Goal: Find contact information: Obtain details needed to contact an individual or organization

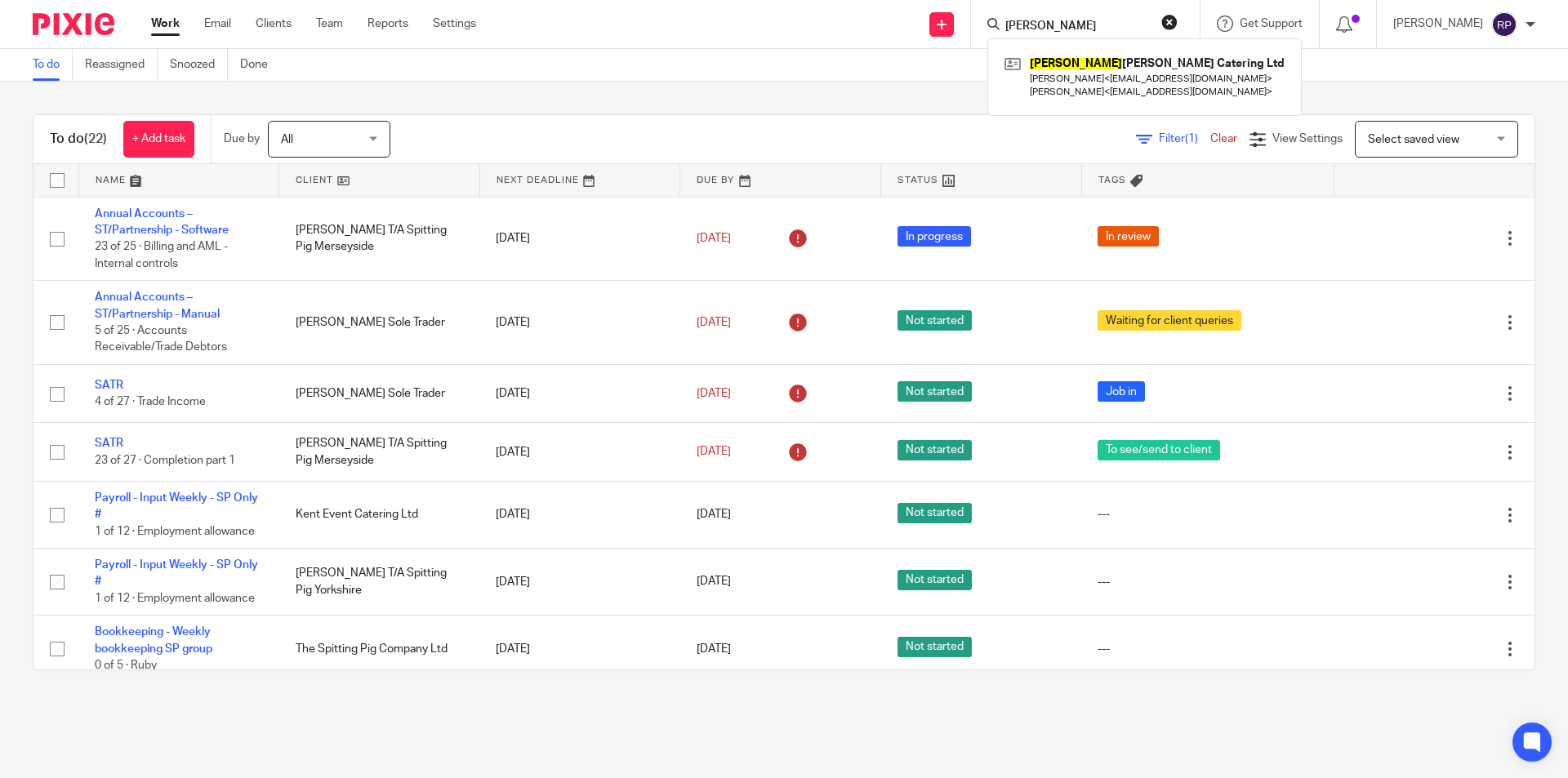
scroll to position [1018, 0]
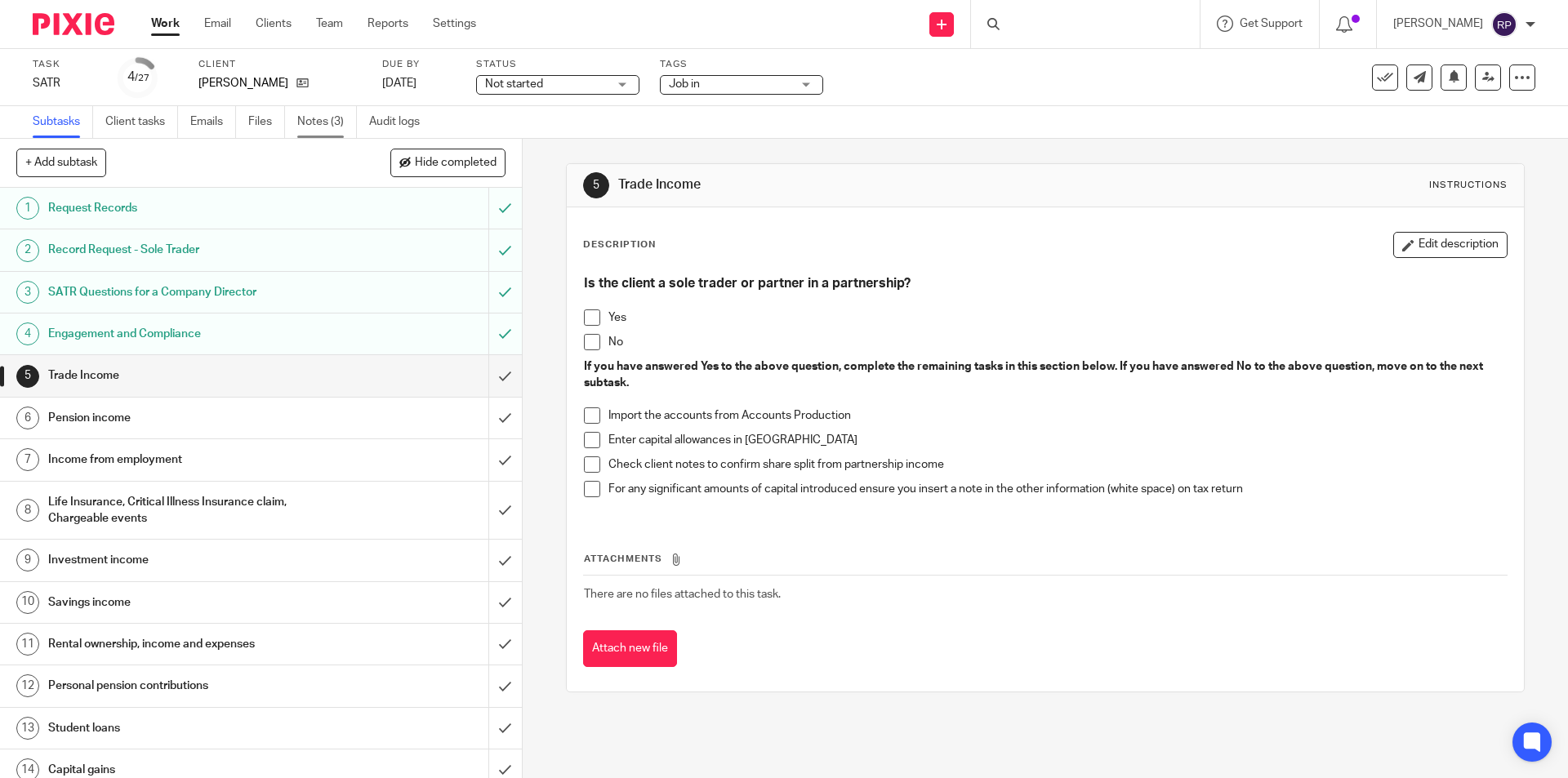
click at [318, 132] on link "Notes (3)" at bounding box center [327, 122] width 59 height 32
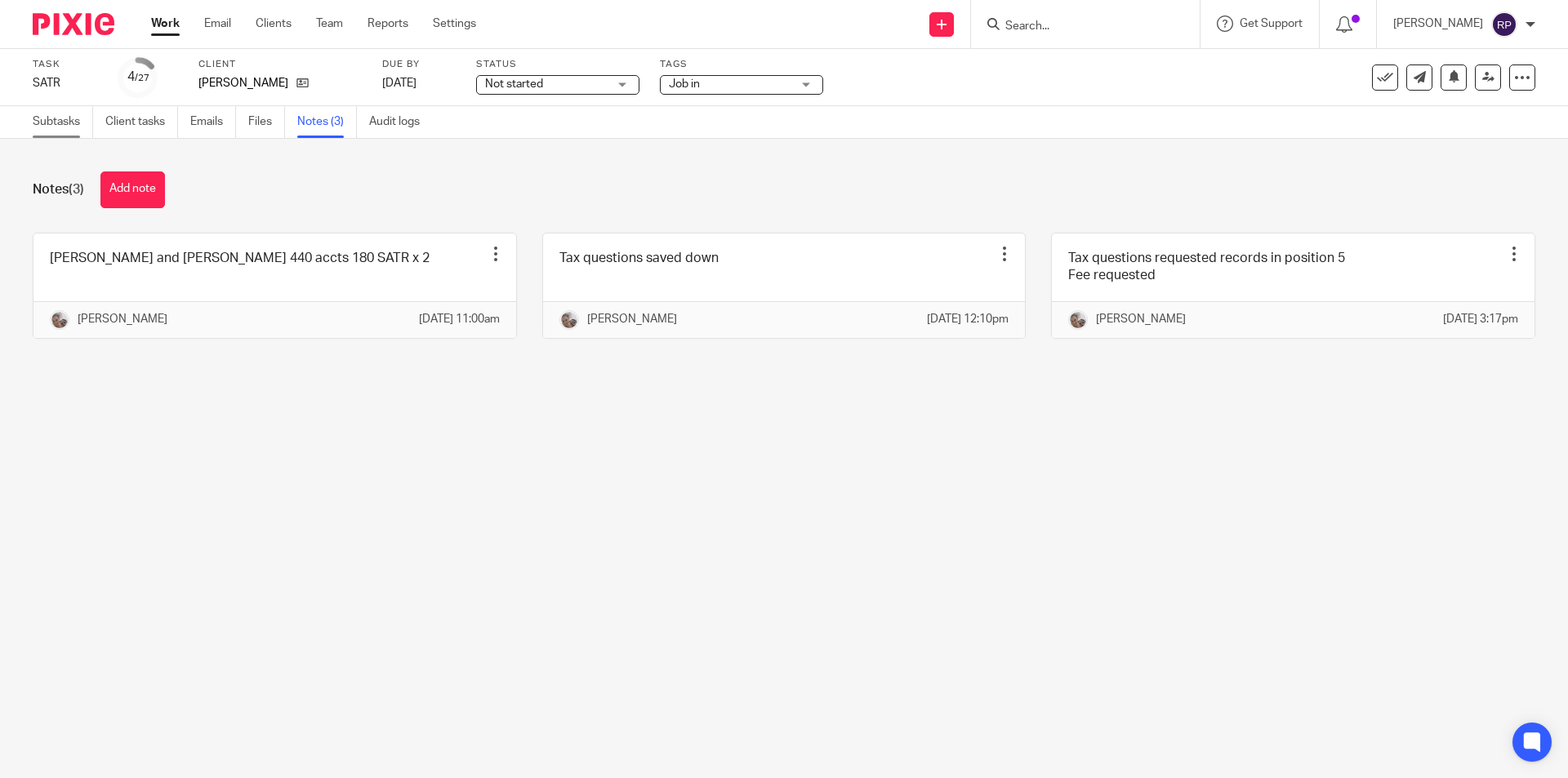
click at [78, 125] on link "Subtasks" at bounding box center [62, 122] width 60 height 32
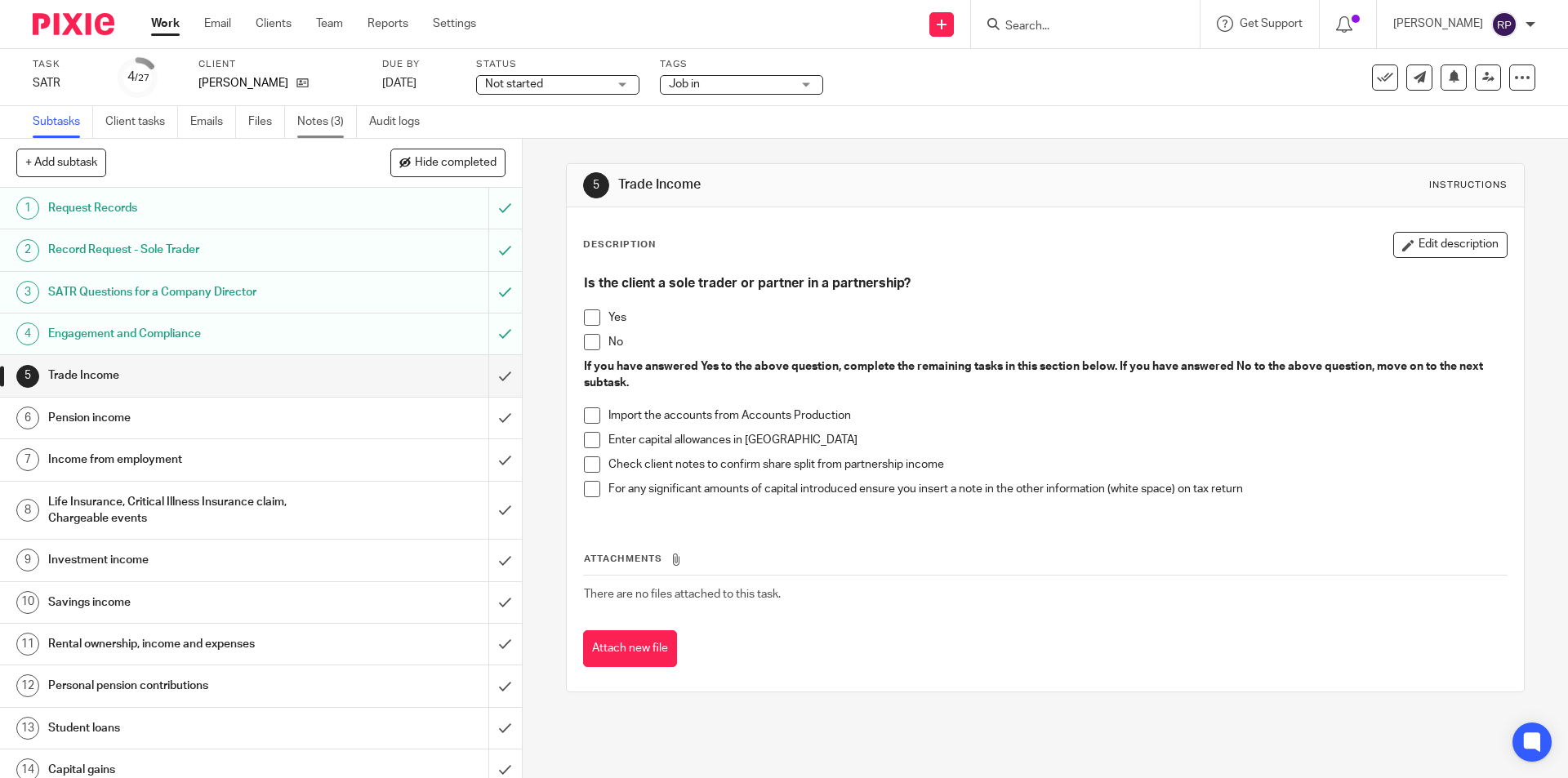
click at [340, 123] on link "Notes (3)" at bounding box center [327, 122] width 59 height 32
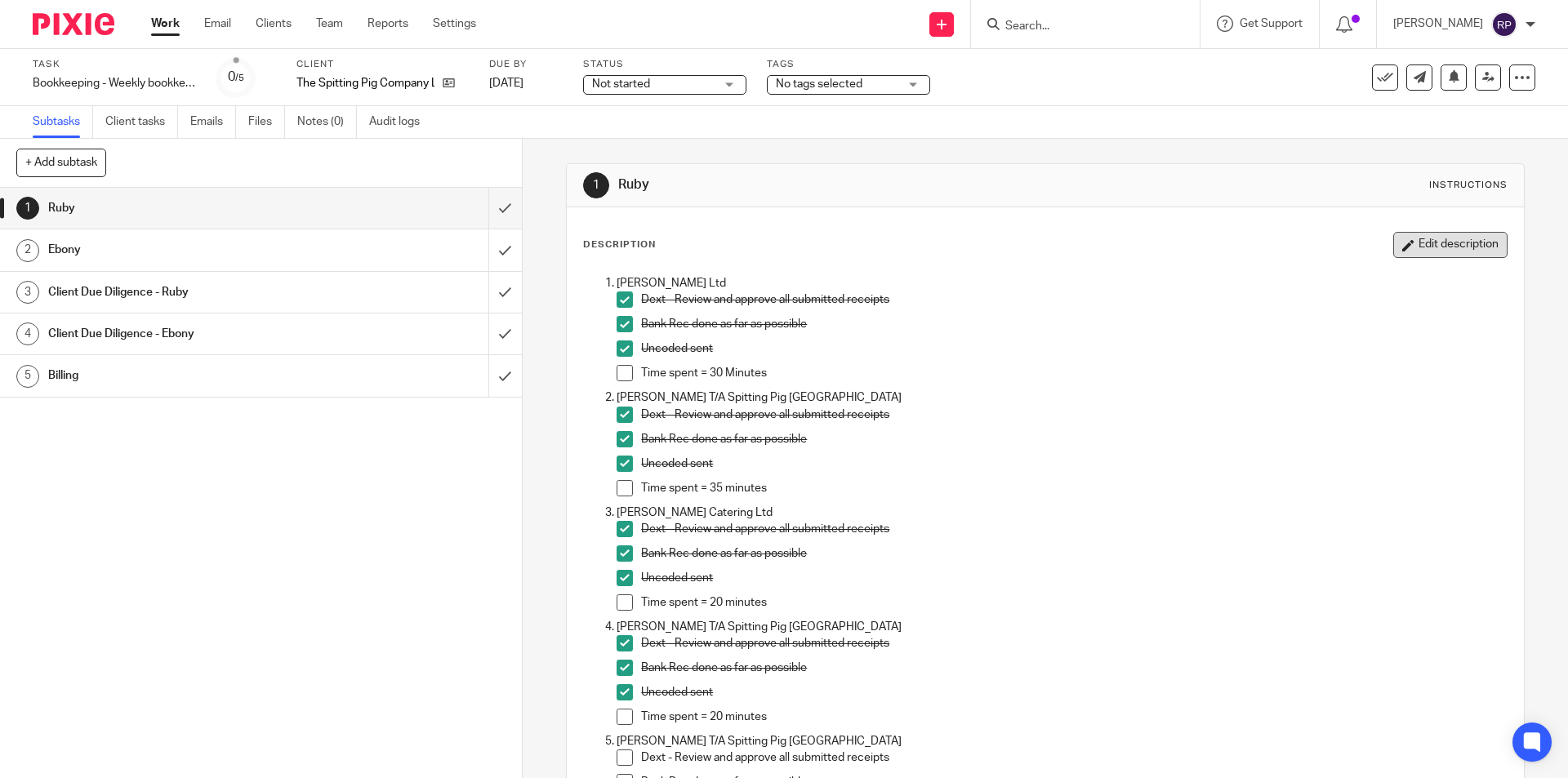
click at [1434, 253] on button "Edit description" at bounding box center [1450, 245] width 114 height 26
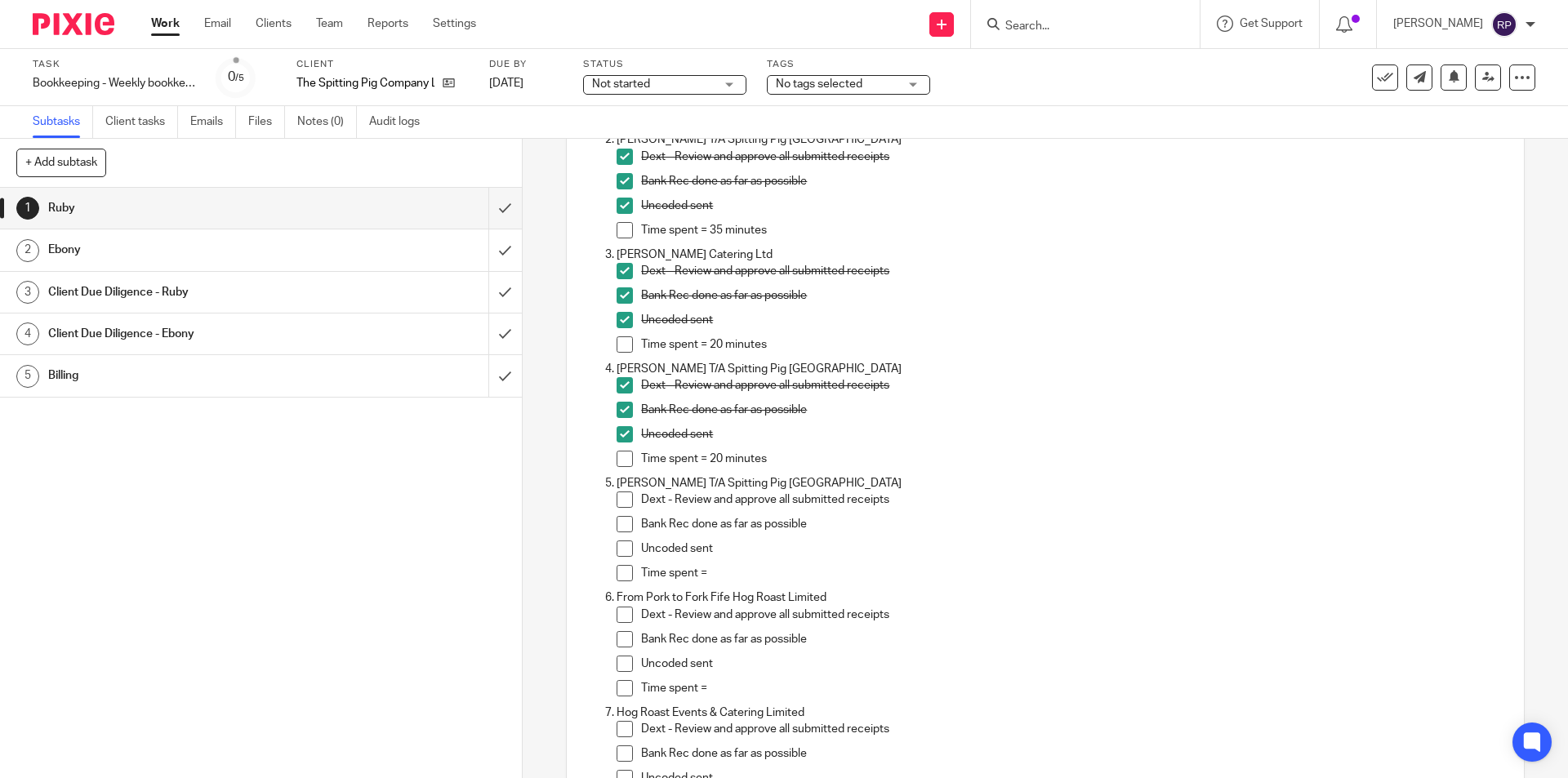
scroll to position [327, 0]
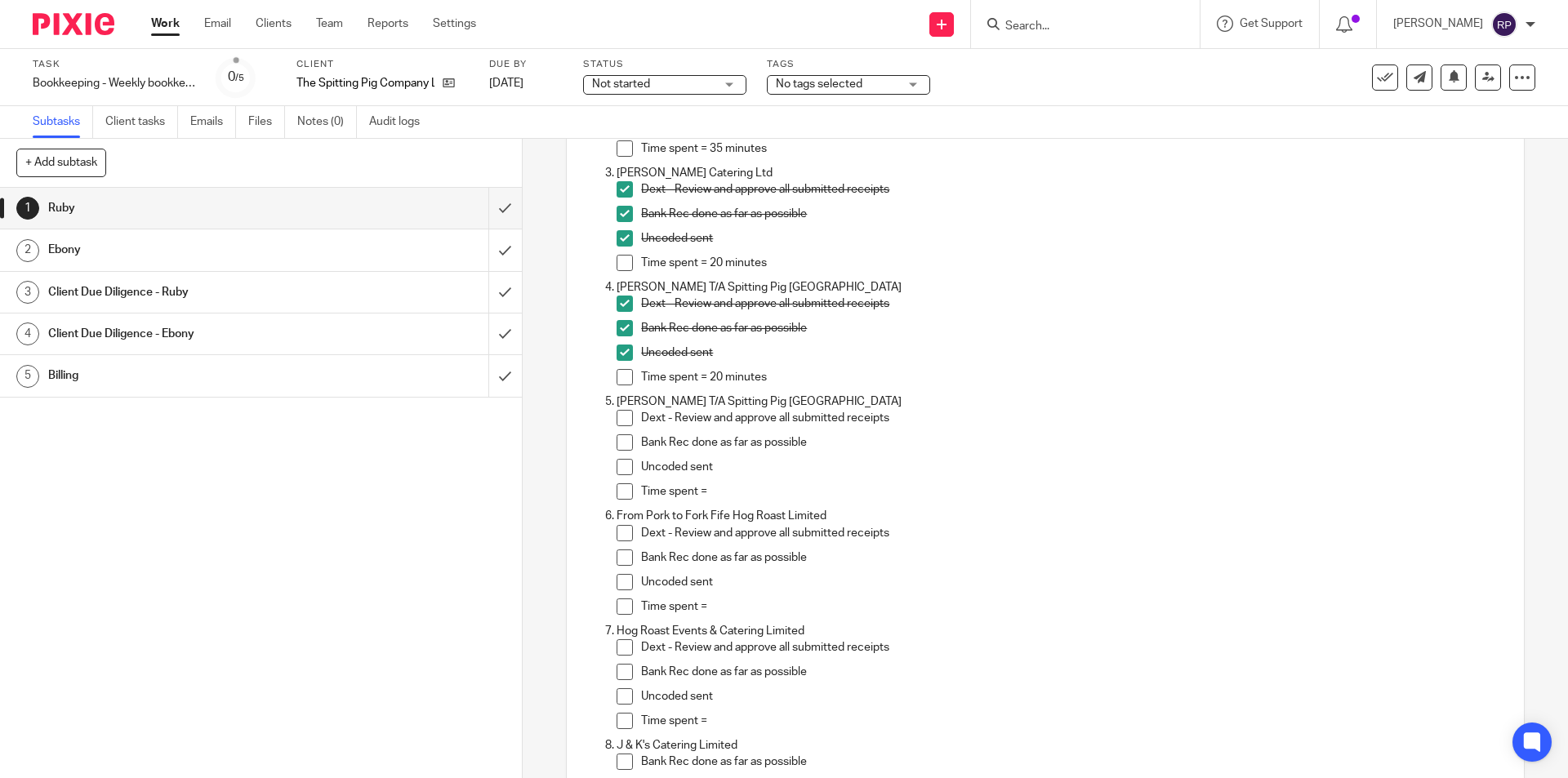
click at [1099, 23] on input "Search" at bounding box center [1078, 27] width 147 height 15
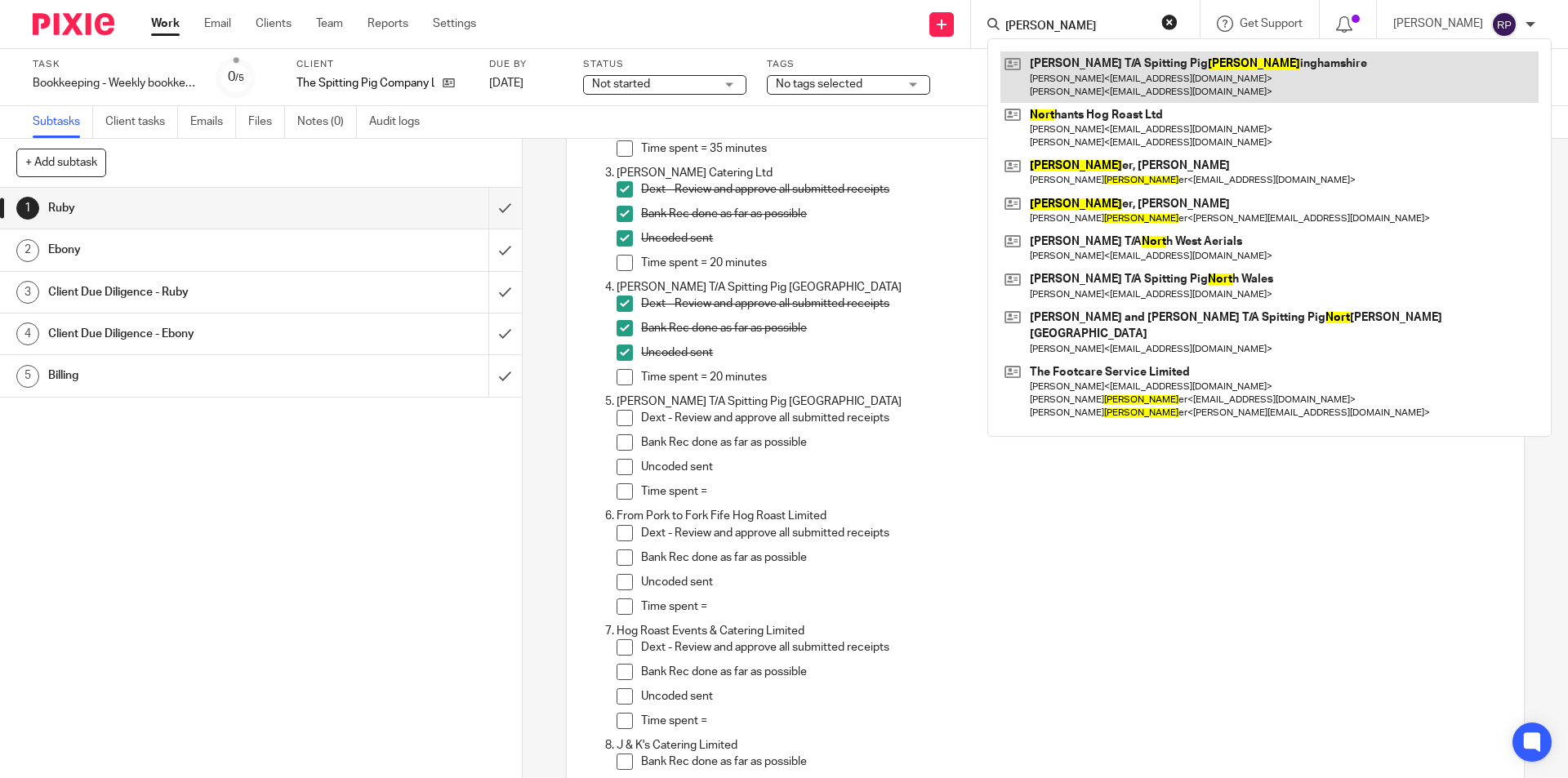
type input "nott"
click at [1150, 78] on link at bounding box center [1269, 76] width 538 height 51
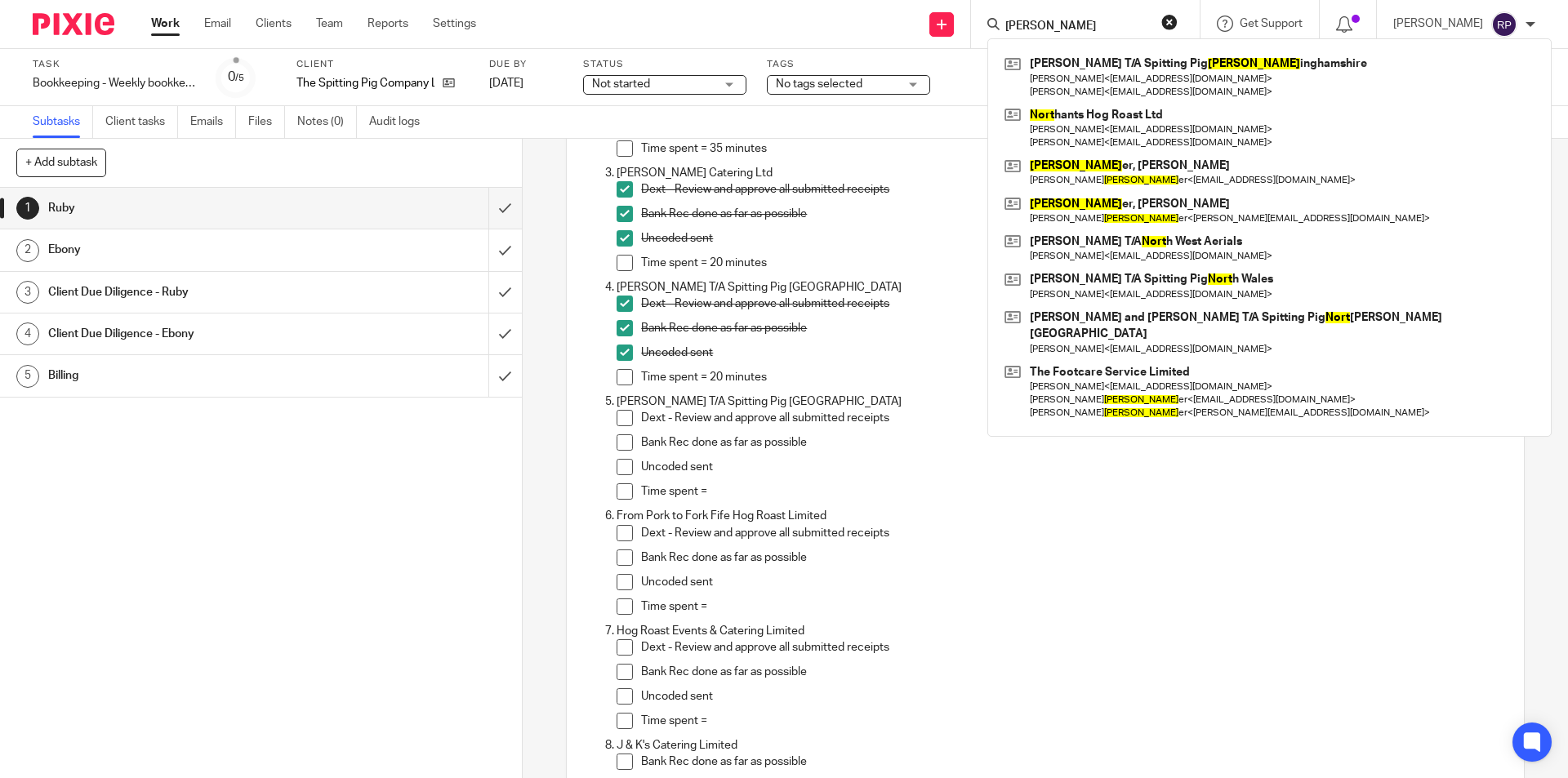
click at [345, 496] on div "1 Ruby 2 Ebony 3 Client Due Diligence - Ruby 4 Client Due Diligence - Ebony 5 B…" at bounding box center [261, 483] width 522 height 590
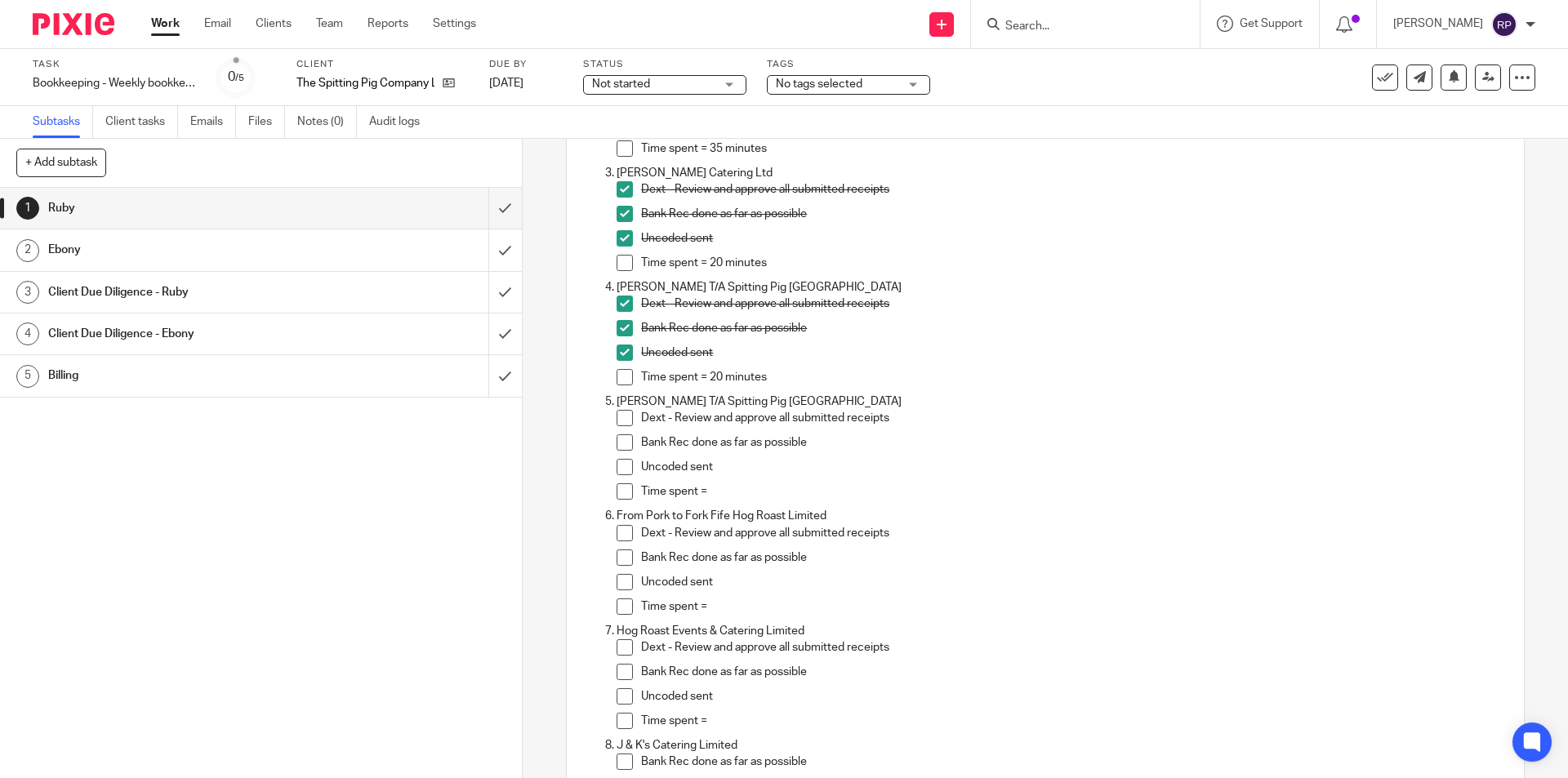
click at [281, 543] on div "1 Ruby 2 Ebony 3 Client Due Diligence - Ruby 4 Client Due Diligence - Ebony 5 B…" at bounding box center [261, 483] width 522 height 590
click at [345, 446] on div "1 Ruby 2 Ebony 3 Client Due Diligence - Ruby 4 Client Due Diligence - Ebony 5 B…" at bounding box center [261, 483] width 522 height 590
click at [127, 725] on div "1 Ruby 2 Ebony 3 Client Due Diligence - Ruby 4 Client Due Diligence - Ebony 5 B…" at bounding box center [261, 483] width 522 height 590
click at [1067, 17] on form at bounding box center [1091, 24] width 174 height 20
click at [1074, 23] on input "Search" at bounding box center [1078, 27] width 147 height 15
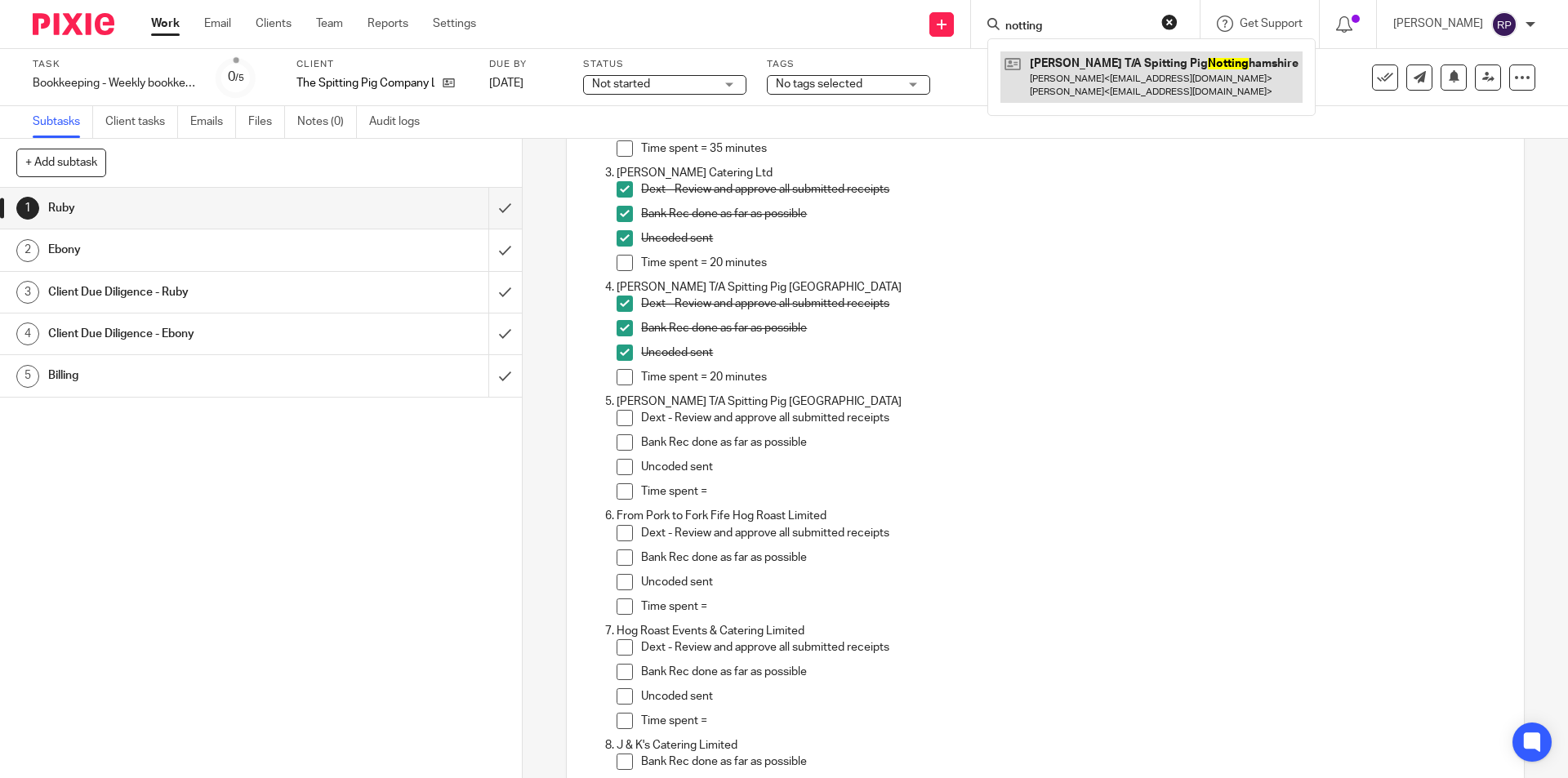
type input "notting"
click at [1096, 81] on link at bounding box center [1151, 76] width 302 height 51
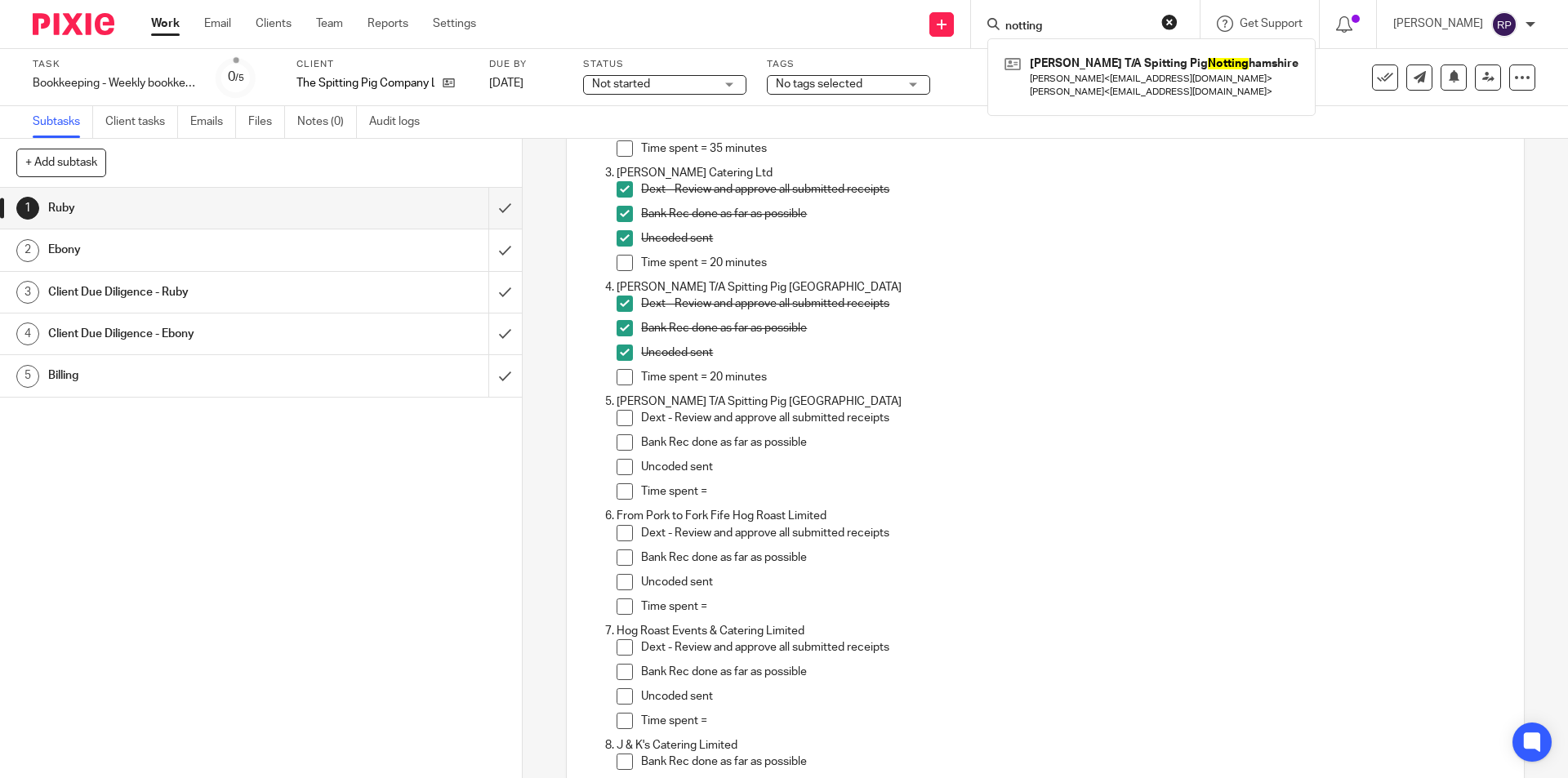
click at [723, 496] on p "Time spent =" at bounding box center [1073, 492] width 865 height 17
click at [622, 420] on span at bounding box center [625, 418] width 17 height 17
click at [621, 437] on span at bounding box center [625, 443] width 17 height 17
click at [626, 462] on span at bounding box center [625, 467] width 17 height 17
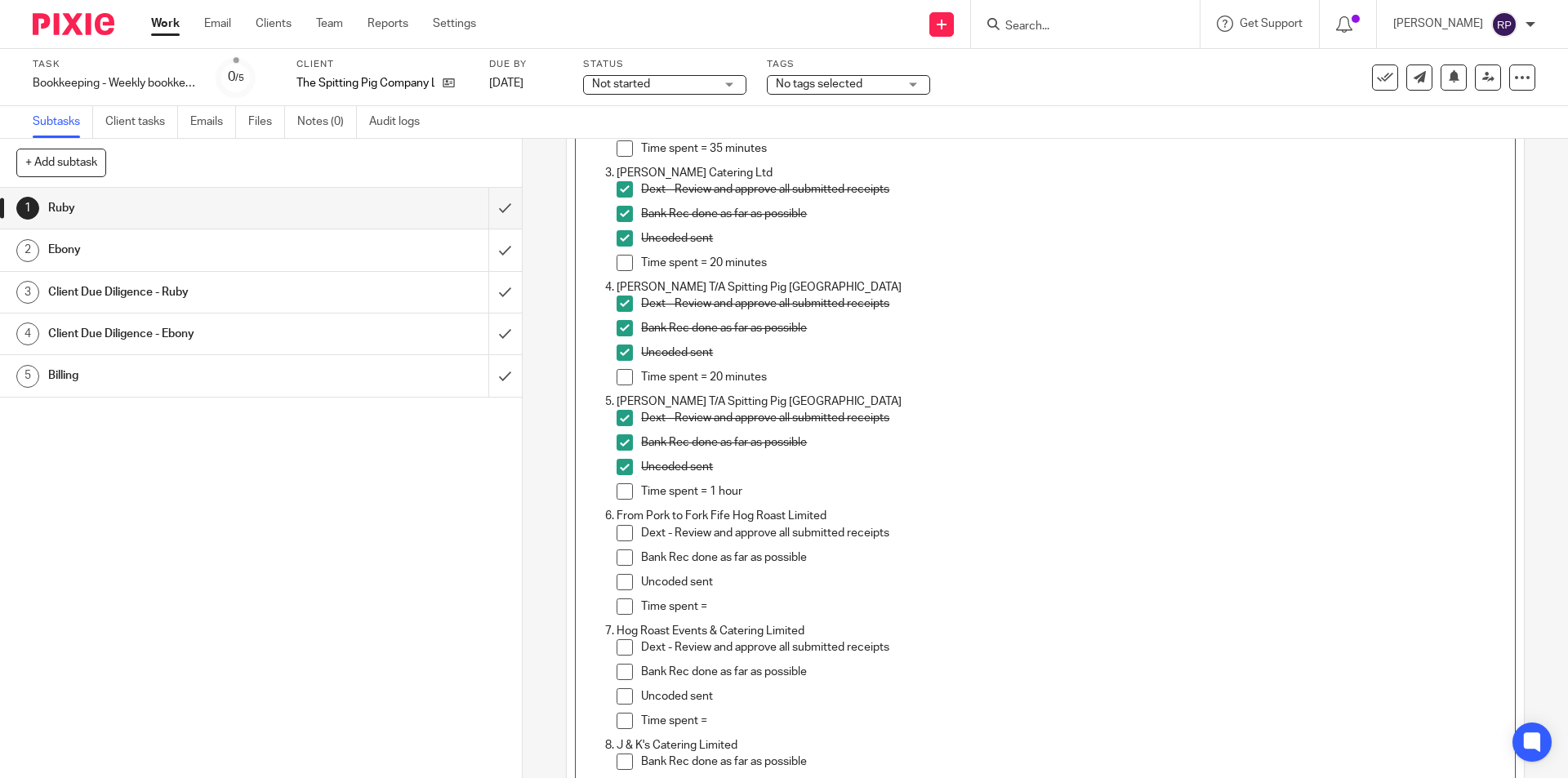
click at [762, 491] on p "Time spent = 1 hour" at bounding box center [1073, 492] width 865 height 17
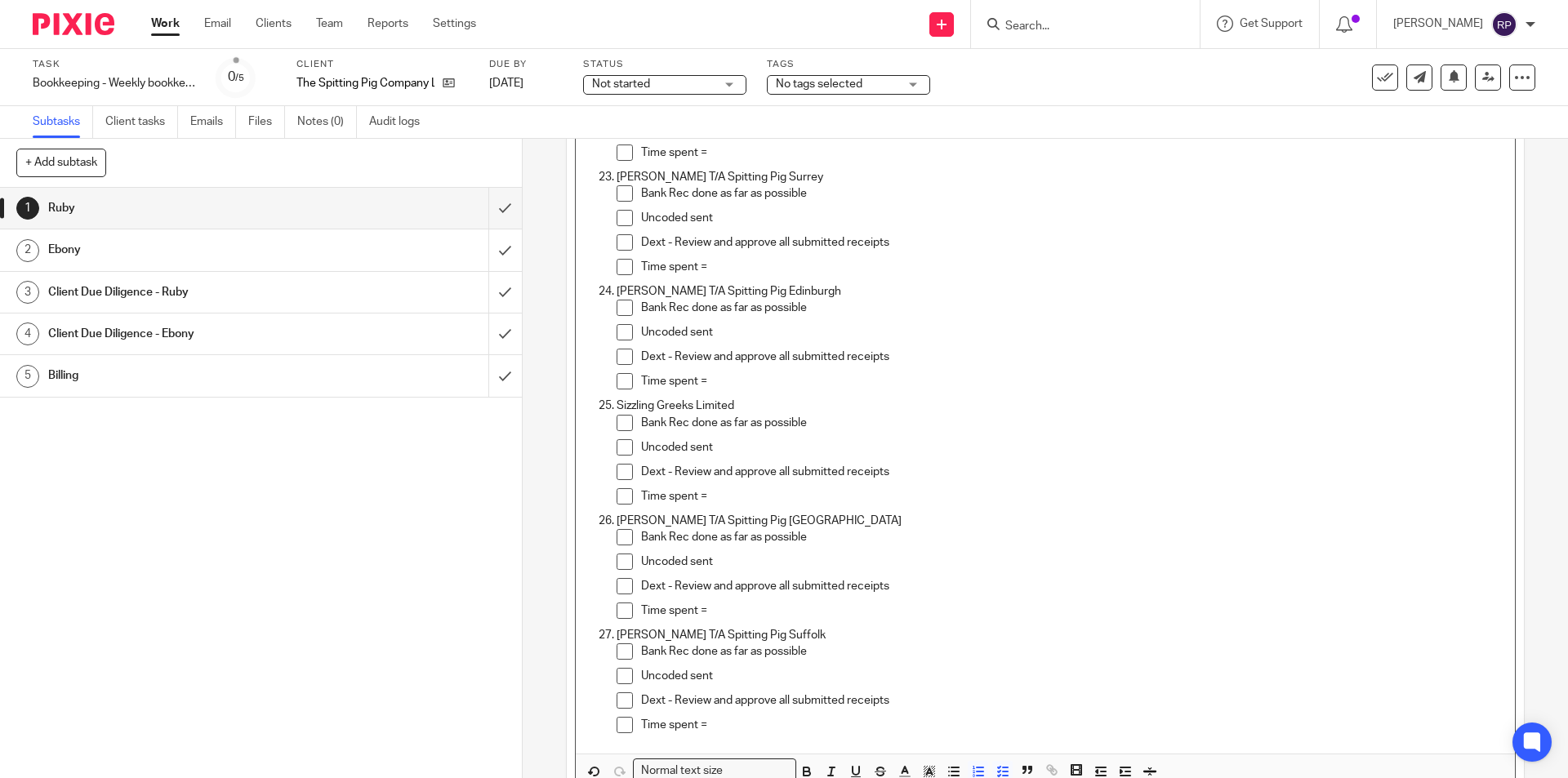
scroll to position [2726, 0]
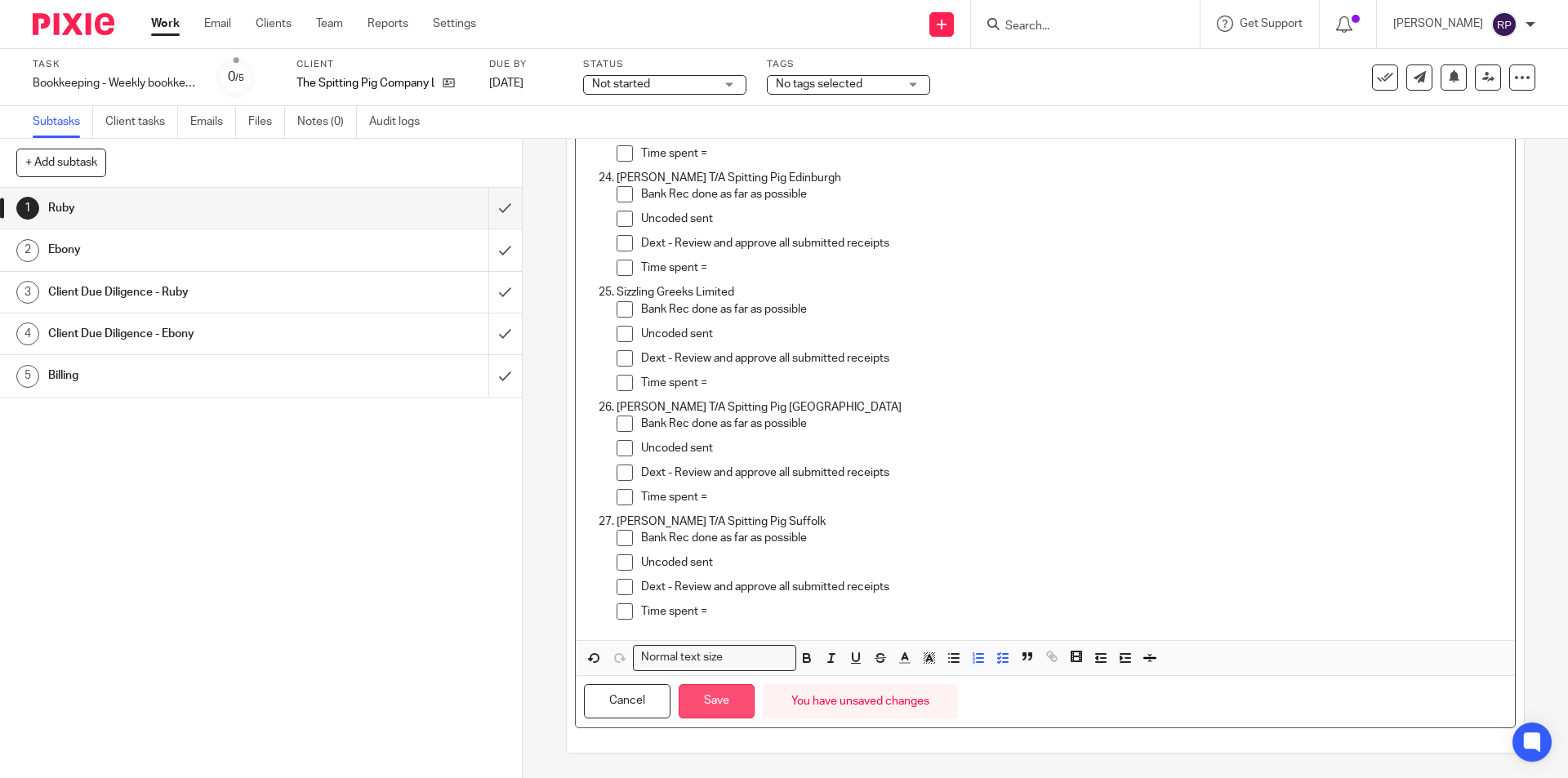
click at [721, 700] on button "Save" at bounding box center [717, 702] width 76 height 35
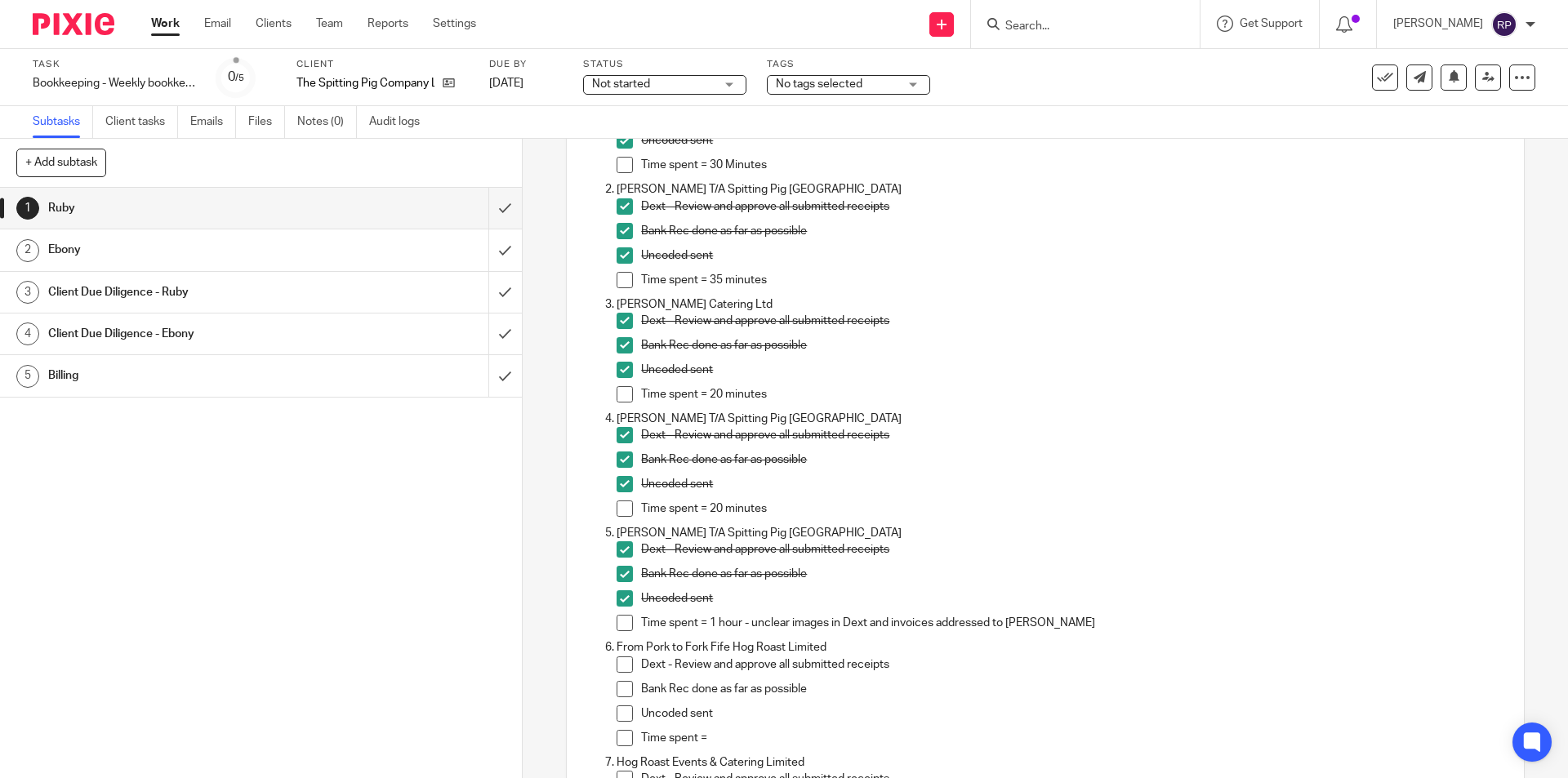
scroll to position [0, 0]
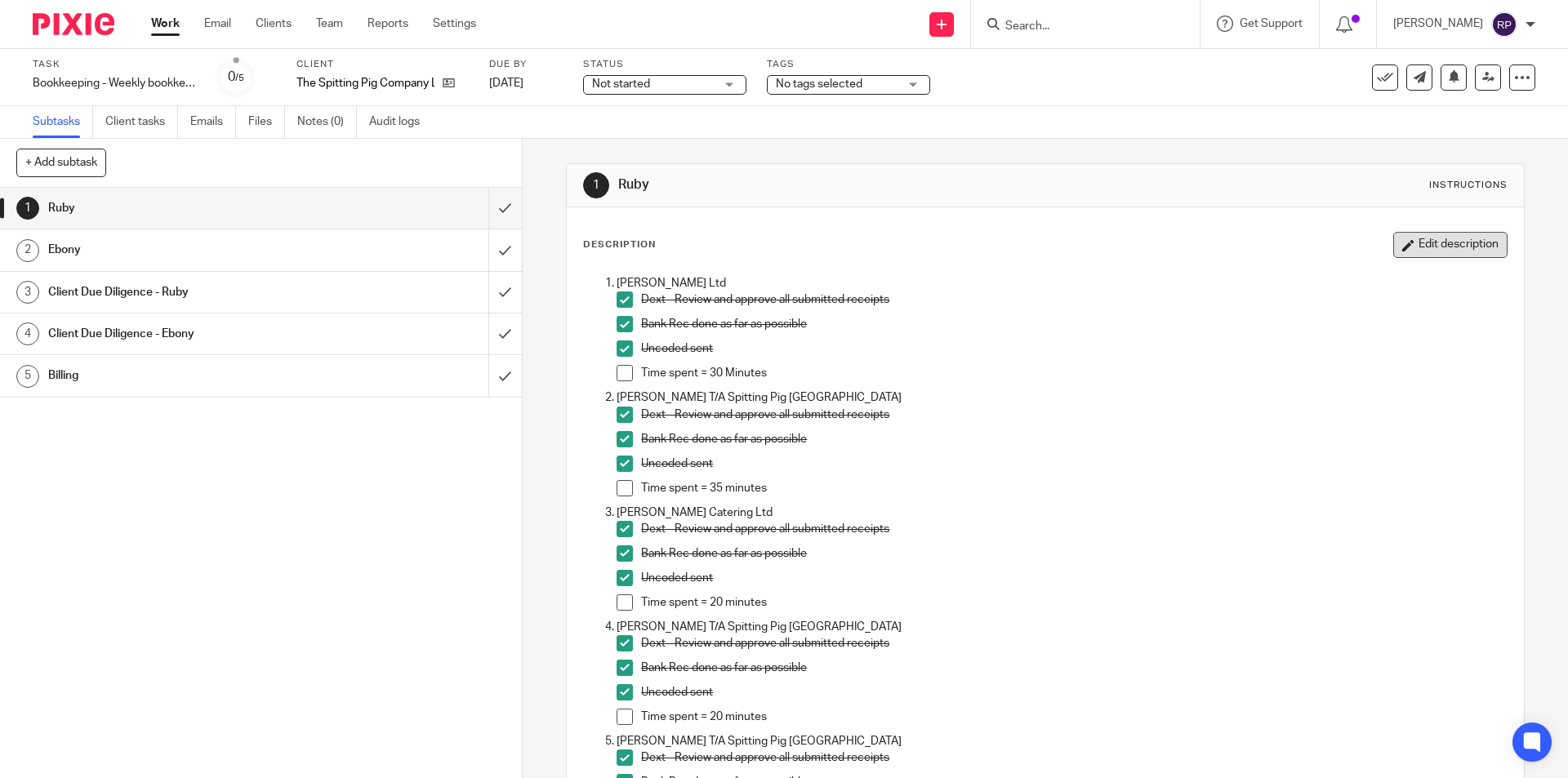
click at [1393, 252] on button "Edit description" at bounding box center [1450, 245] width 114 height 26
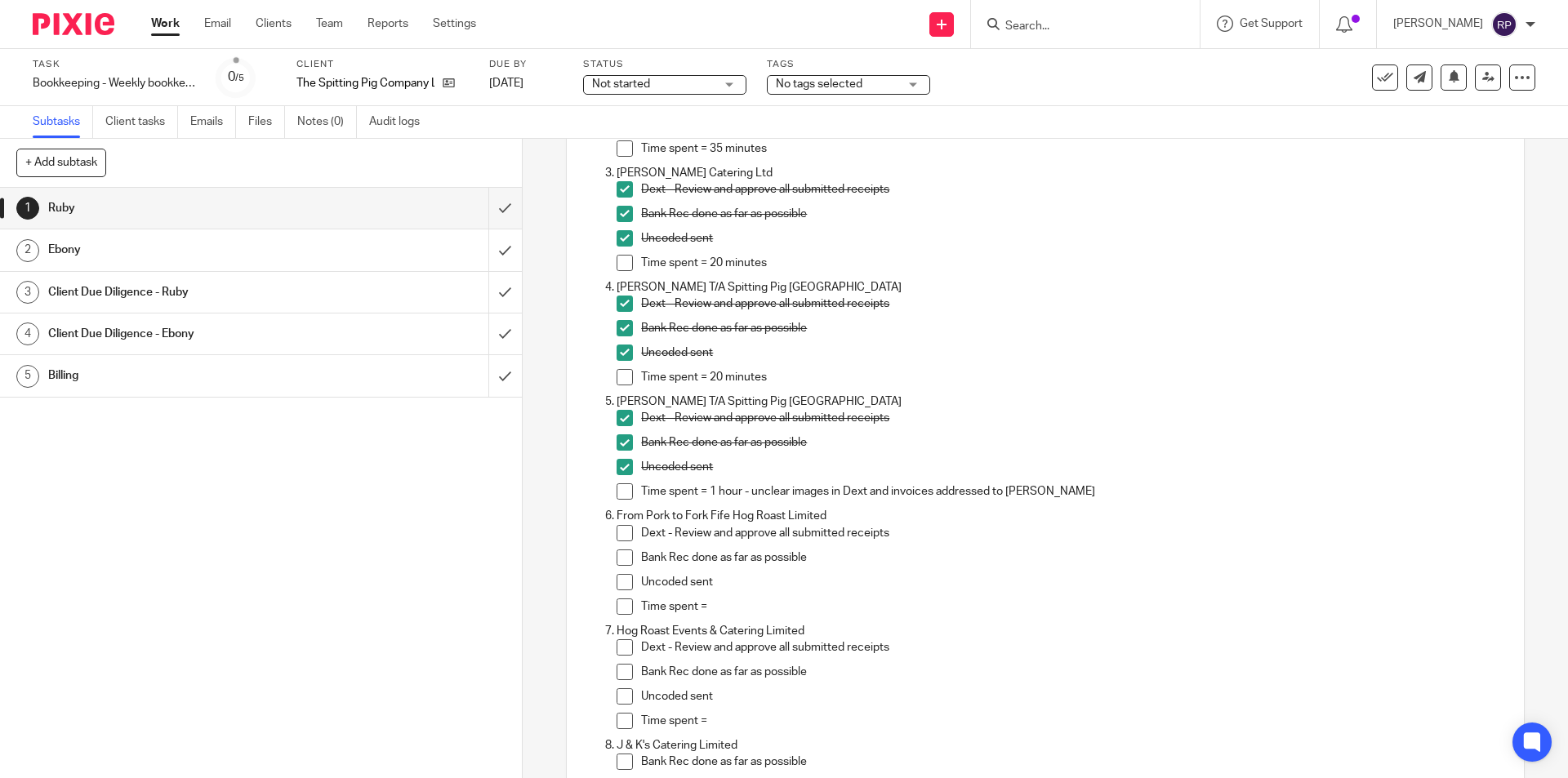
scroll to position [572, 0]
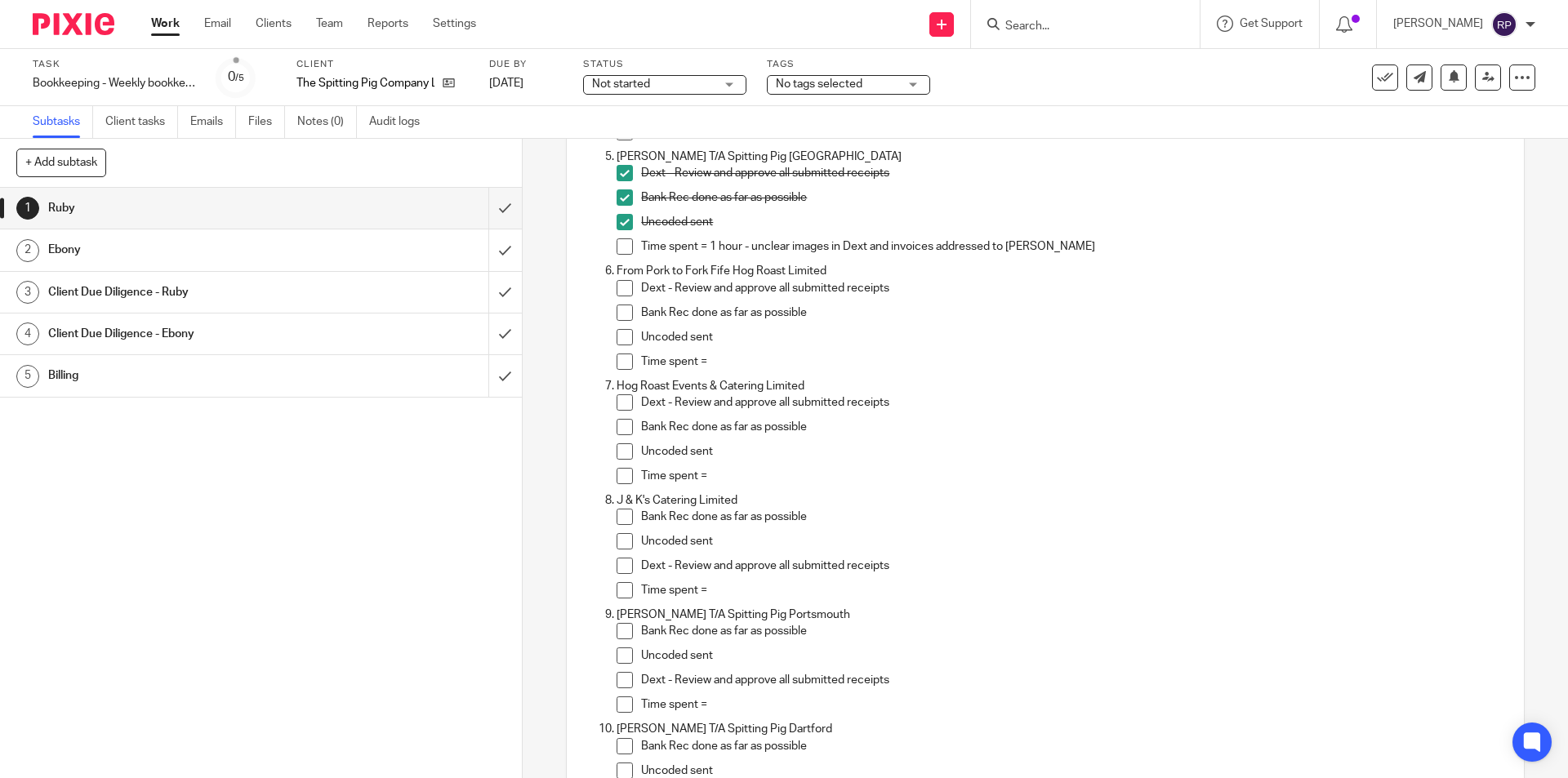
click at [842, 267] on p "From Pork to Fork Fife Hog Roast Limited" at bounding box center [1062, 271] width 890 height 17
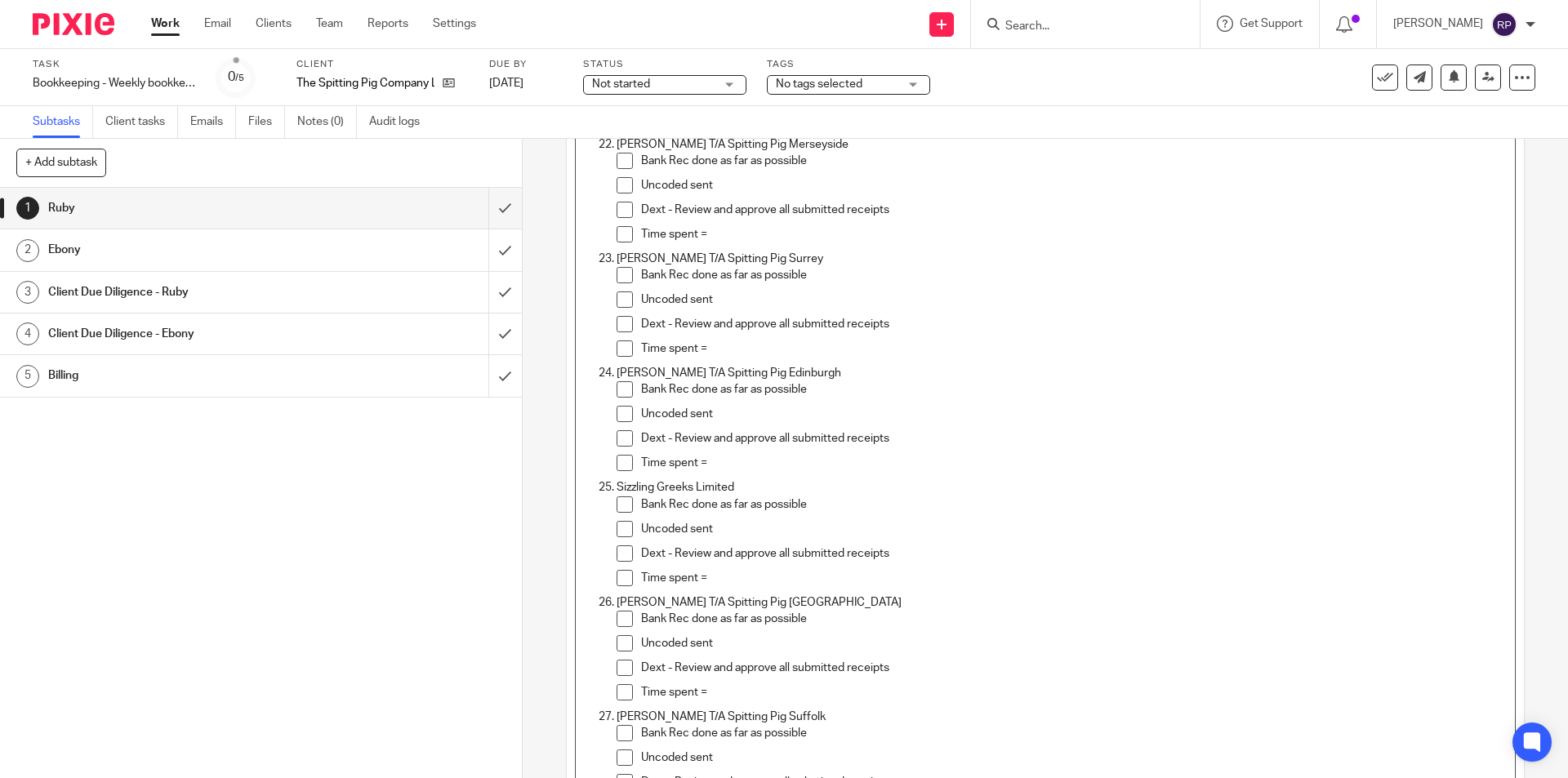
scroll to position [2726, 0]
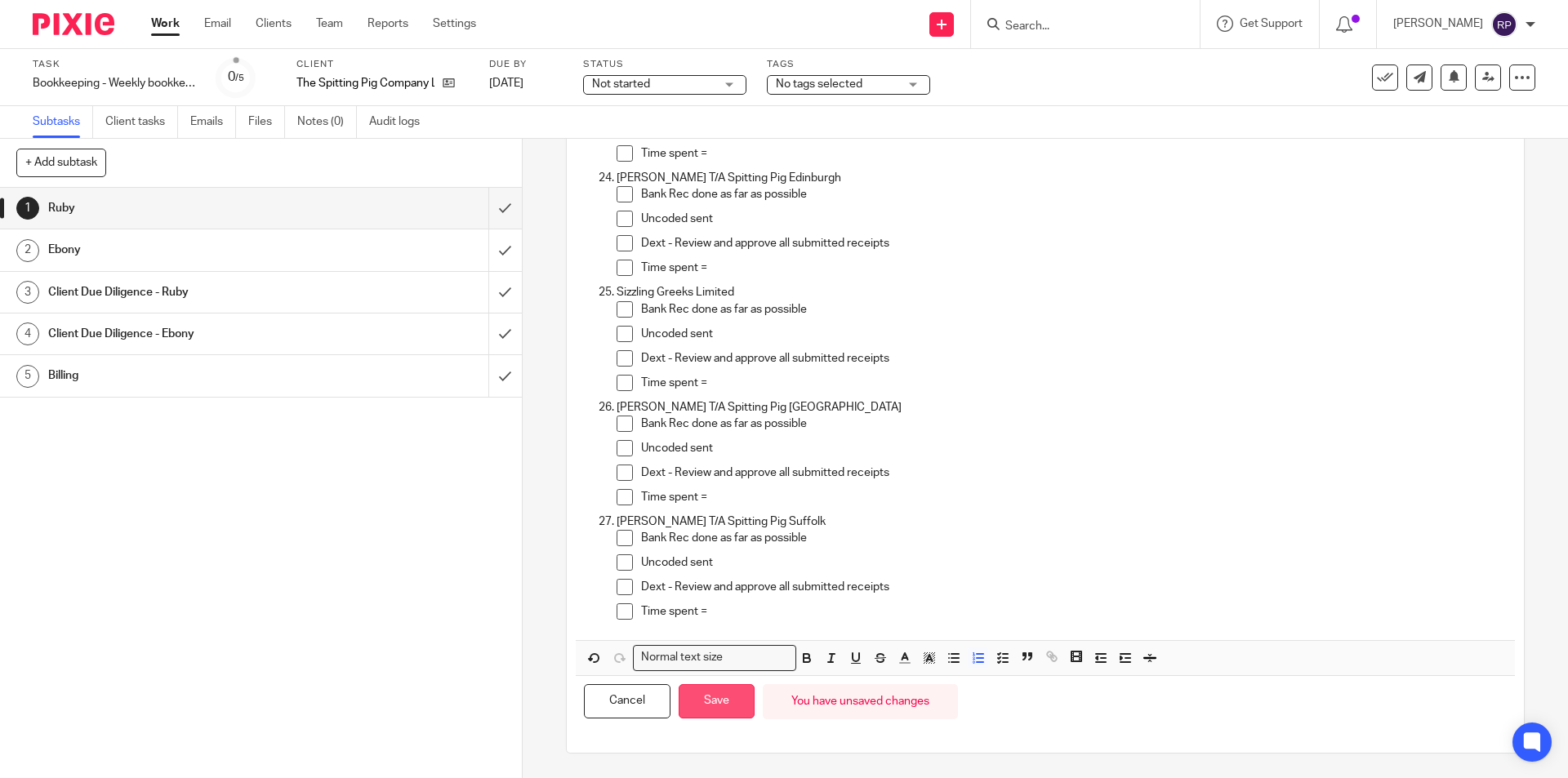
click at [714, 712] on button "Save" at bounding box center [717, 702] width 76 height 35
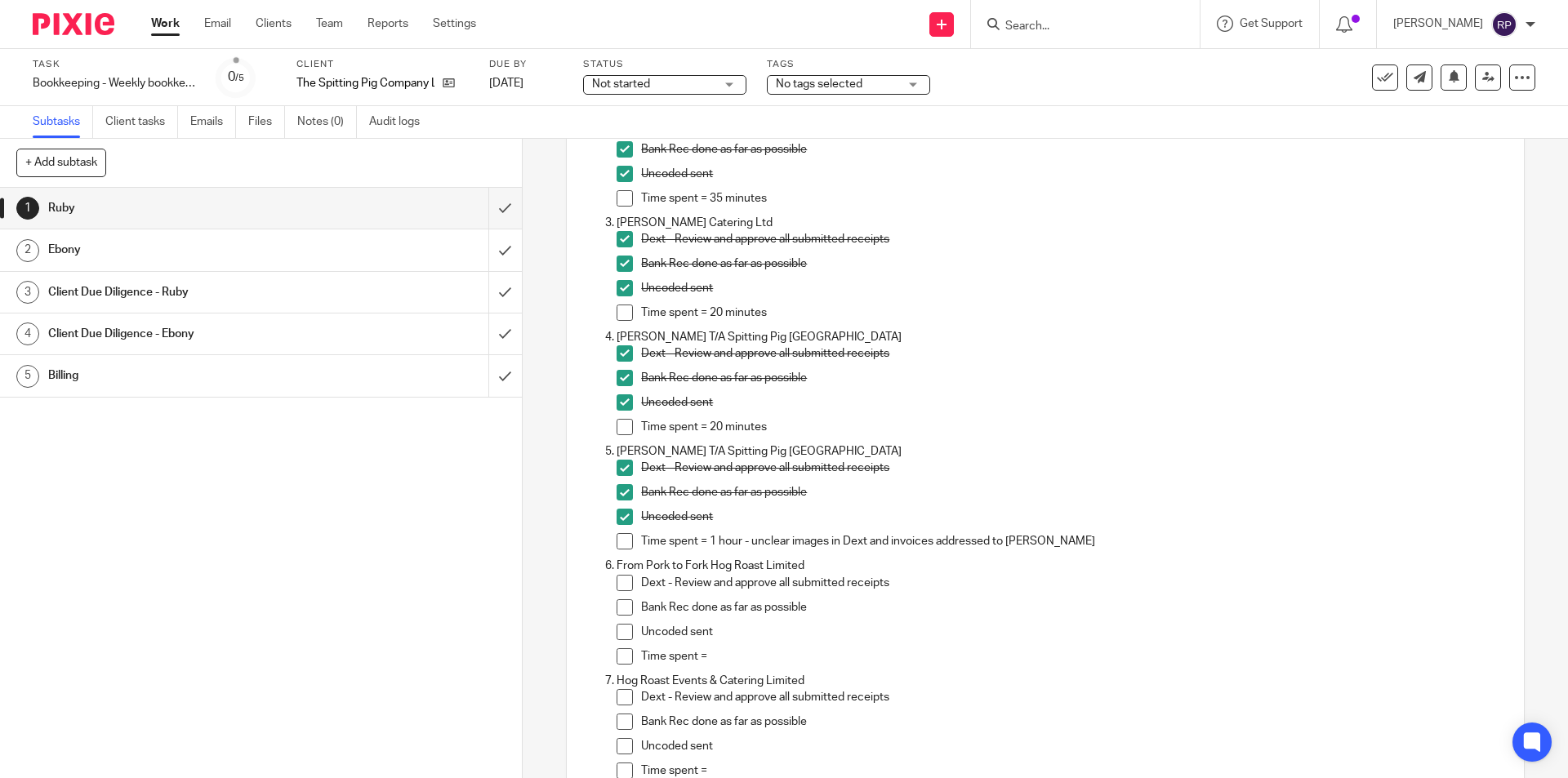
scroll to position [0, 0]
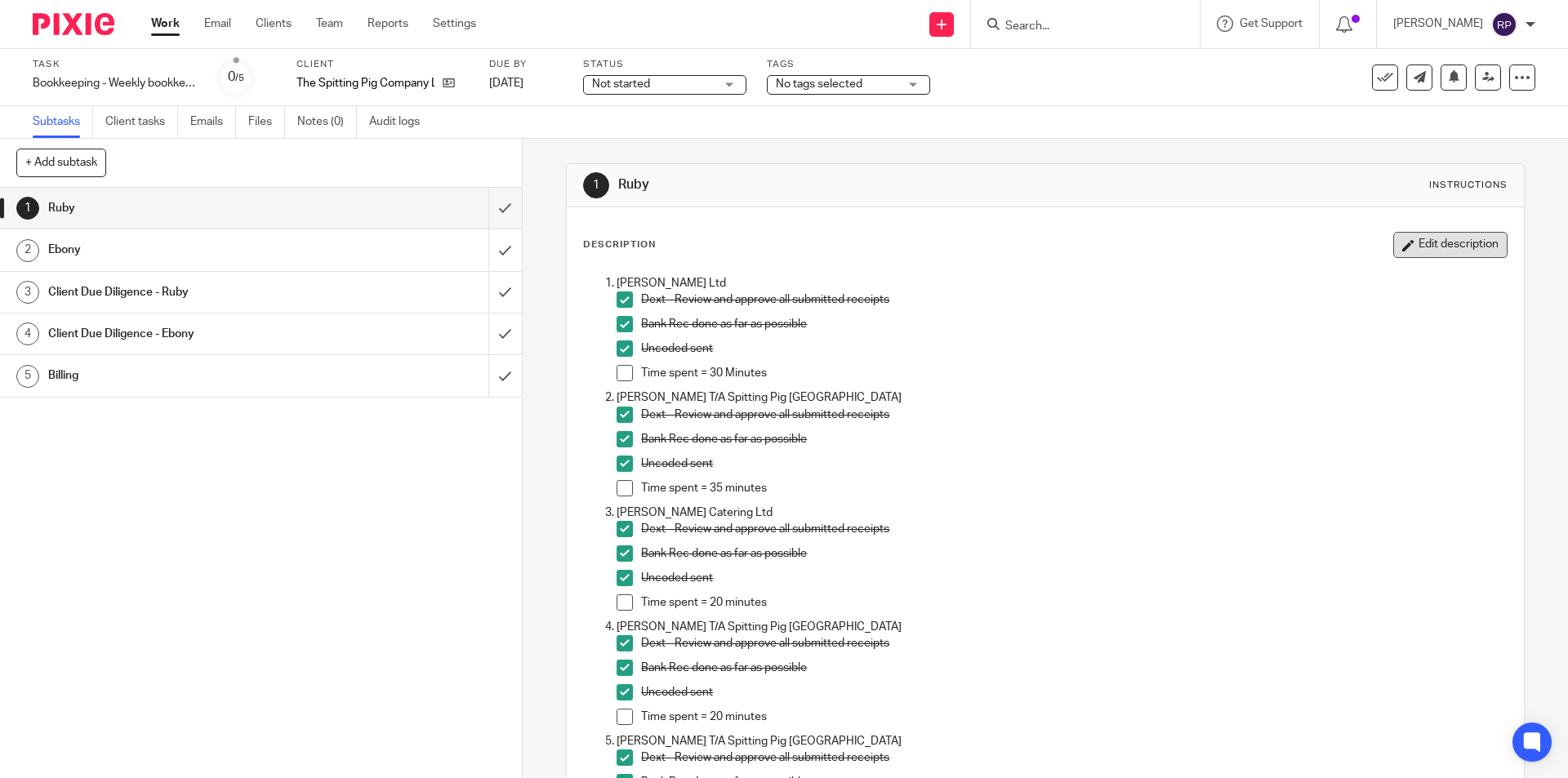
click at [1438, 253] on button "Edit description" at bounding box center [1450, 245] width 114 height 26
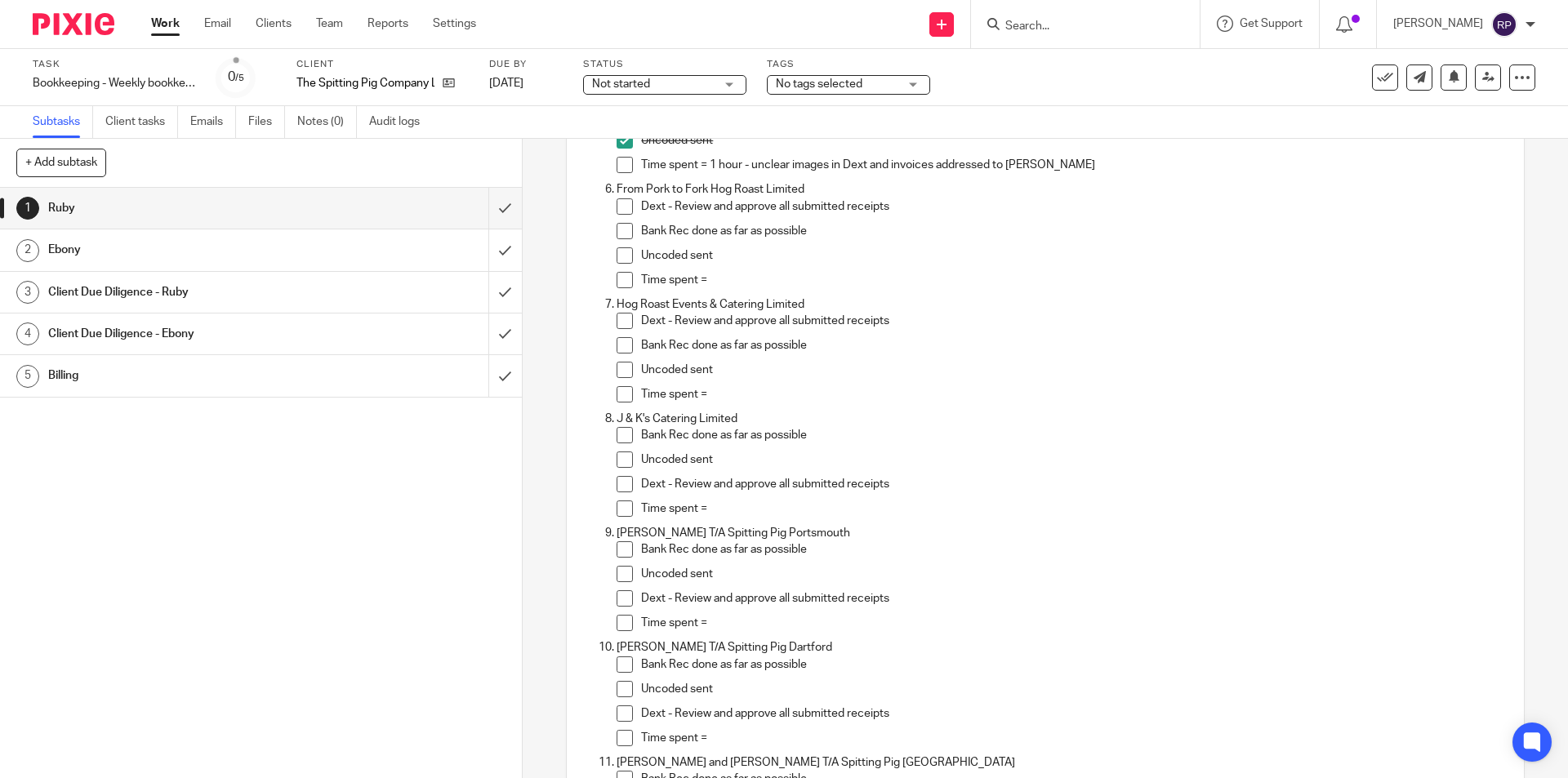
scroll to position [490, 0]
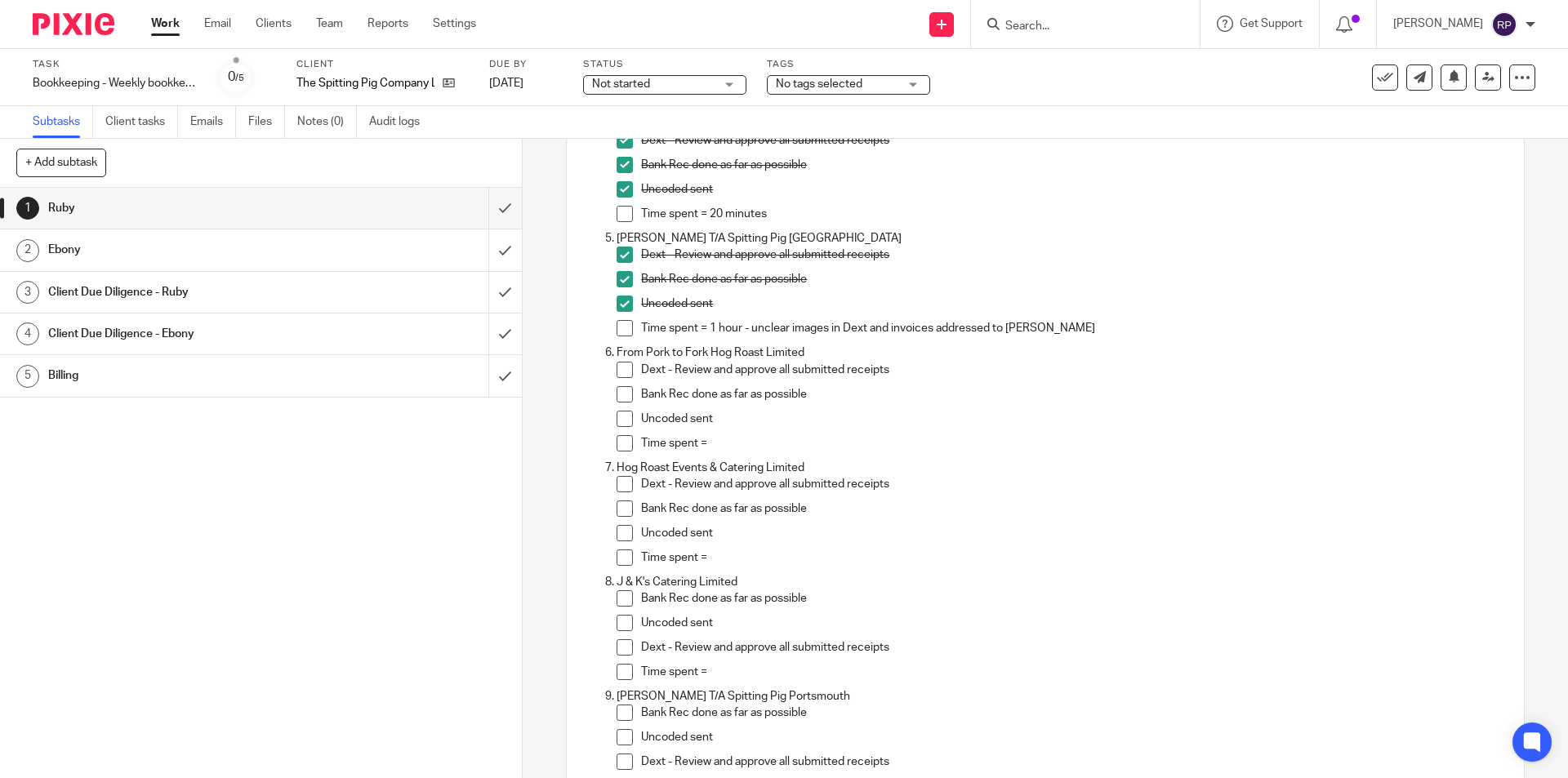
click at [824, 354] on p "From Pork to Fork Hog Roast Limited" at bounding box center [1062, 353] width 890 height 17
click at [760, 348] on p "From Pork to Fork Hog Roast Limited" at bounding box center [1062, 353] width 890 height 17
click at [721, 435] on p "Time spent =" at bounding box center [1073, 444] width 865 height 17
click at [1072, 21] on input "Search" at bounding box center [1078, 27] width 147 height 15
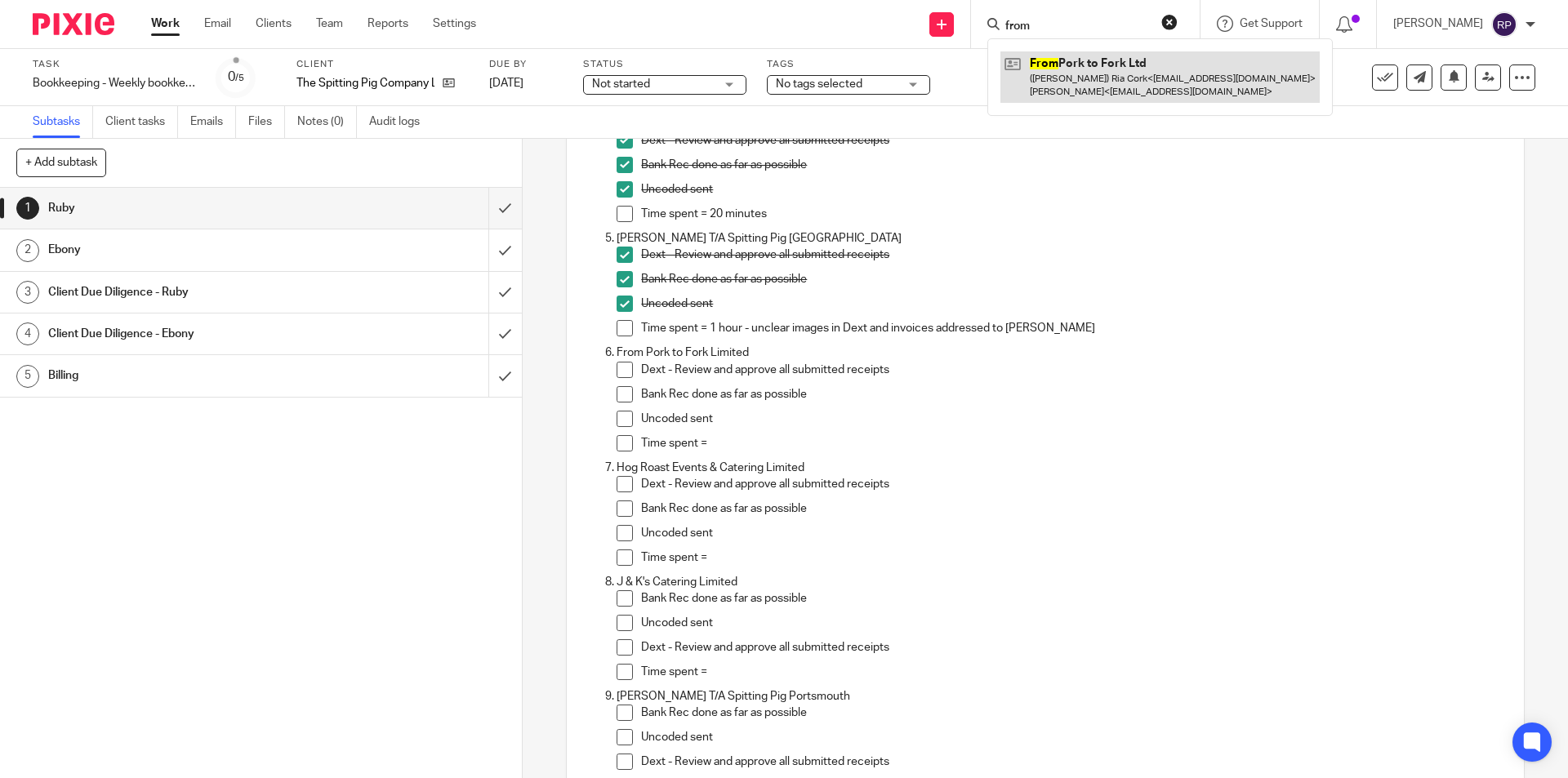
type input "from"
click at [1114, 98] on link at bounding box center [1160, 76] width 320 height 51
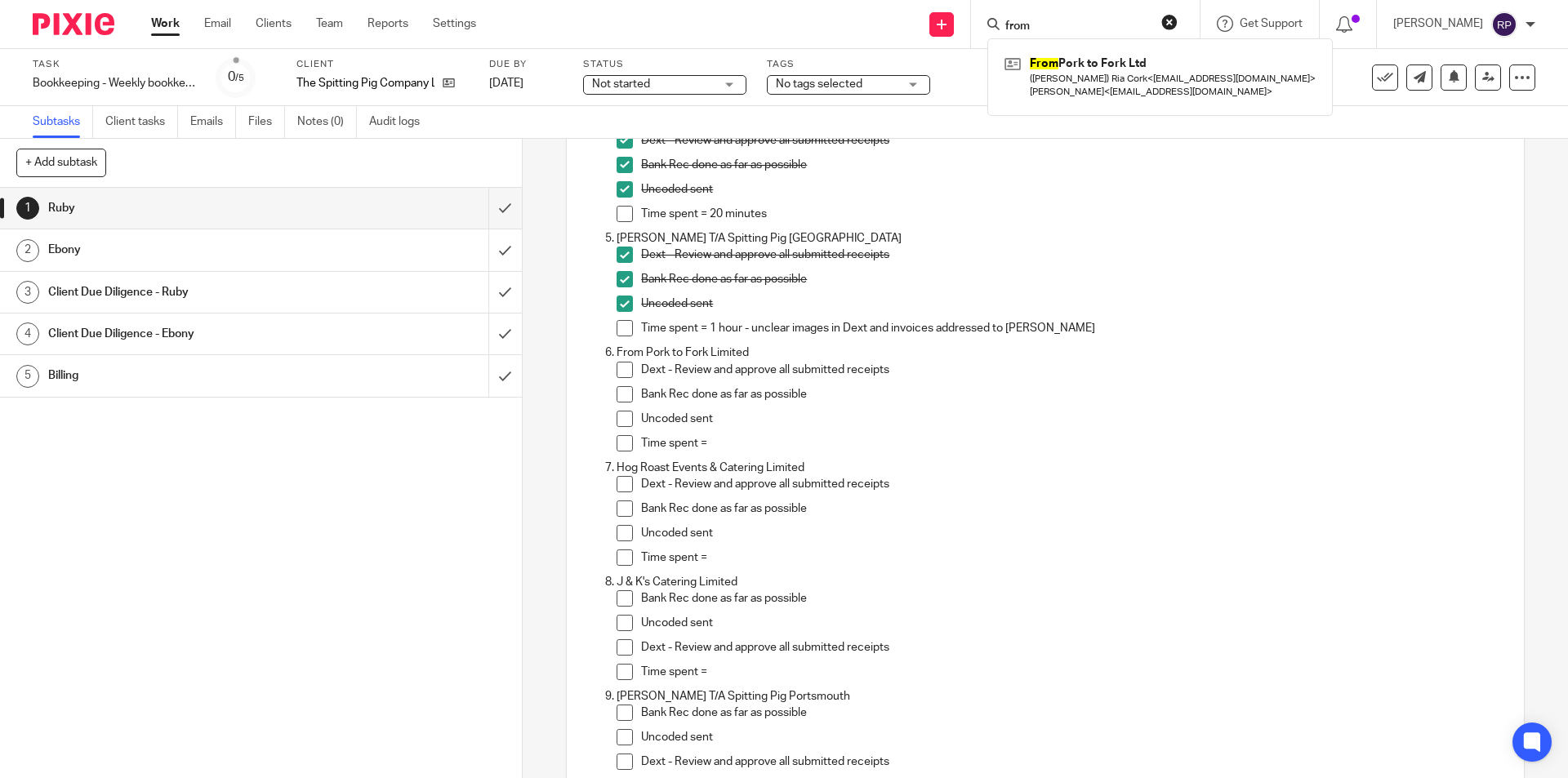
click at [453, 472] on div "1 Ruby 2 Ebony 3 Client Due Diligence - Ruby 4 Client Due Diligence - Ebony 5 B…" at bounding box center [261, 483] width 522 height 590
click at [1096, 22] on input "Search" at bounding box center [1078, 27] width 147 height 15
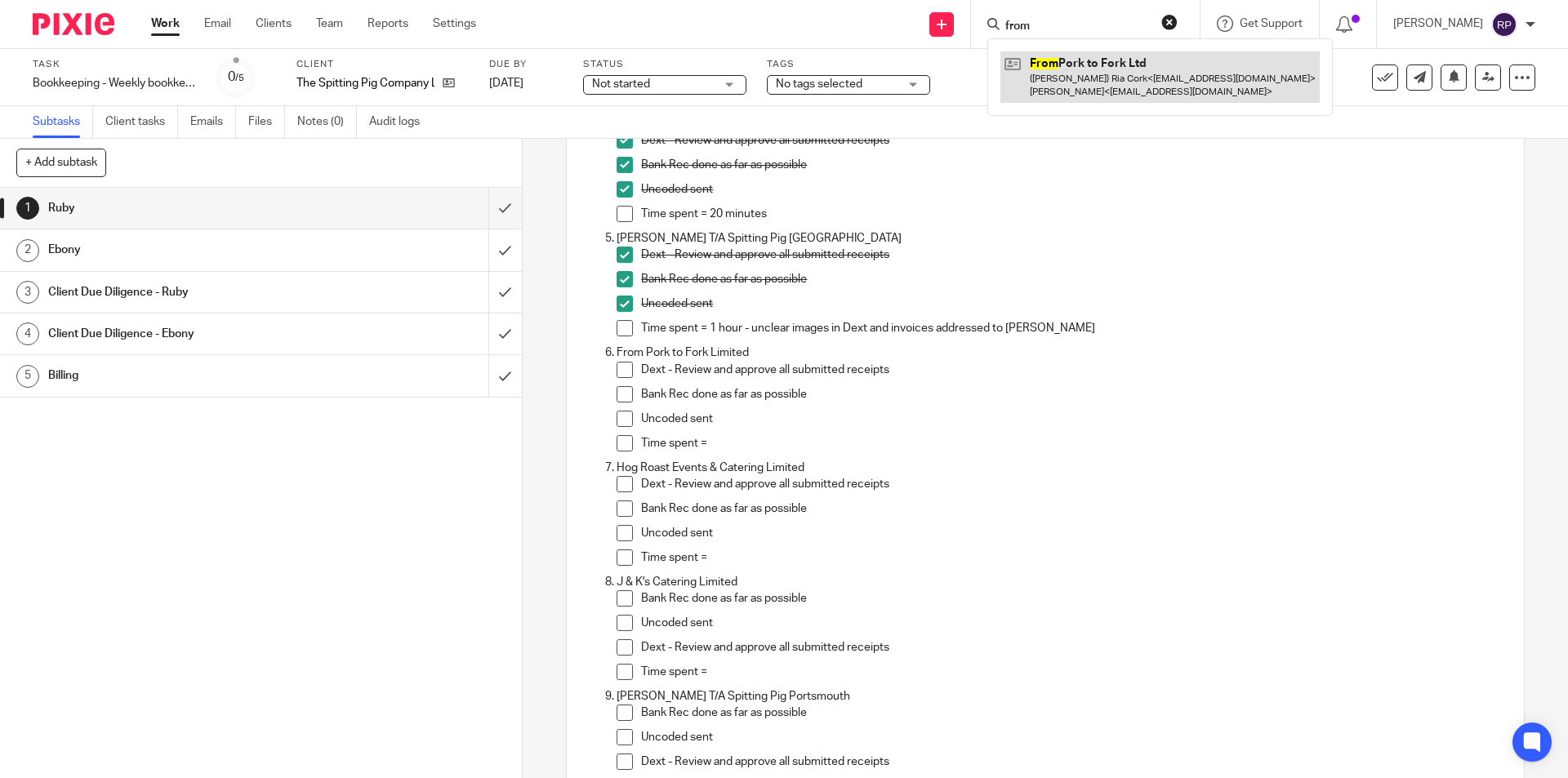
type input "from"
click at [1116, 84] on link at bounding box center [1160, 76] width 320 height 51
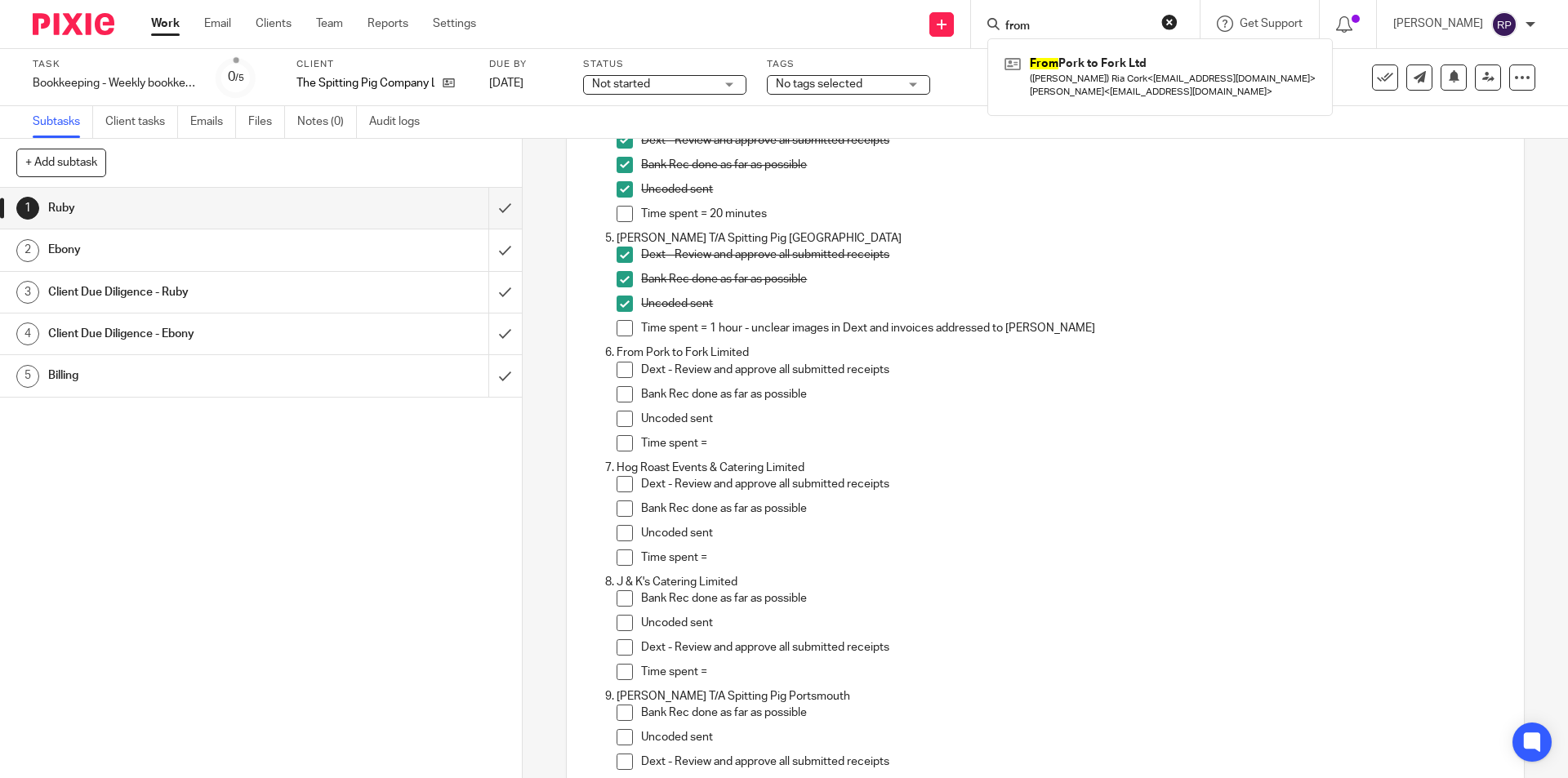
click at [621, 374] on span at bounding box center [625, 370] width 17 height 17
click at [618, 402] on span at bounding box center [625, 395] width 17 height 17
click at [622, 416] on span at bounding box center [625, 419] width 17 height 17
click at [745, 448] on p "Time spent =" at bounding box center [1073, 444] width 865 height 17
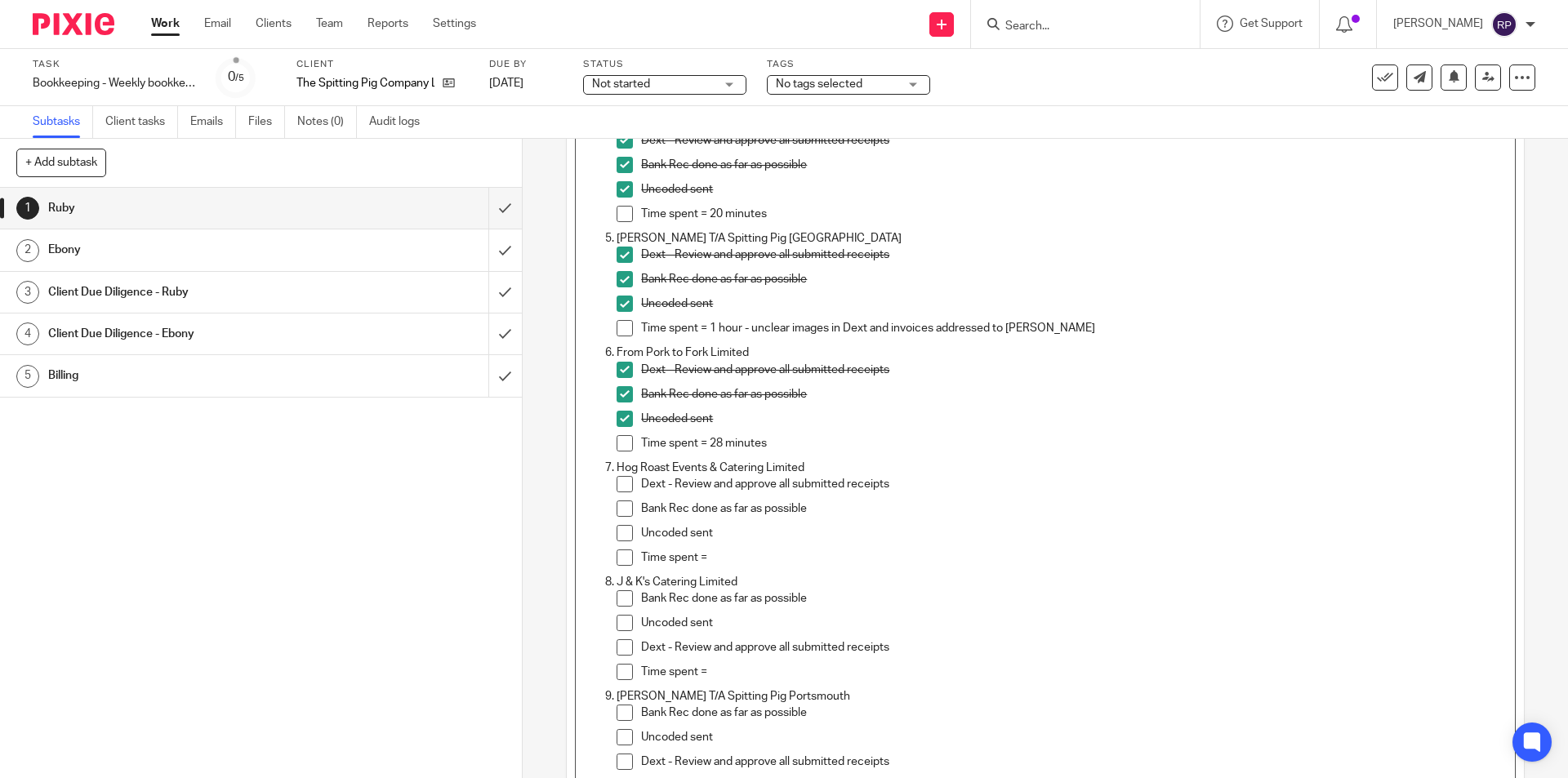
click at [733, 564] on p "Time spent =" at bounding box center [1073, 558] width 865 height 17
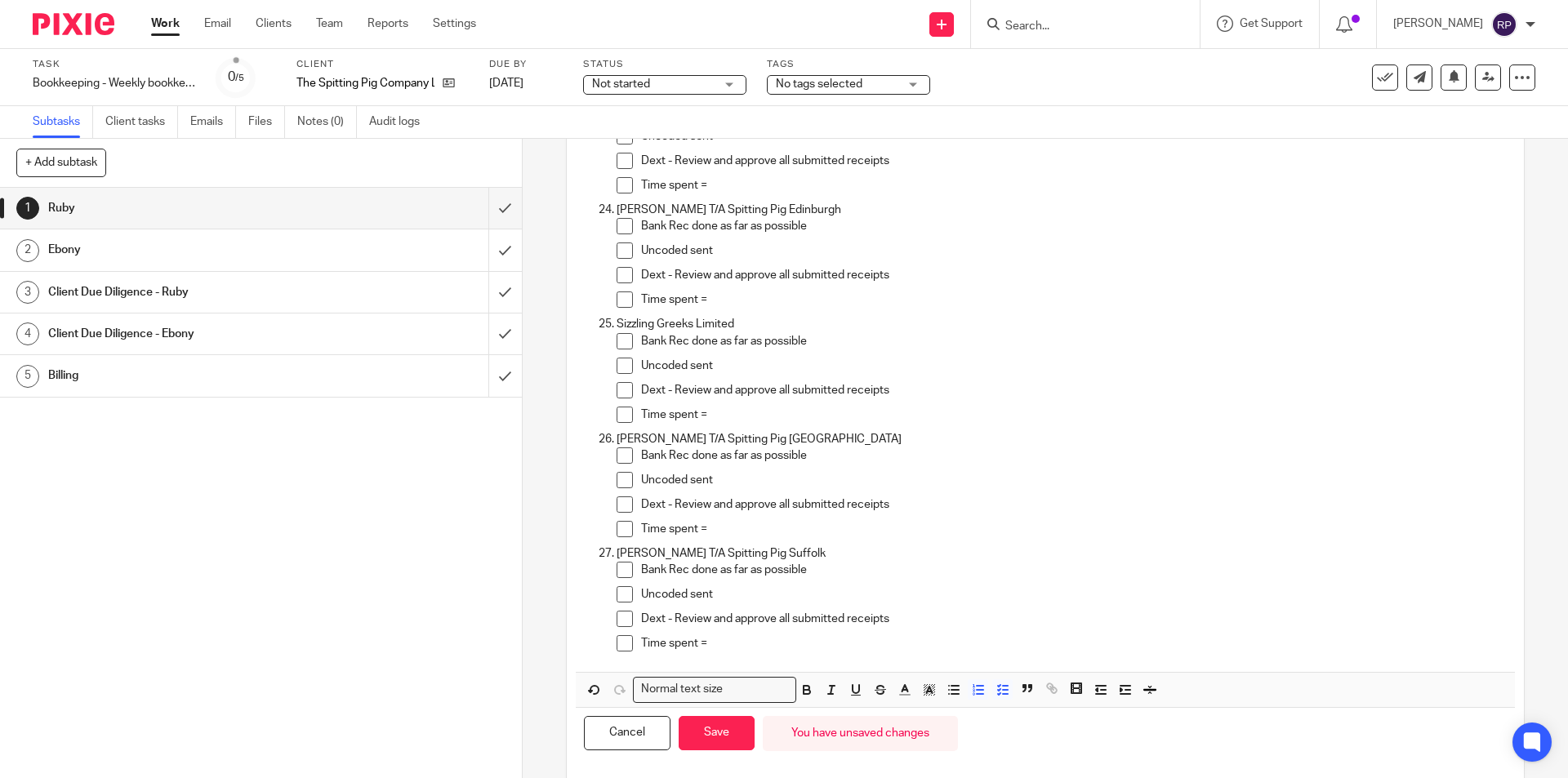
scroll to position [2726, 0]
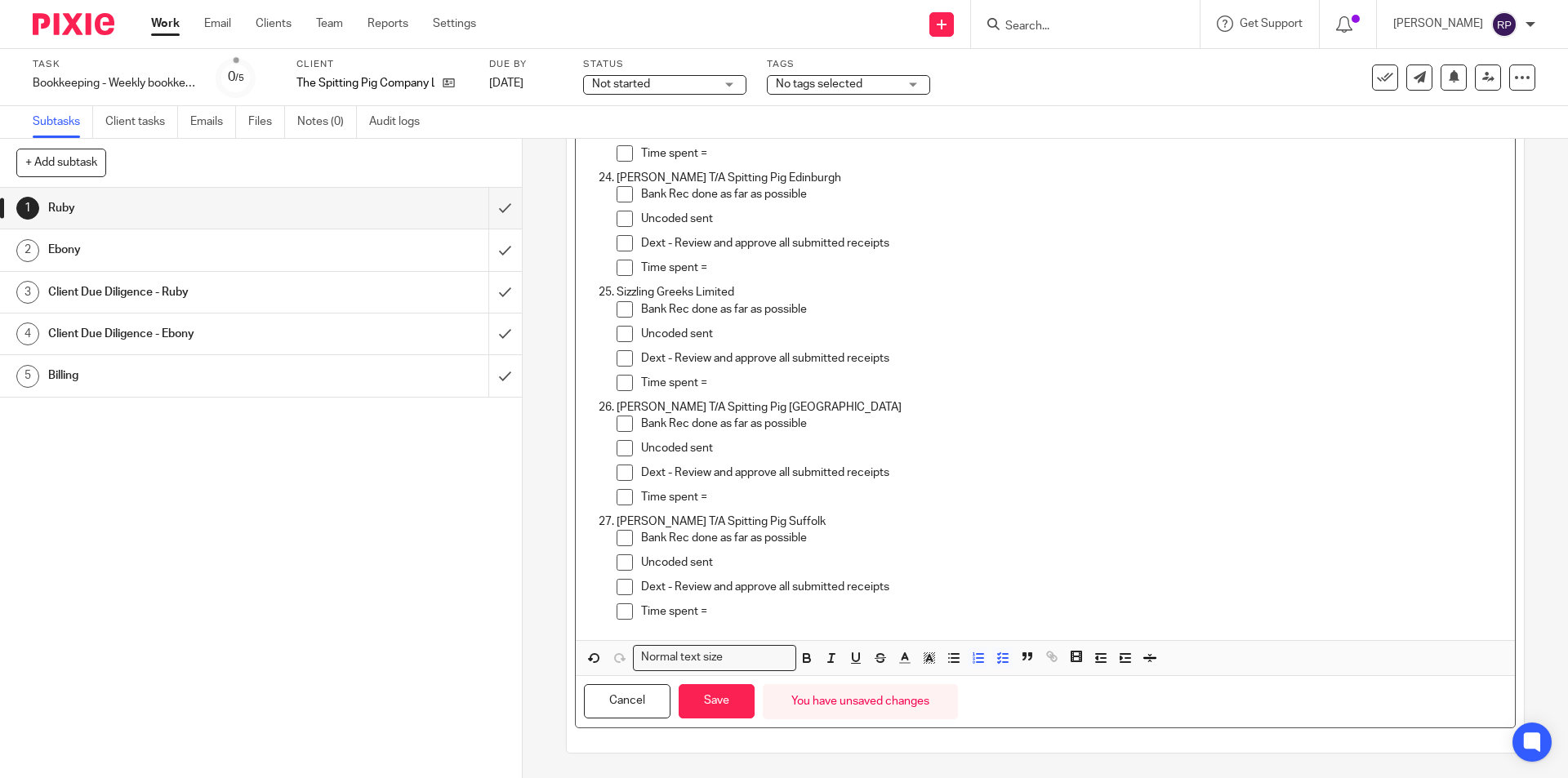
click at [624, 534] on span at bounding box center [625, 538] width 17 height 17
click at [623, 559] on span at bounding box center [625, 563] width 17 height 17
click at [624, 580] on span at bounding box center [625, 587] width 17 height 17
click at [730, 613] on p "Time spent =" at bounding box center [1073, 612] width 865 height 17
click at [733, 709] on button "Save" at bounding box center [717, 702] width 76 height 35
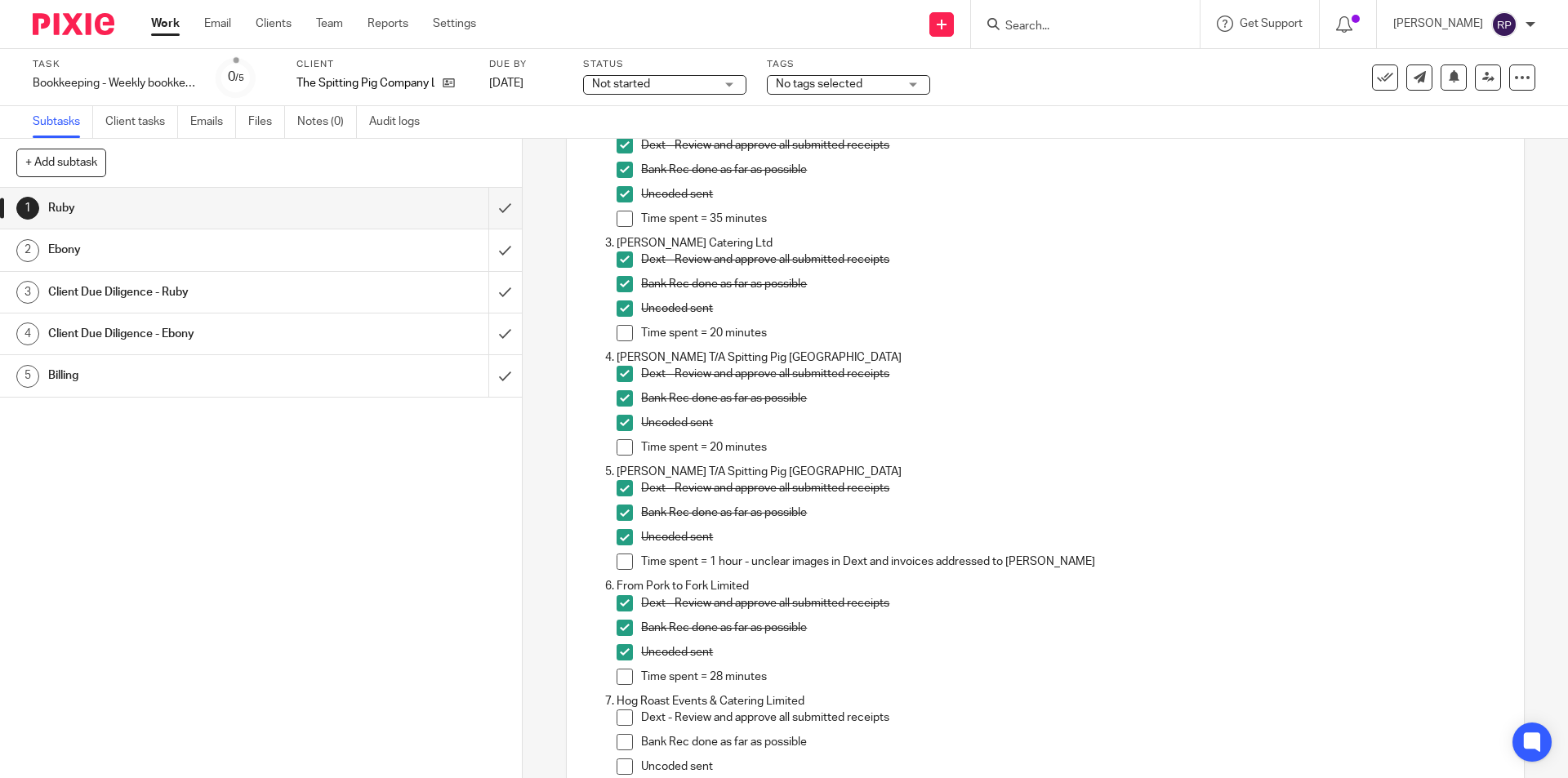
scroll to position [0, 0]
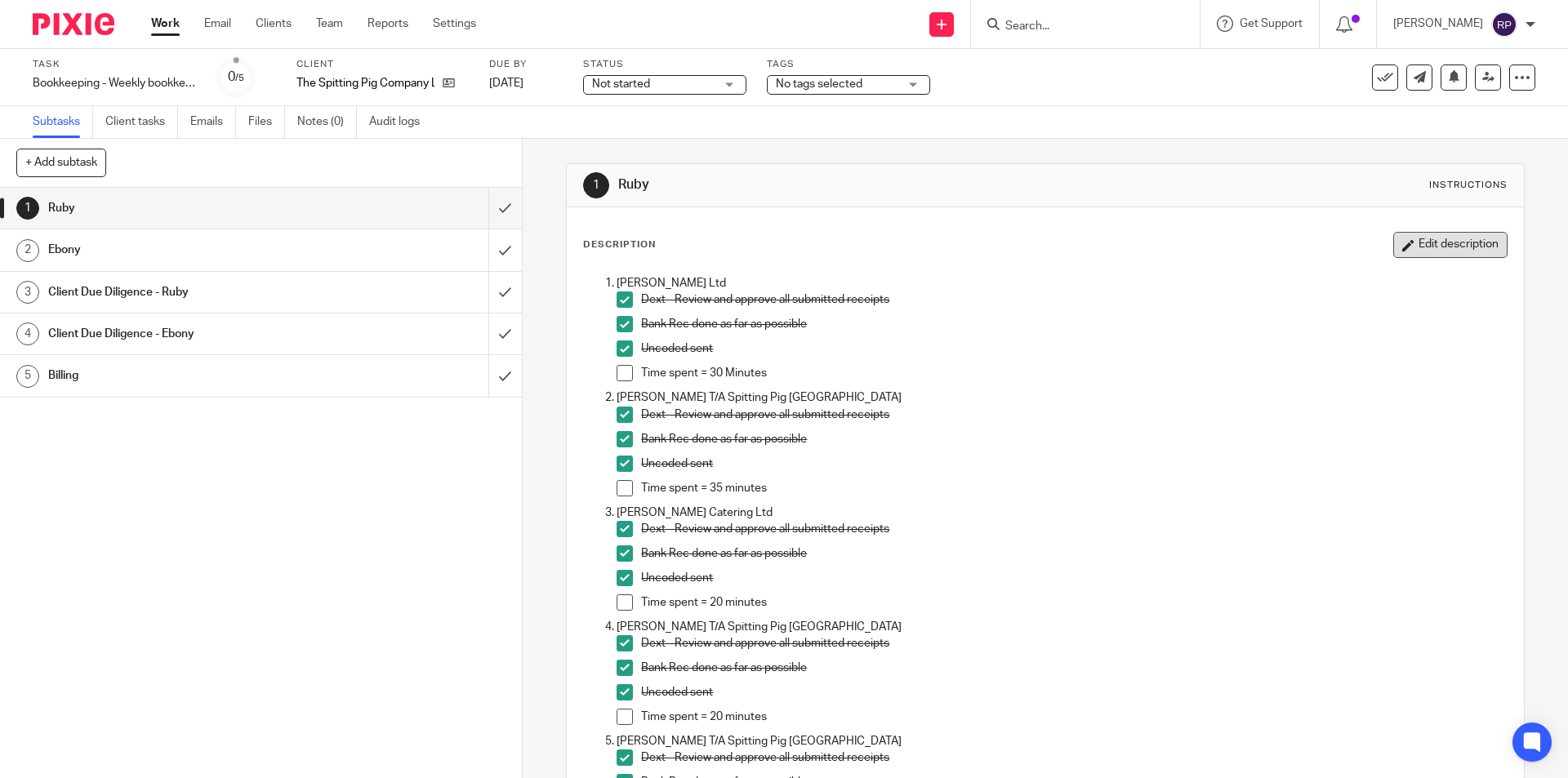
click at [1439, 251] on button "Edit description" at bounding box center [1450, 245] width 114 height 26
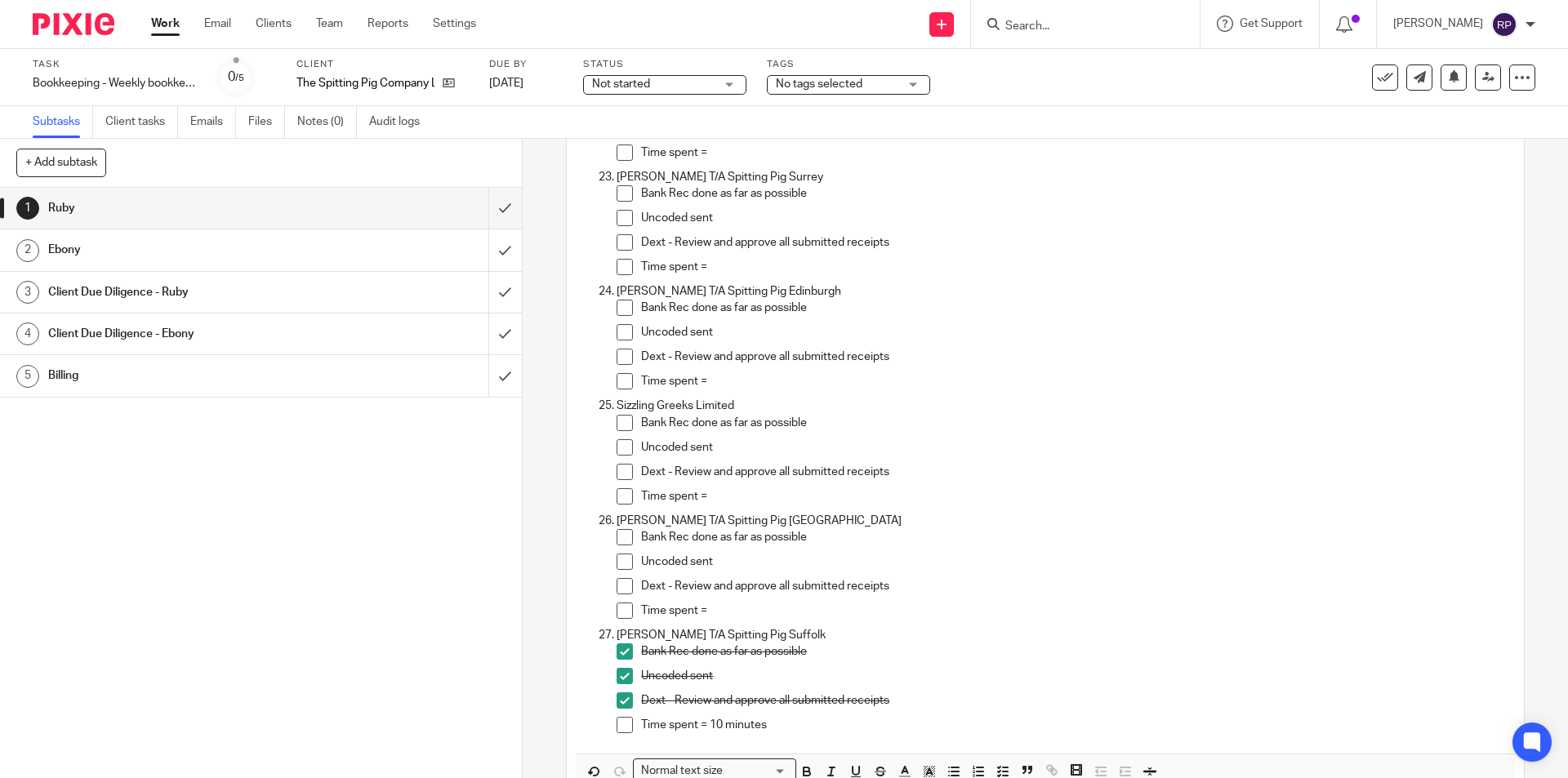
scroll to position [2725, 0]
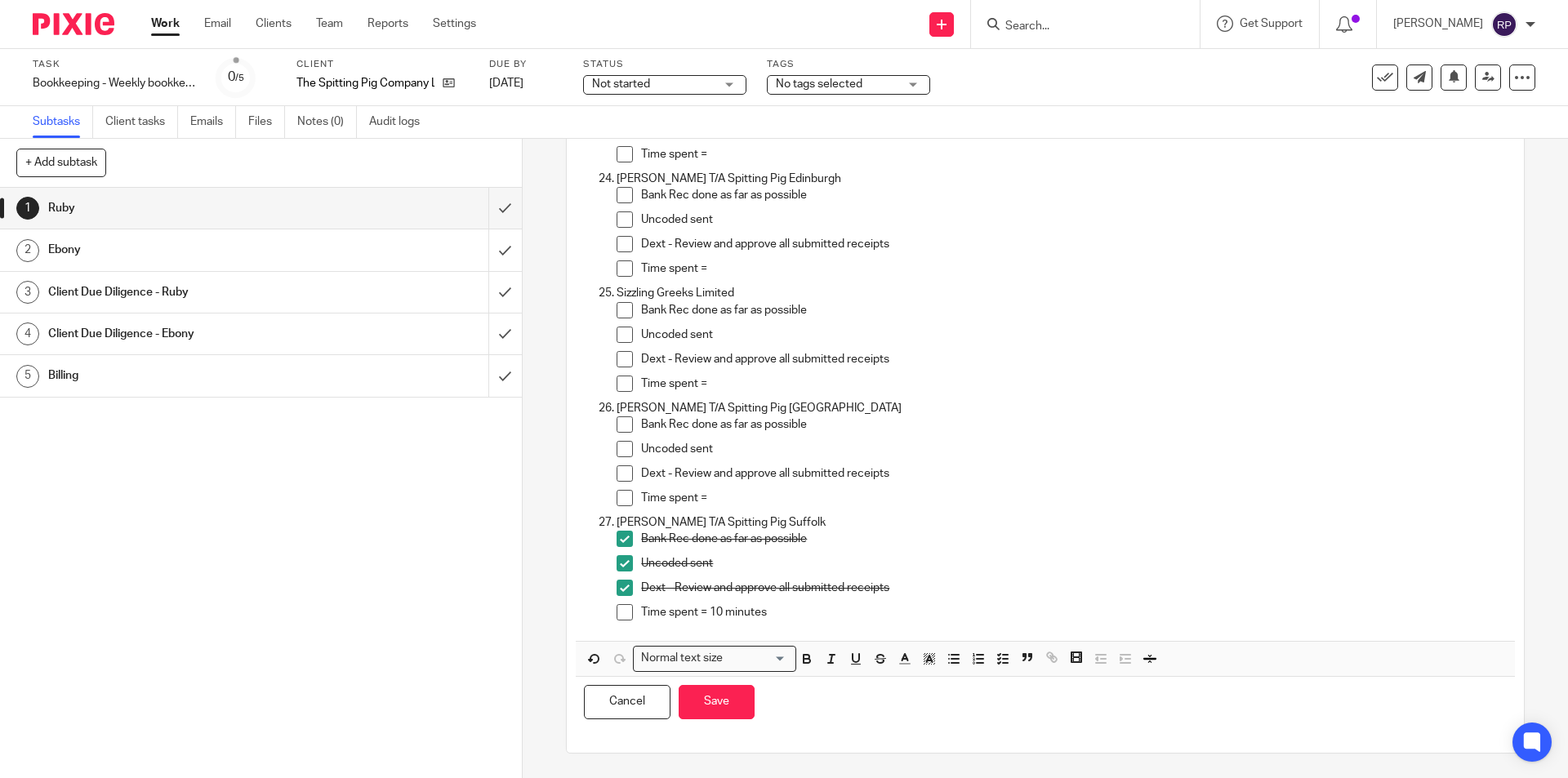
click at [719, 608] on p "Time spent = 10 minutes" at bounding box center [1073, 613] width 865 height 17
click at [712, 701] on button "Save" at bounding box center [717, 703] width 76 height 35
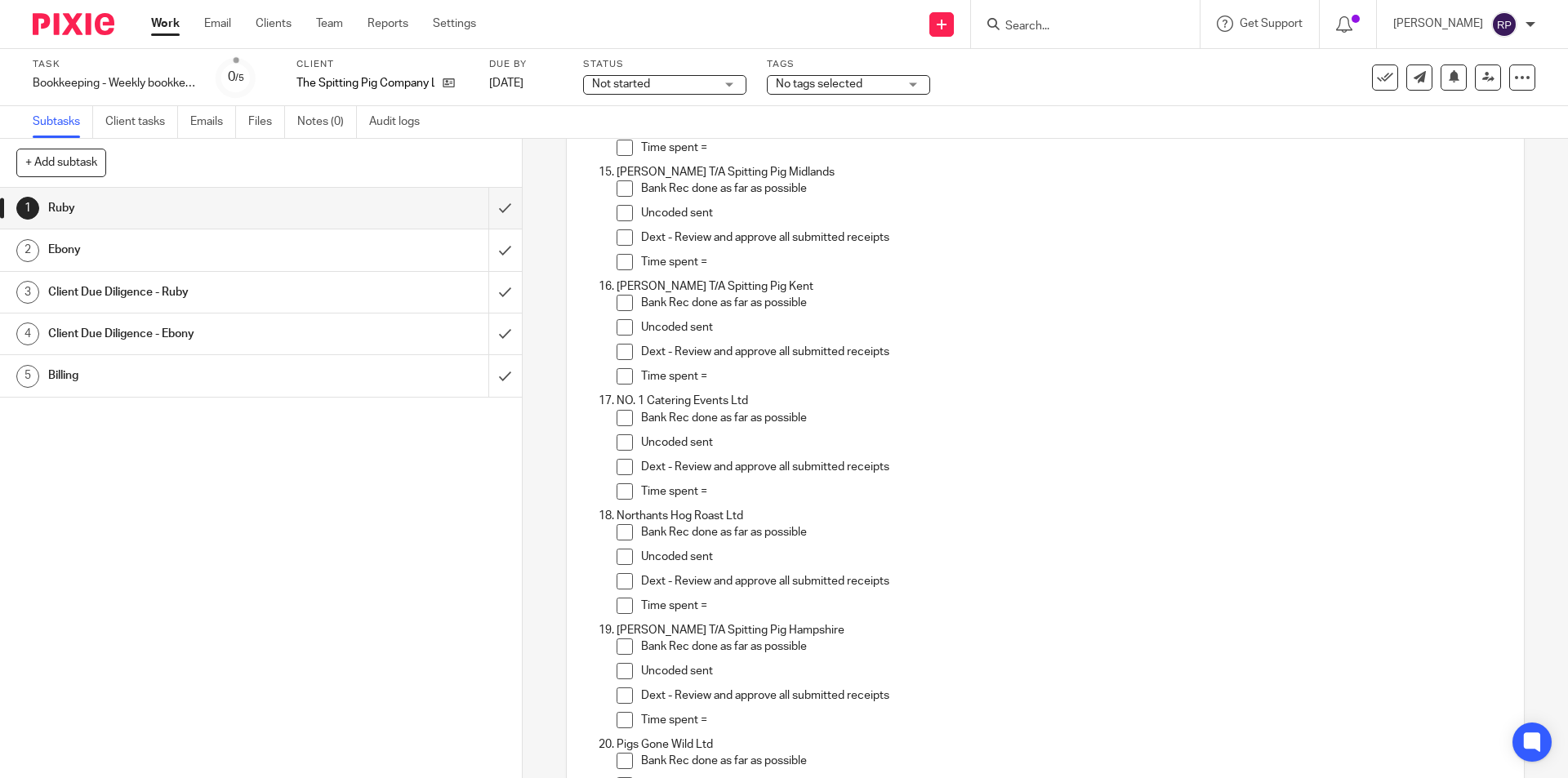
scroll to position [2041, 0]
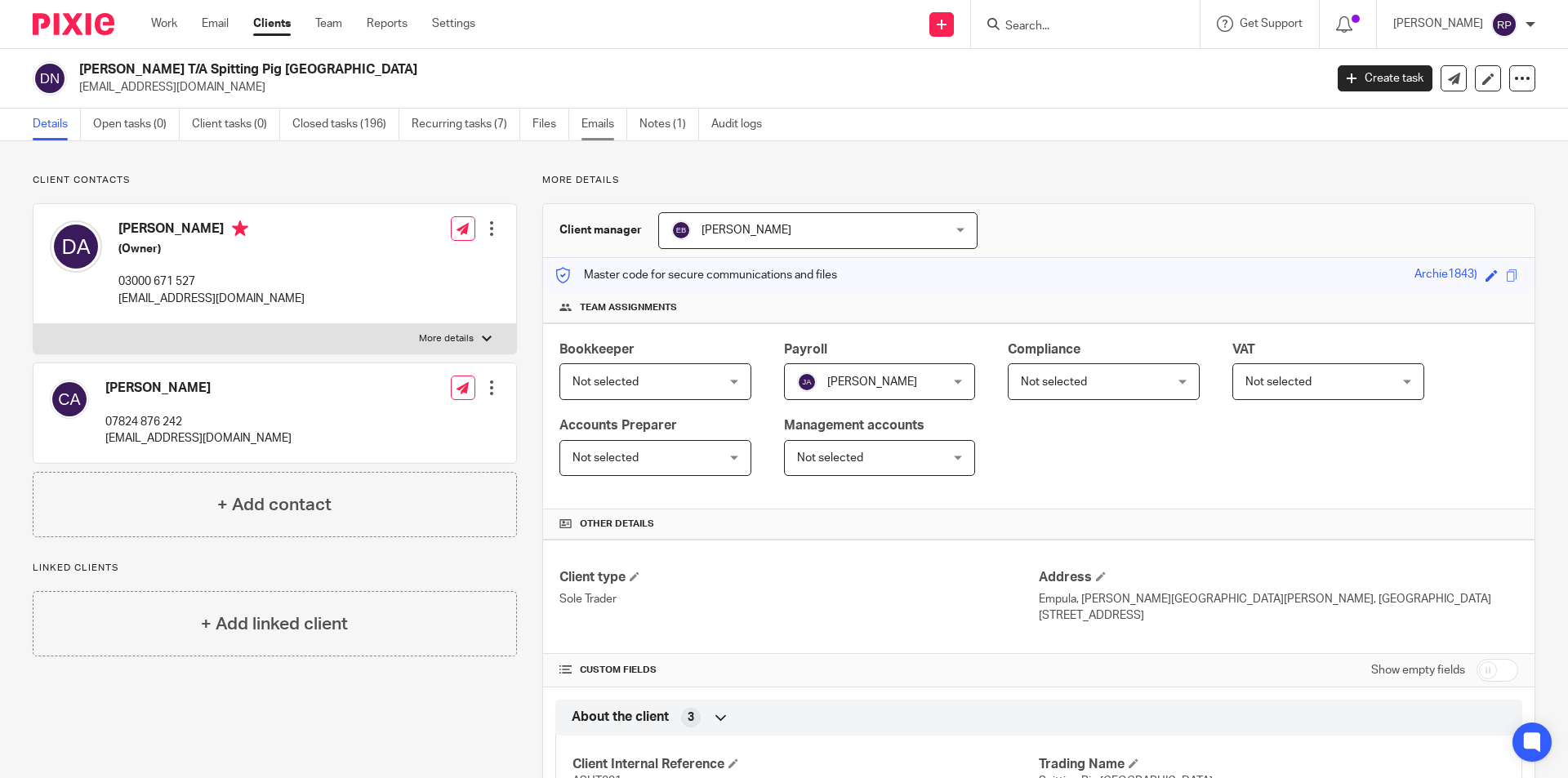
click at [592, 123] on link "Emails" at bounding box center [604, 124] width 46 height 32
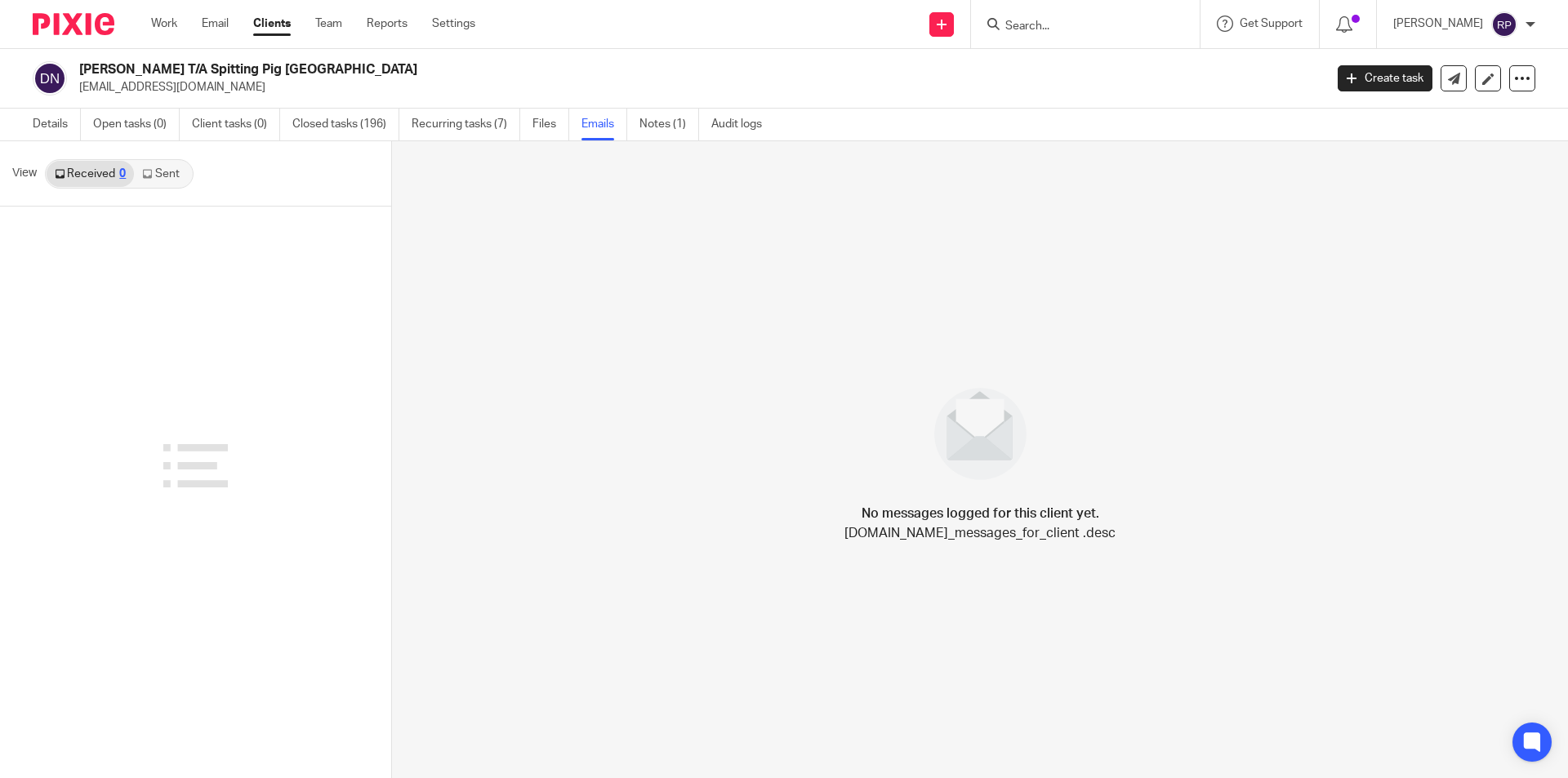
click at [152, 182] on link "Sent" at bounding box center [163, 174] width 58 height 26
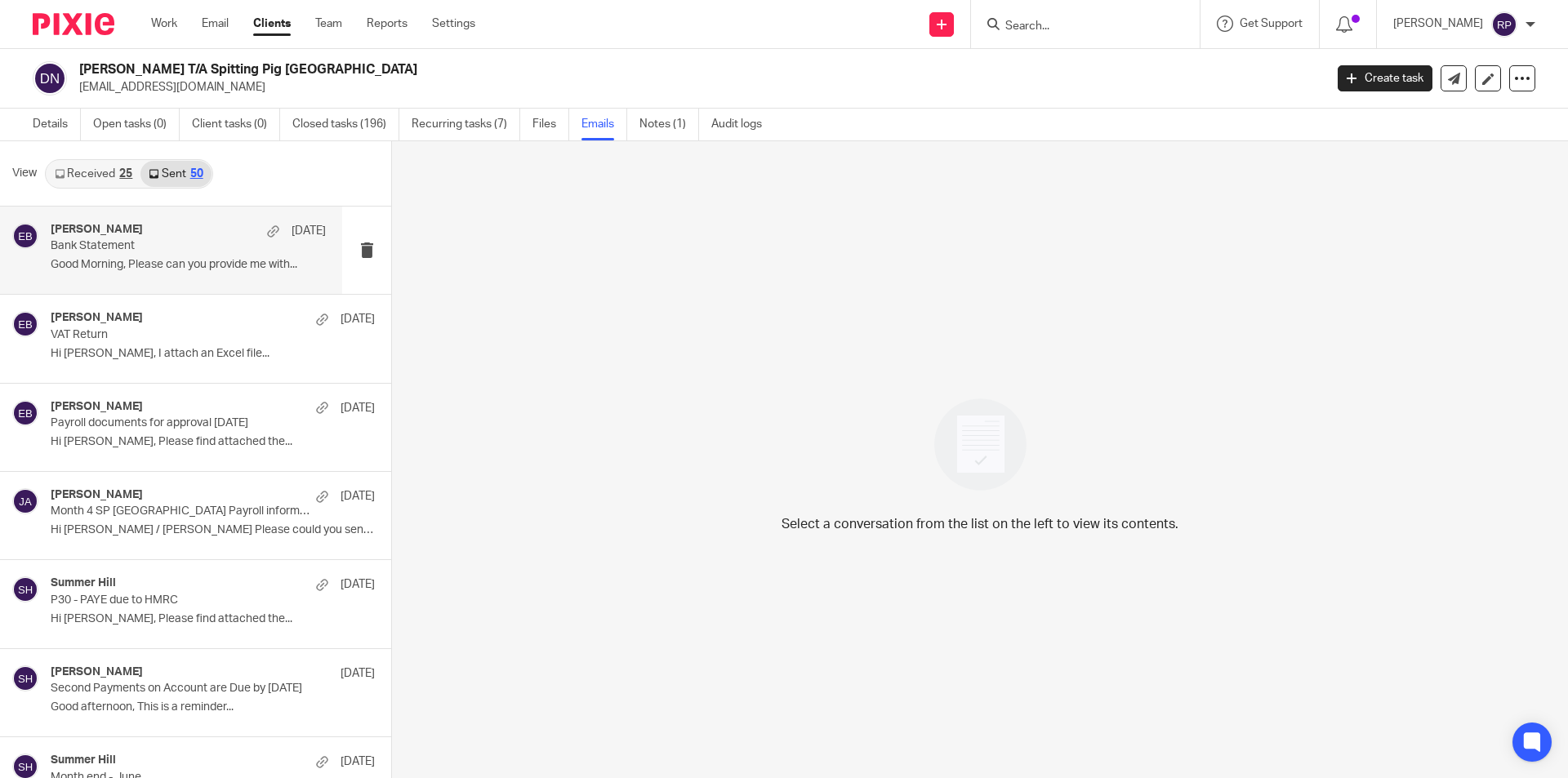
click at [183, 275] on div "[PERSON_NAME] [DATE] Bank Statement Good Morning, Please can you provide me wit…" at bounding box center [189, 250] width 275 height 55
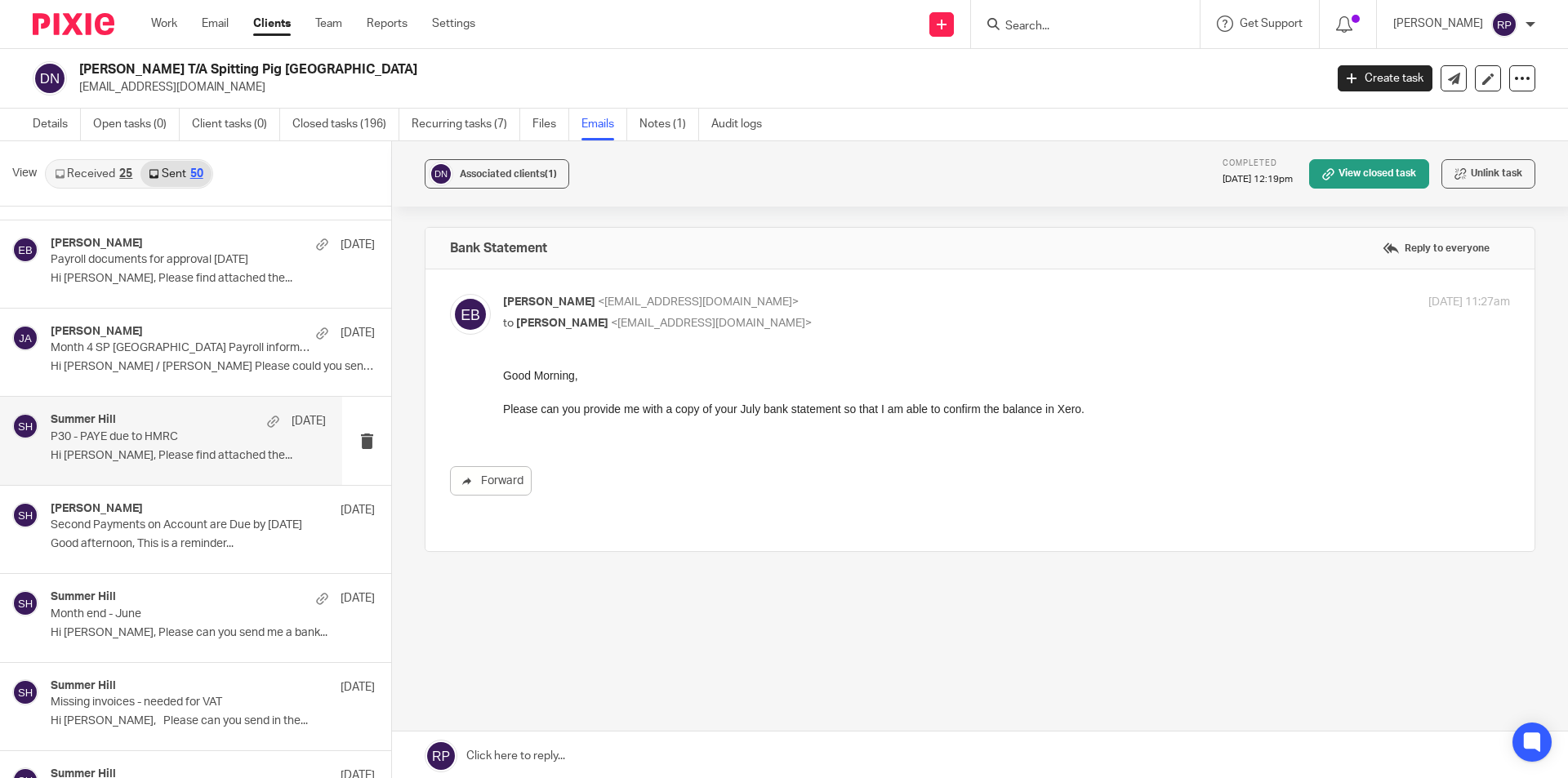
scroll to position [245, 0]
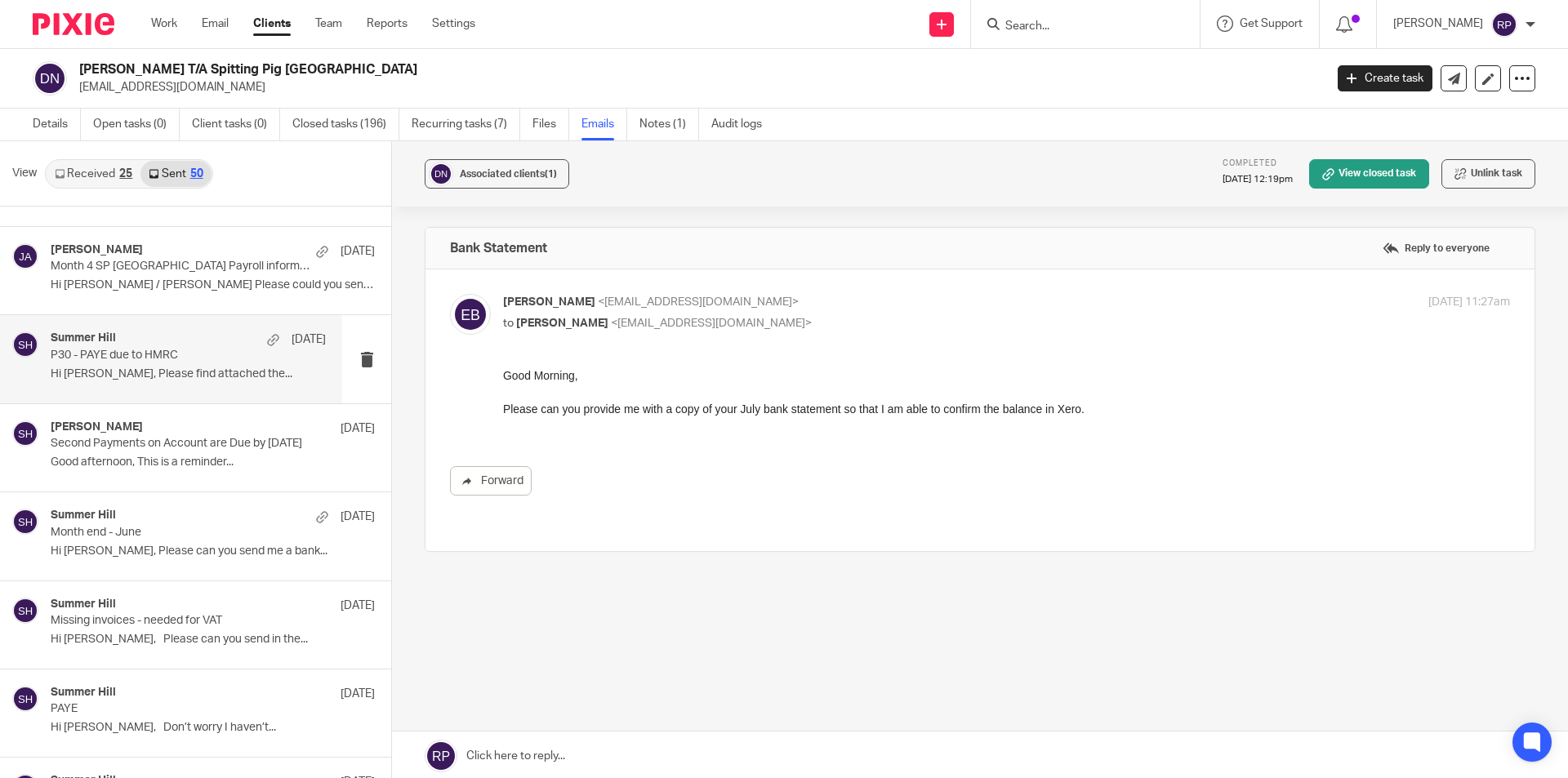
click at [169, 614] on p "Missing invoices - needed for VAT" at bounding box center [181, 620] width 260 height 14
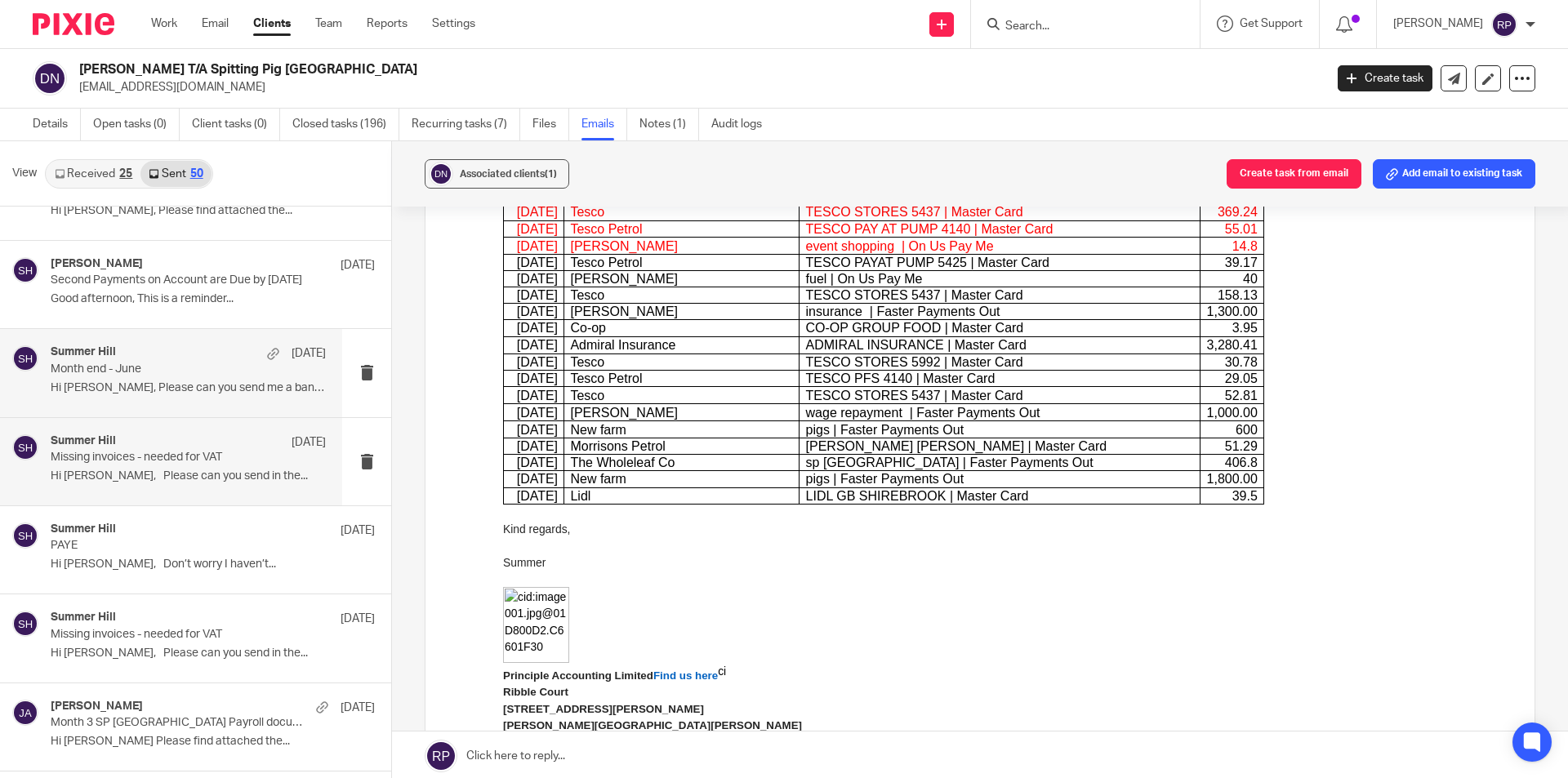
scroll to position [490, 0]
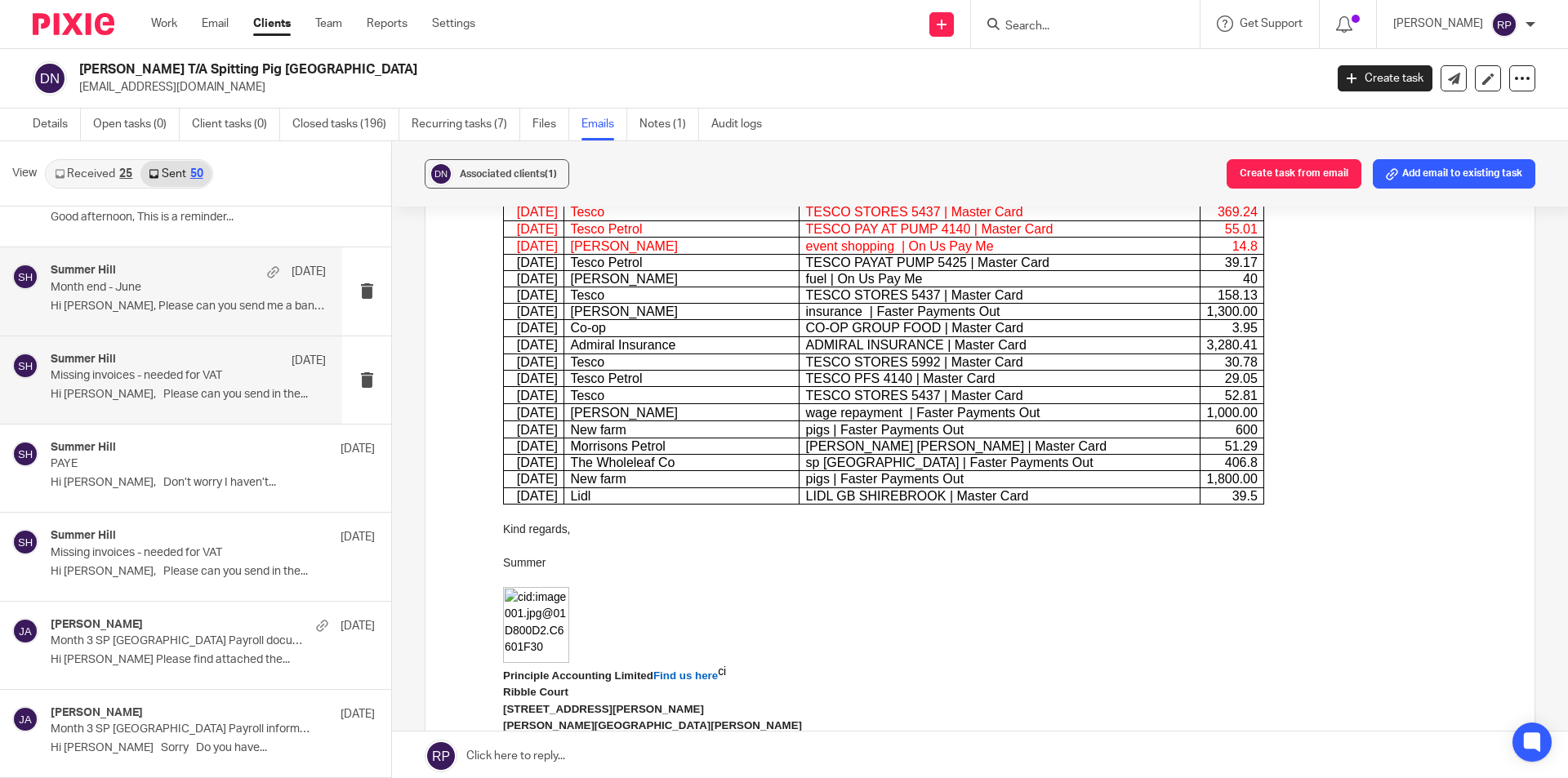
click at [172, 570] on p "Hi Claire, Please can you send in the..." at bounding box center [213, 572] width 324 height 14
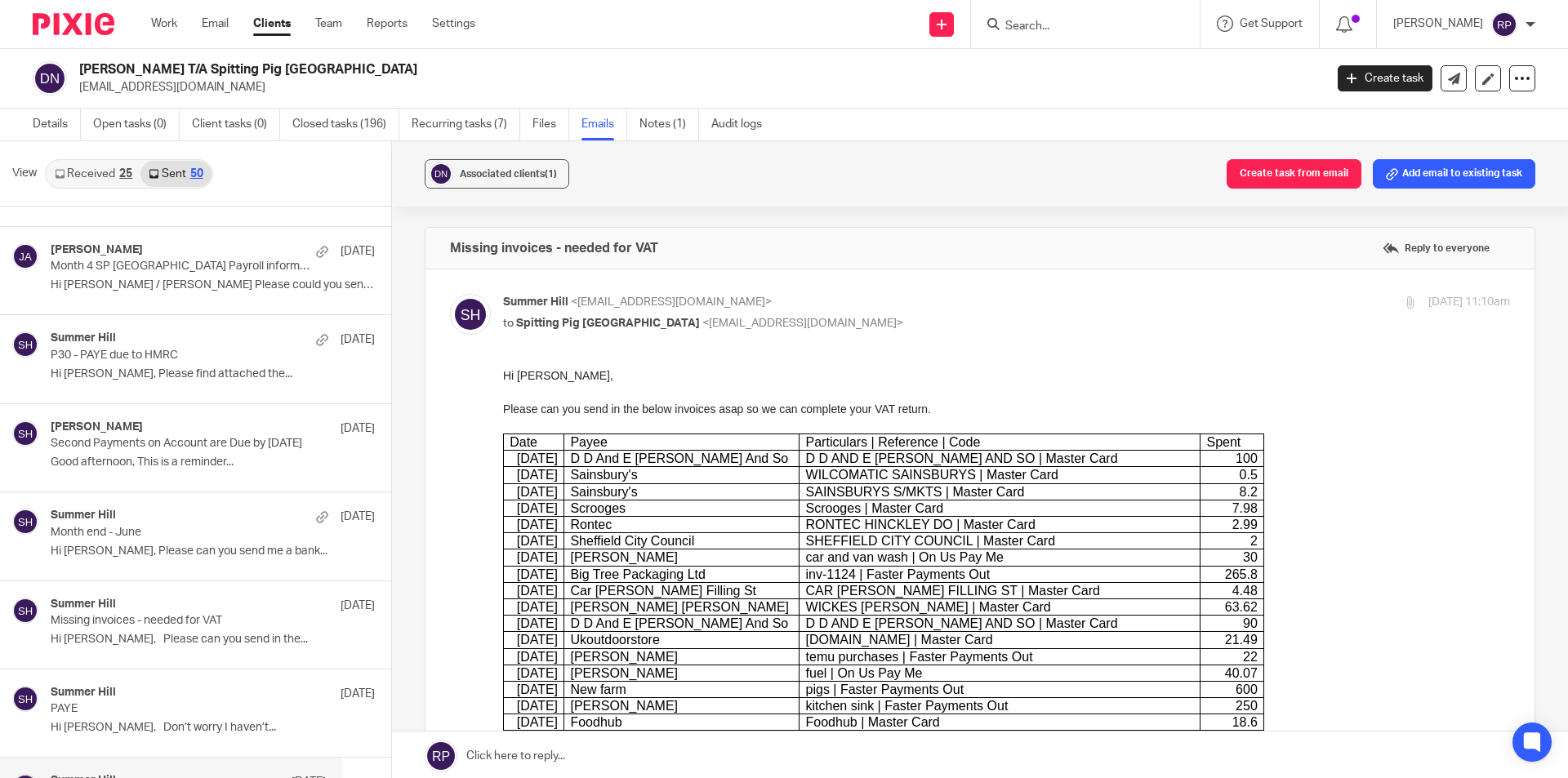
scroll to position [0, 0]
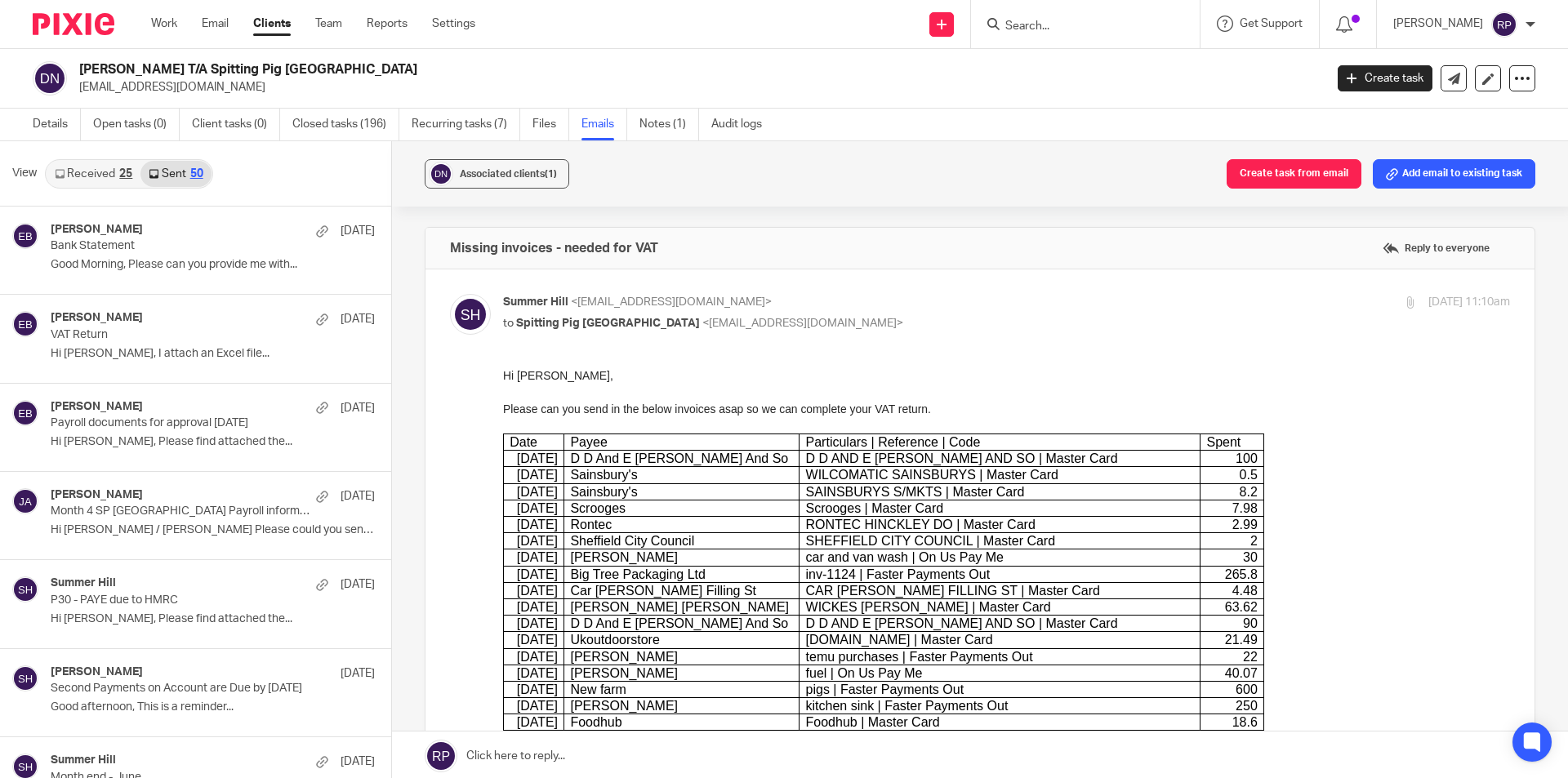
click at [71, 179] on link "Received 25" at bounding box center [93, 174] width 94 height 26
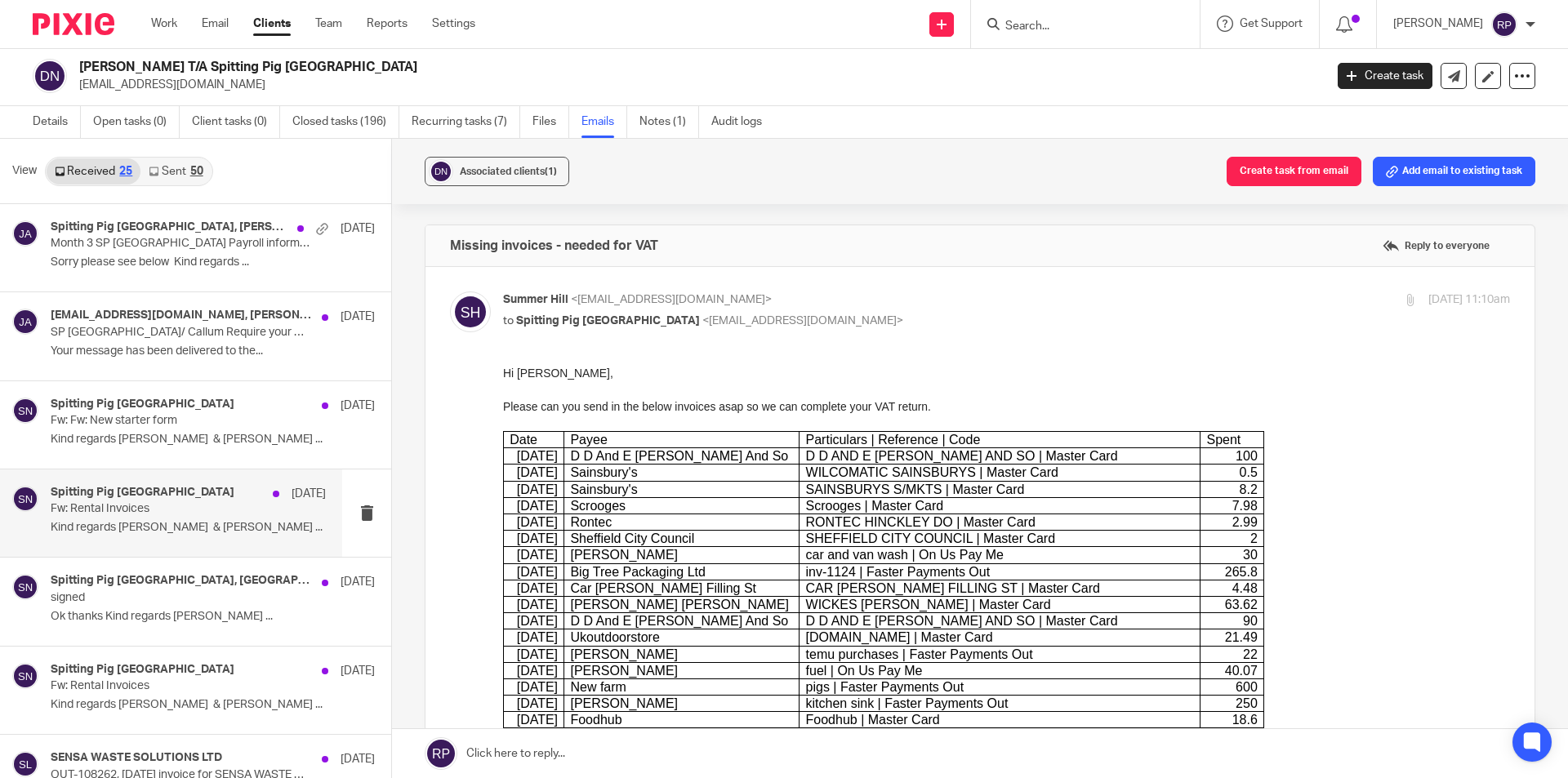
click at [186, 501] on div "Spitting Pig Nottinghamshire 30 Jun" at bounding box center [189, 494] width 275 height 17
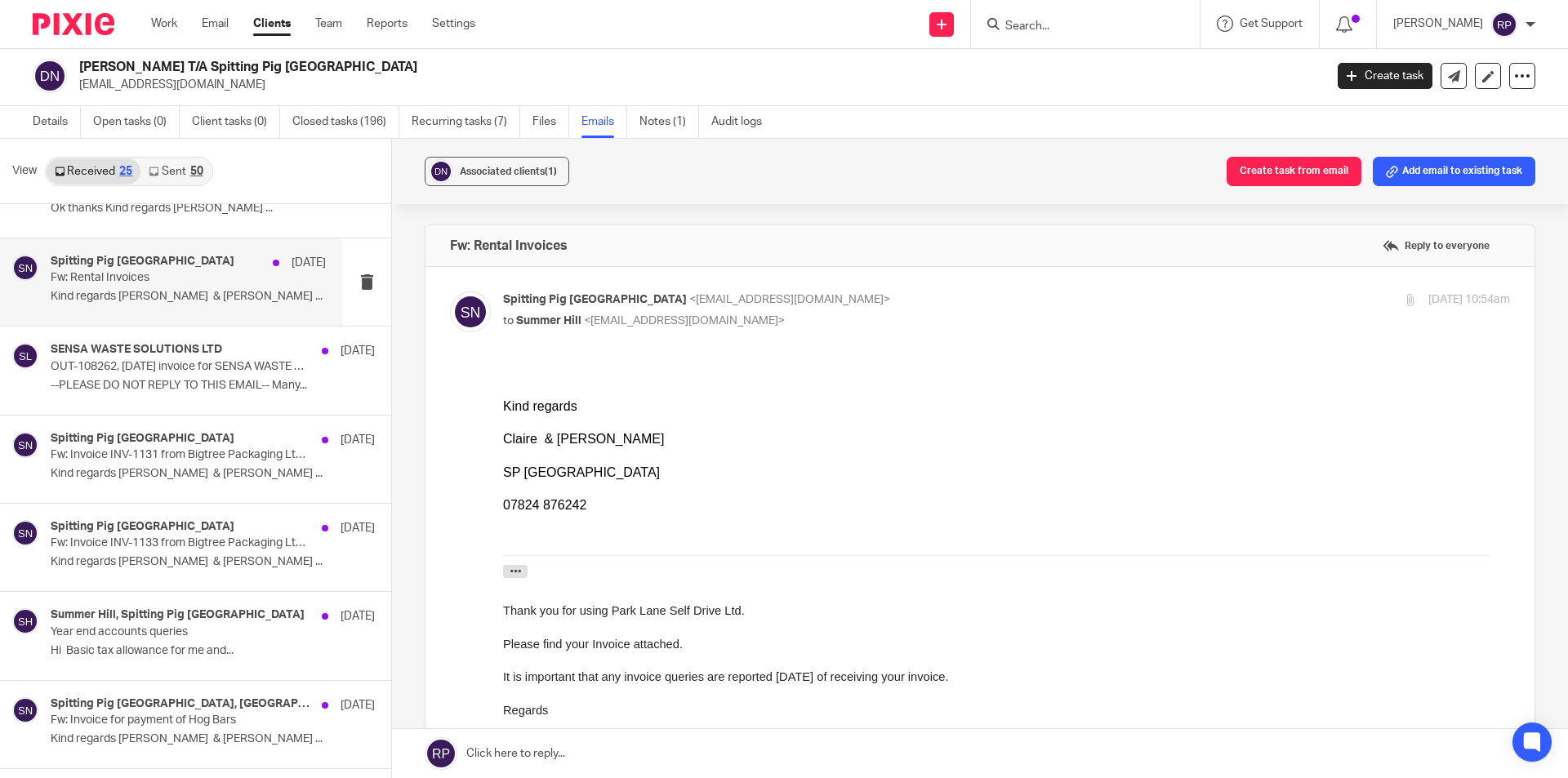
scroll to position [653, 0]
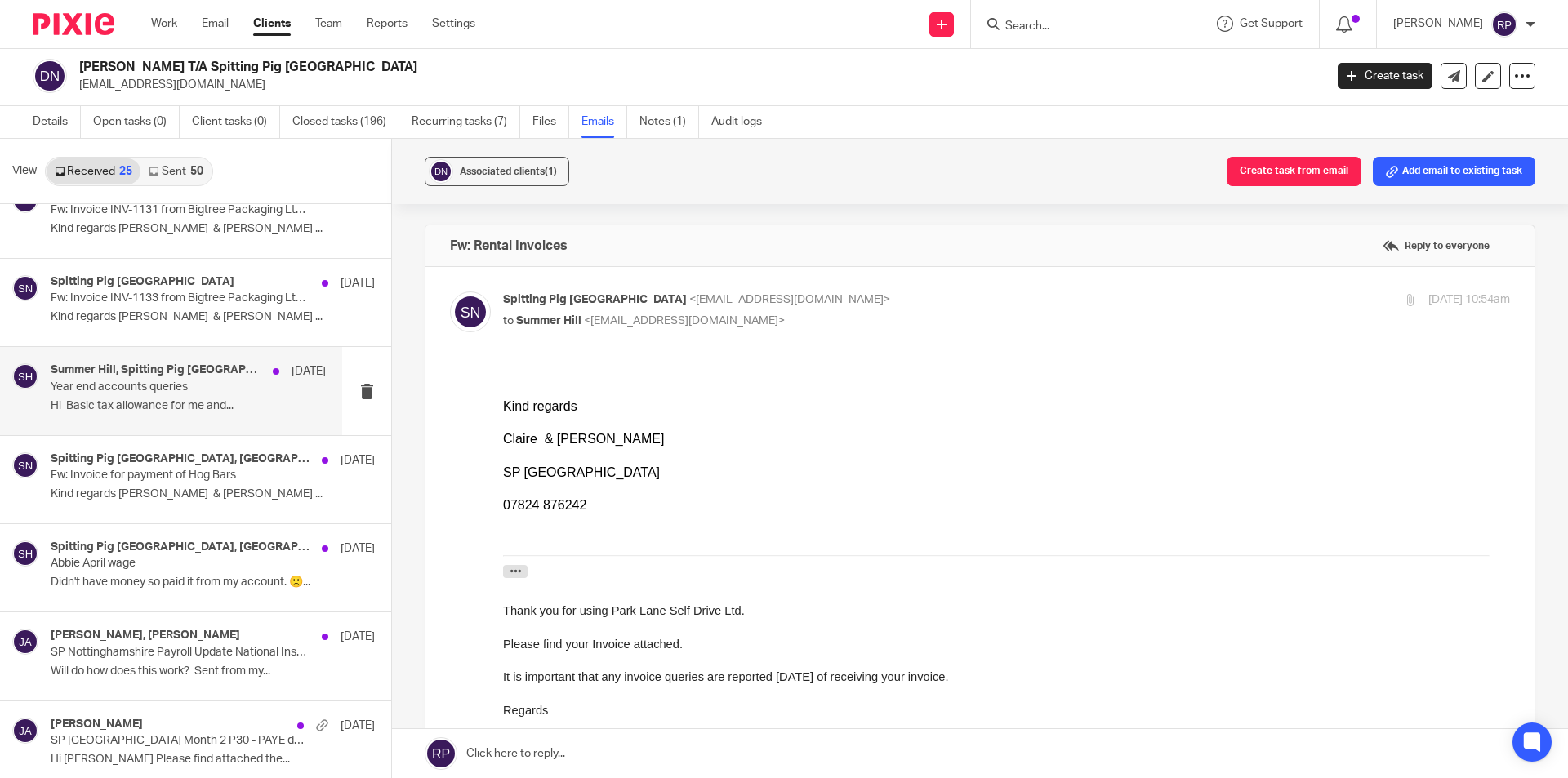
click at [183, 396] on div "Summer Hill, Spitting Pig Nottinghamshire 12 Jun Year end accounts queries Hi B…" at bounding box center [189, 390] width 275 height 55
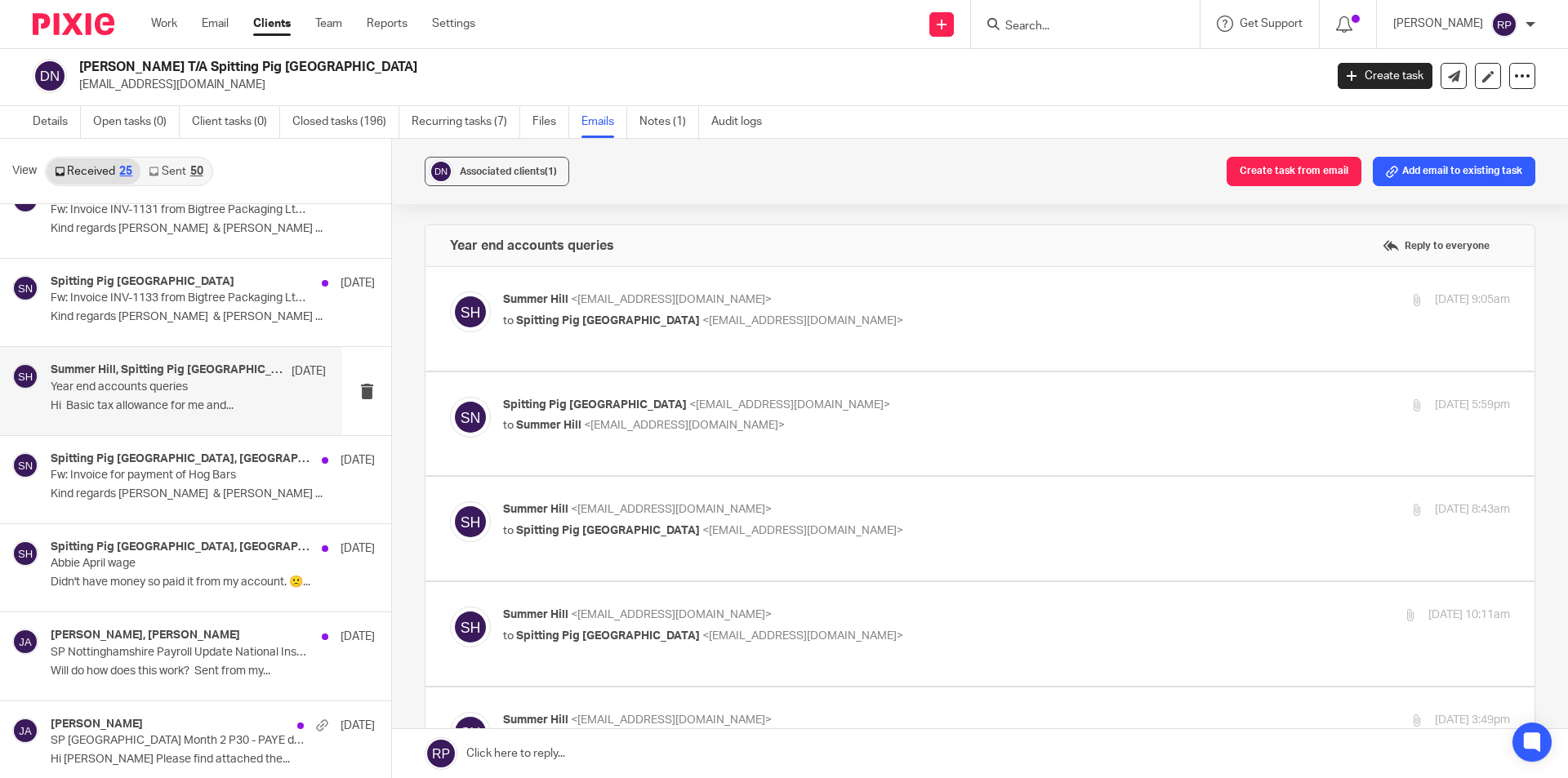
scroll to position [0, 0]
click at [970, 320] on p "to Spitting Pig Nottinghamshire <info@spittingpignottinghamshire.co.uk>" at bounding box center [839, 321] width 672 height 17
checkbox input "true"
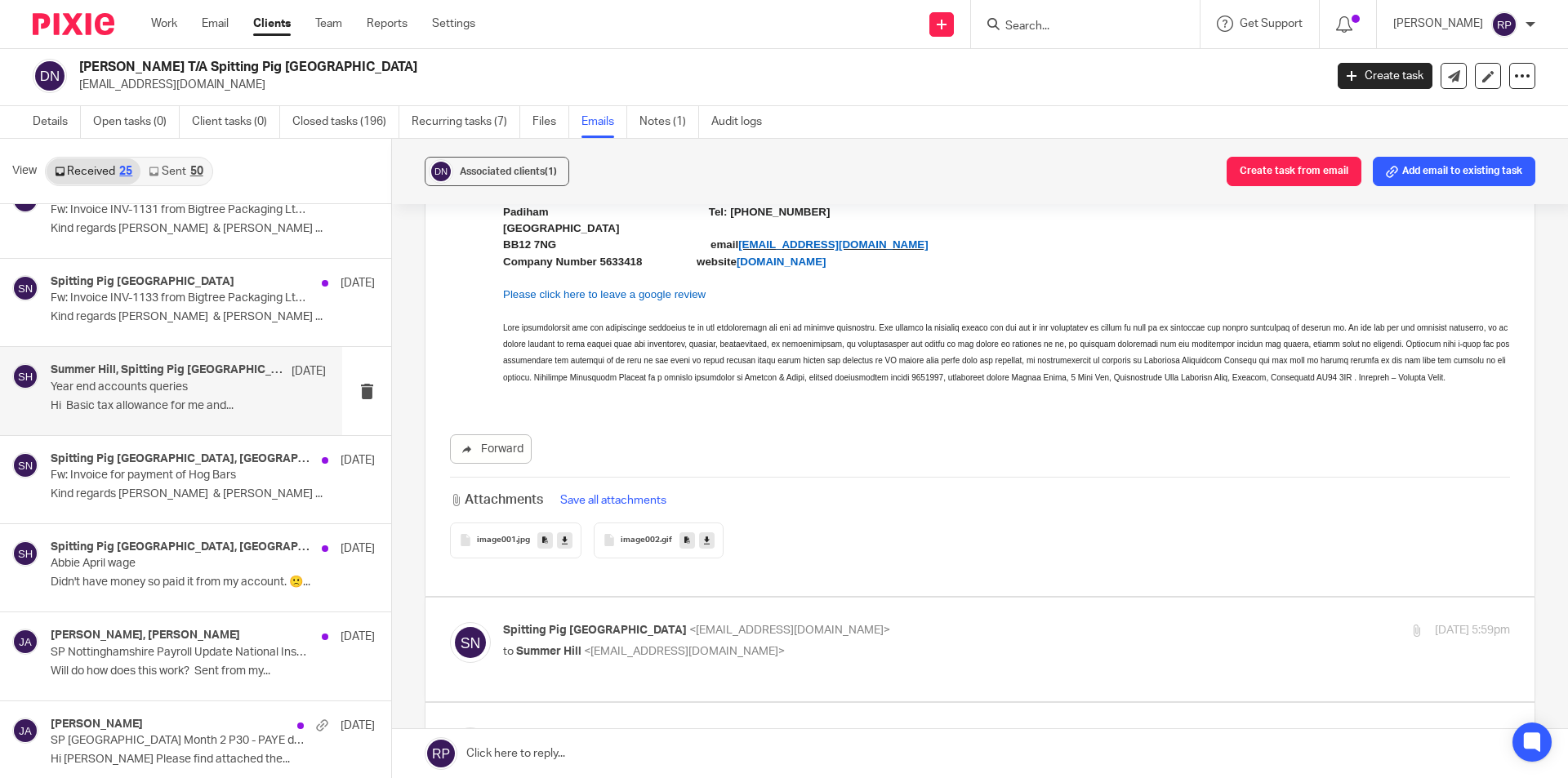
scroll to position [734, 0]
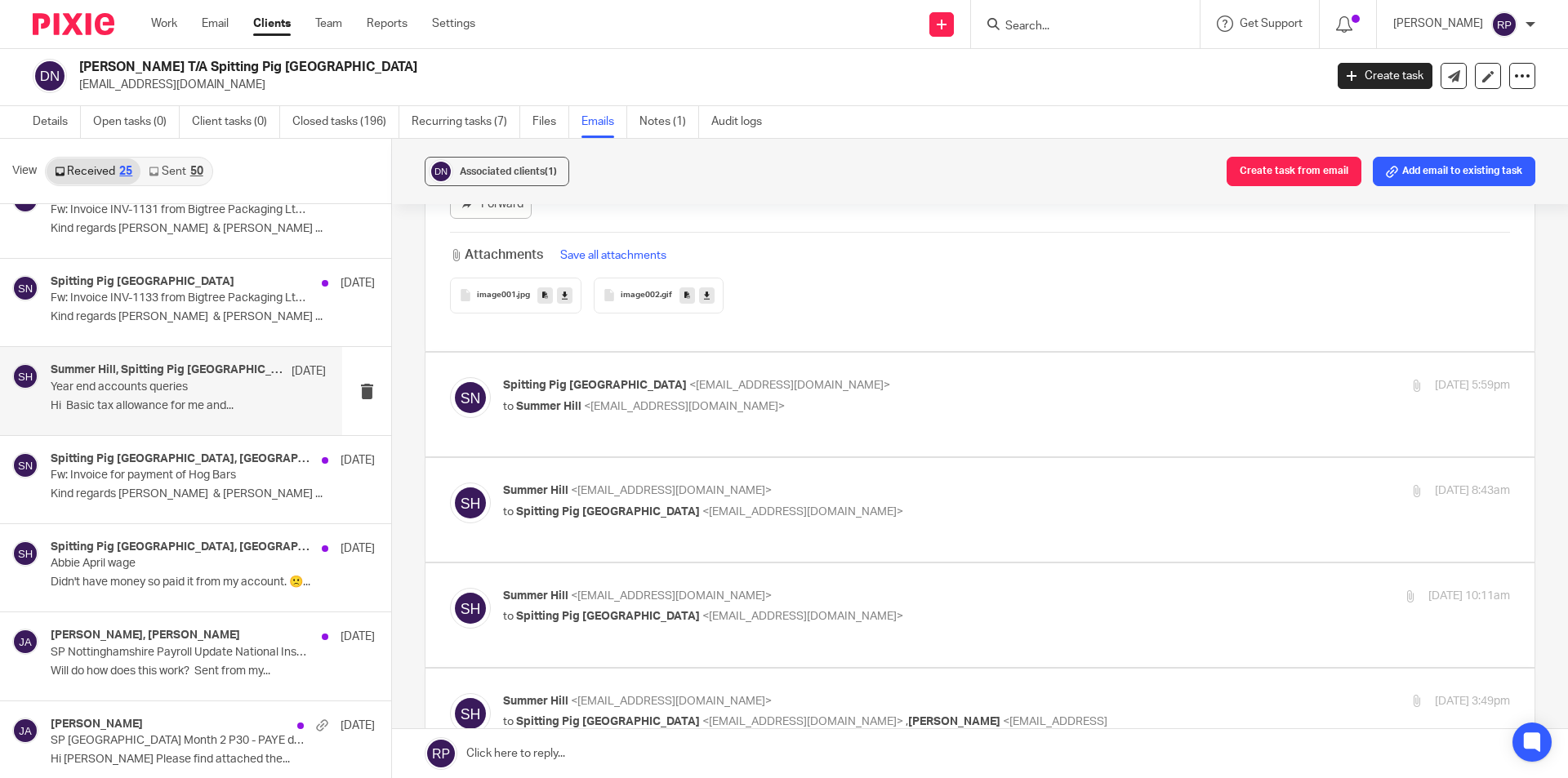
click at [877, 440] on label at bounding box center [980, 405] width 1109 height 104
click at [451, 377] on input "checkbox" at bounding box center [450, 376] width 1 height 1
checkbox input "true"
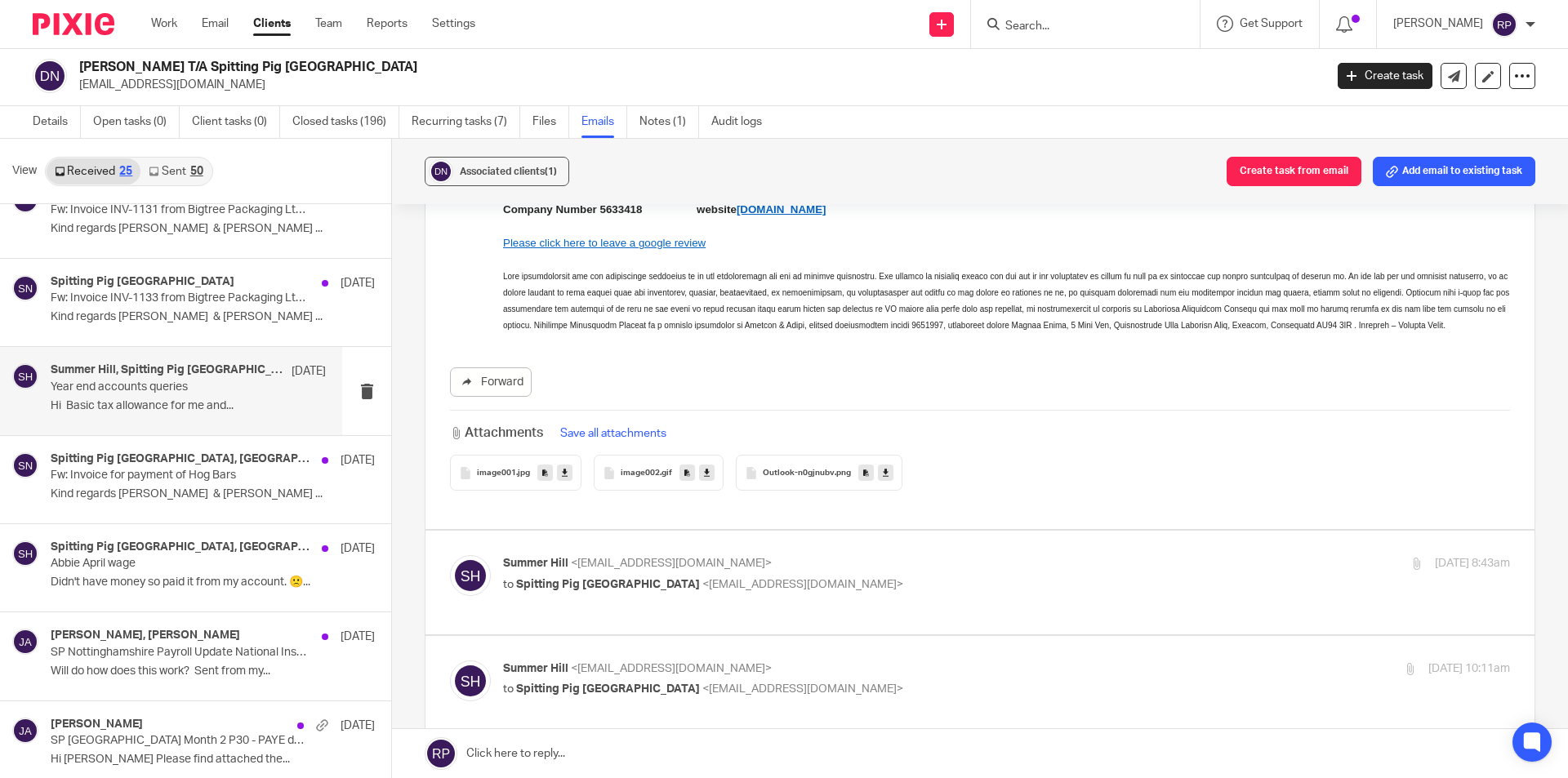
scroll to position [1877, 0]
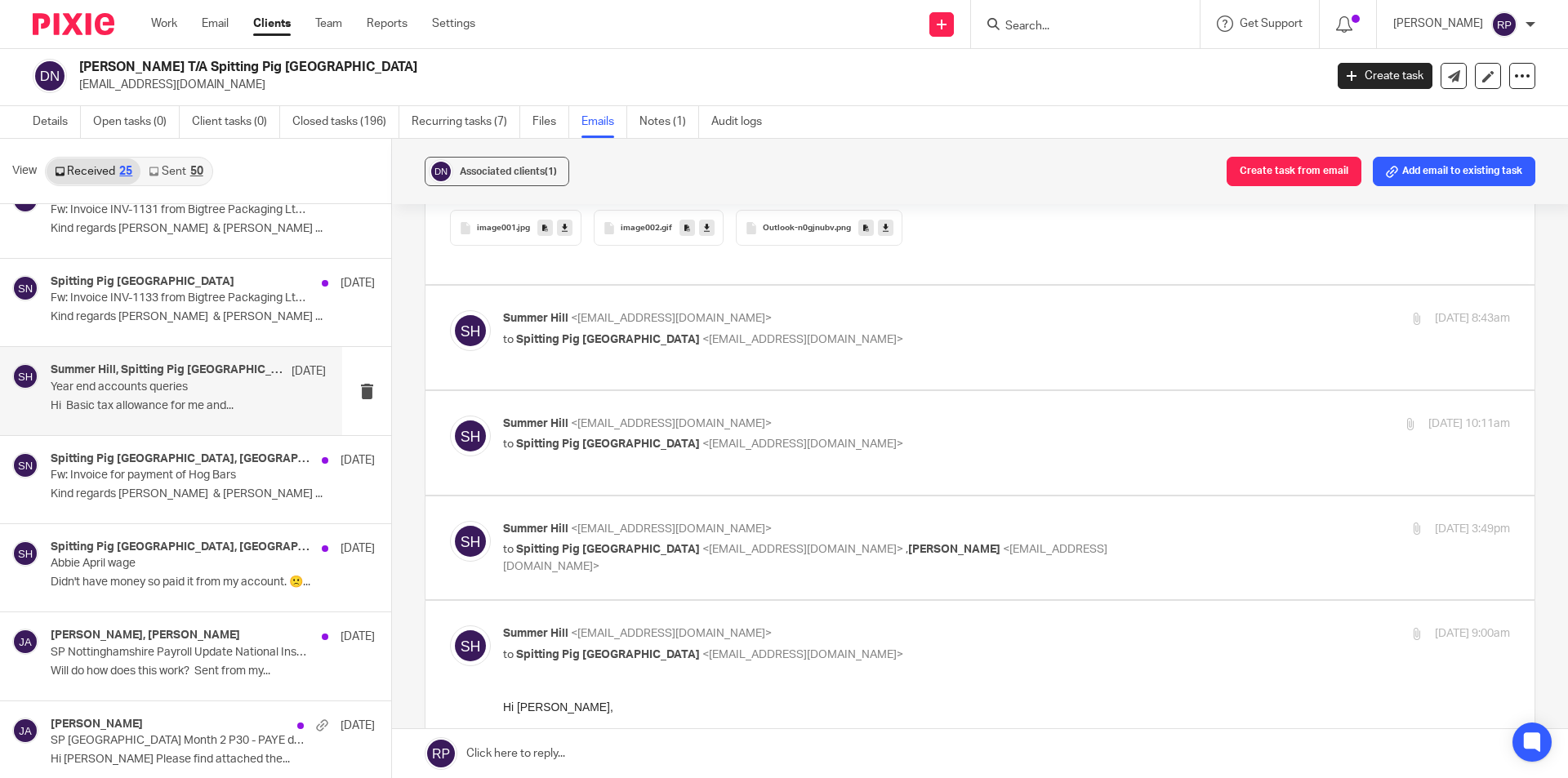
click at [953, 357] on div "Summer Hill <summer@principle-accounting.co.uk> to Spitting Pig Nottinghamshire…" at bounding box center [980, 337] width 1060 height 55
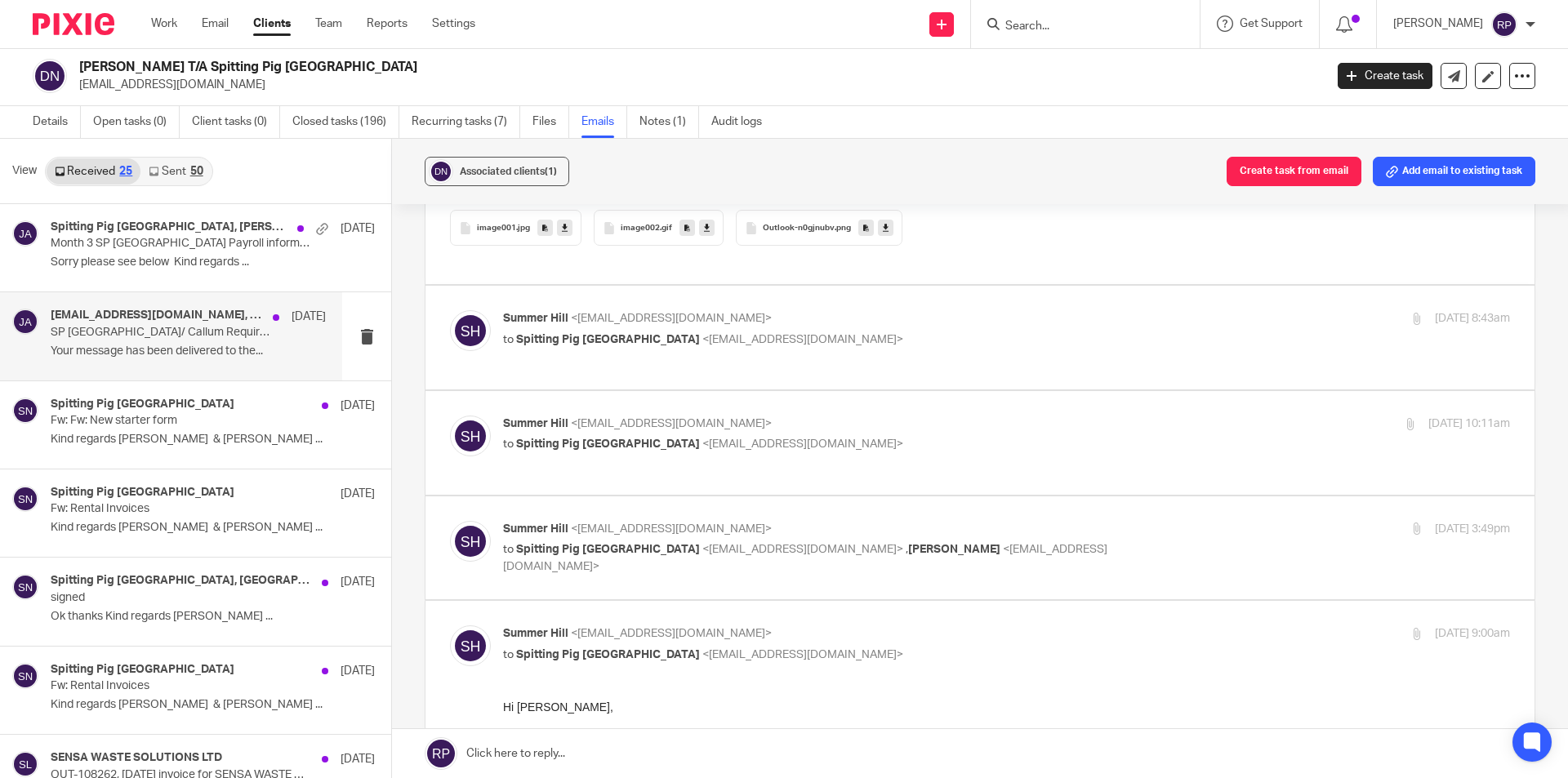
scroll to position [0, 0]
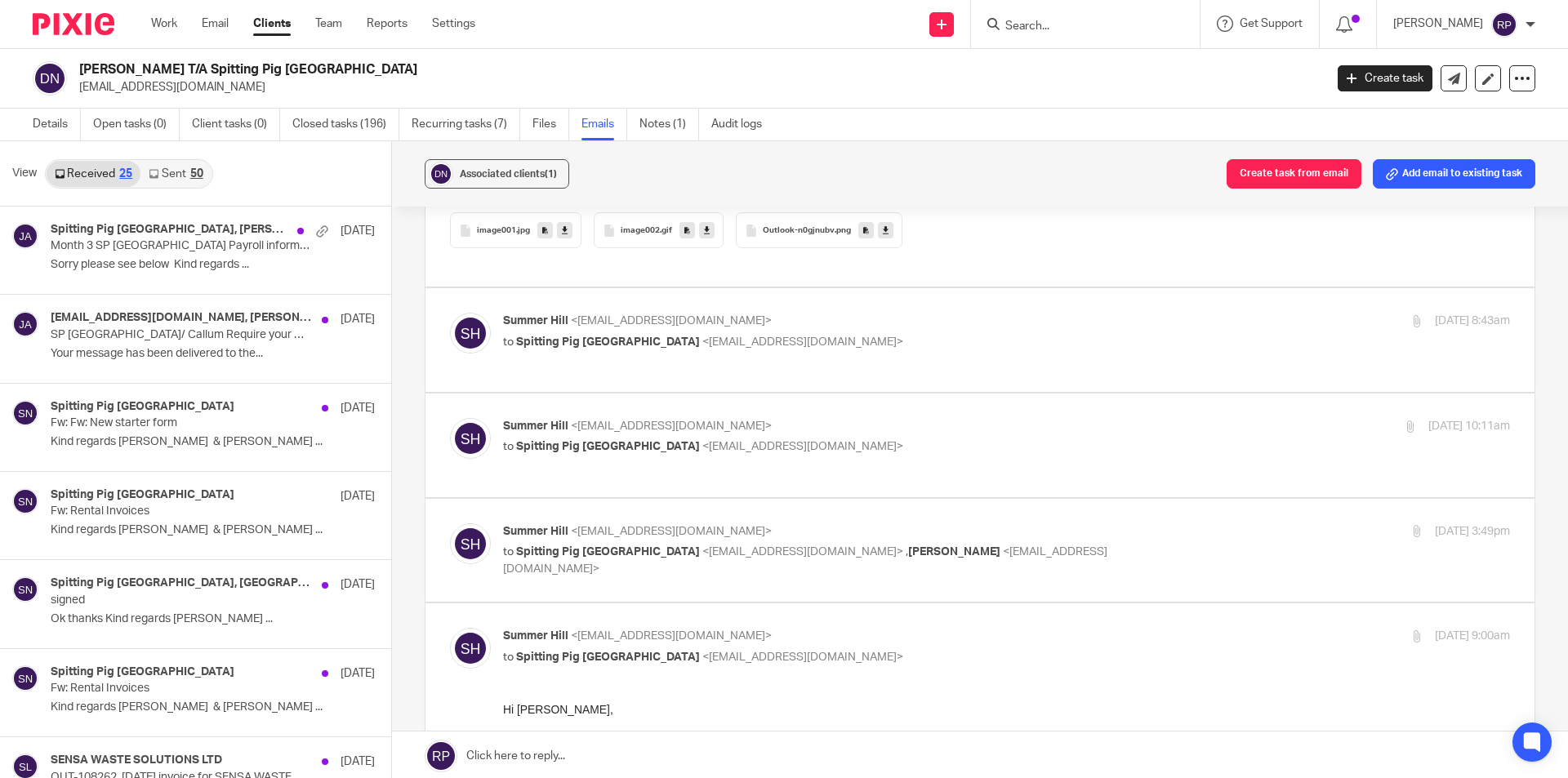
click at [180, 165] on link "Sent 50" at bounding box center [176, 174] width 71 height 26
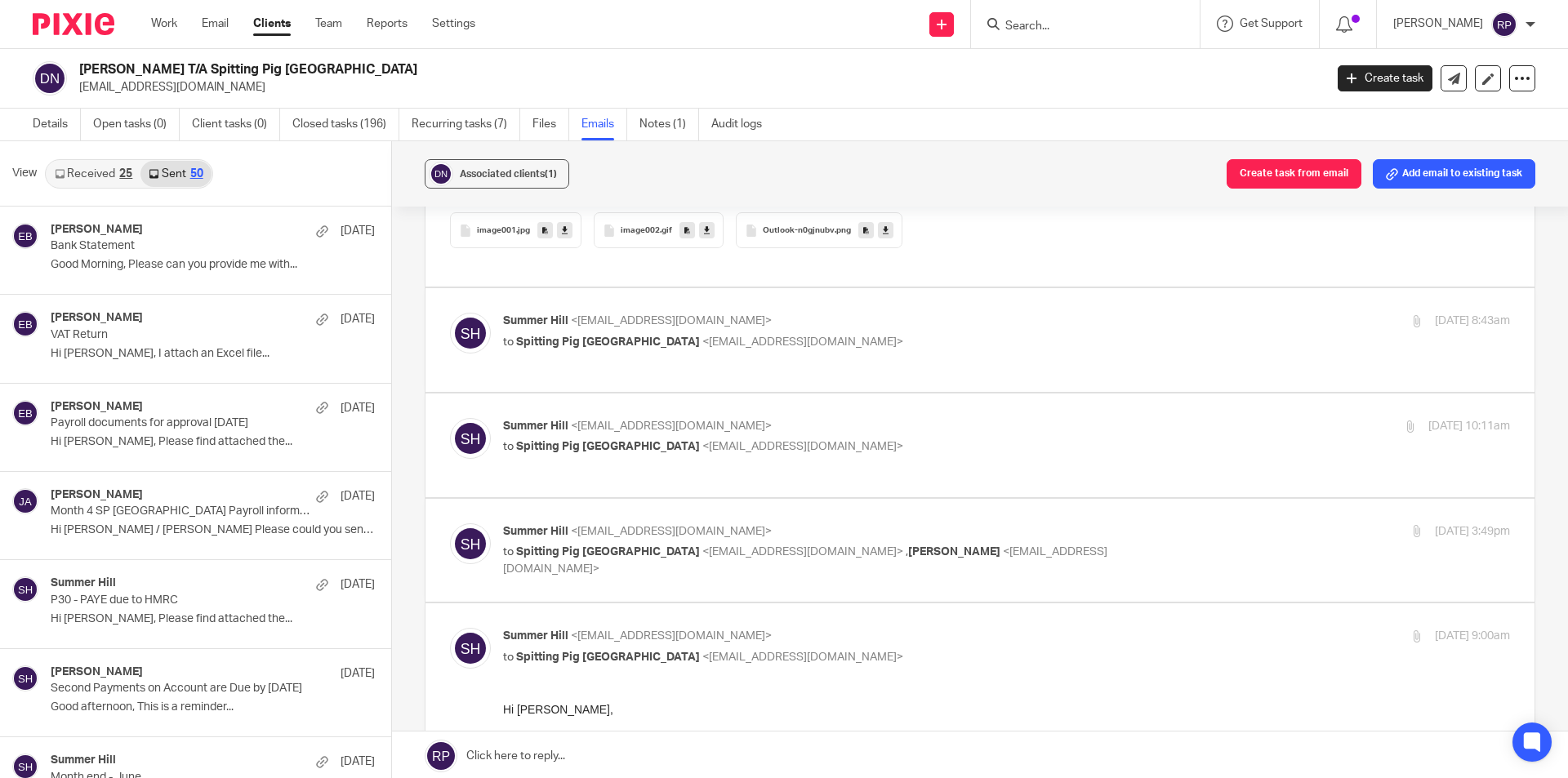
scroll to position [3, 0]
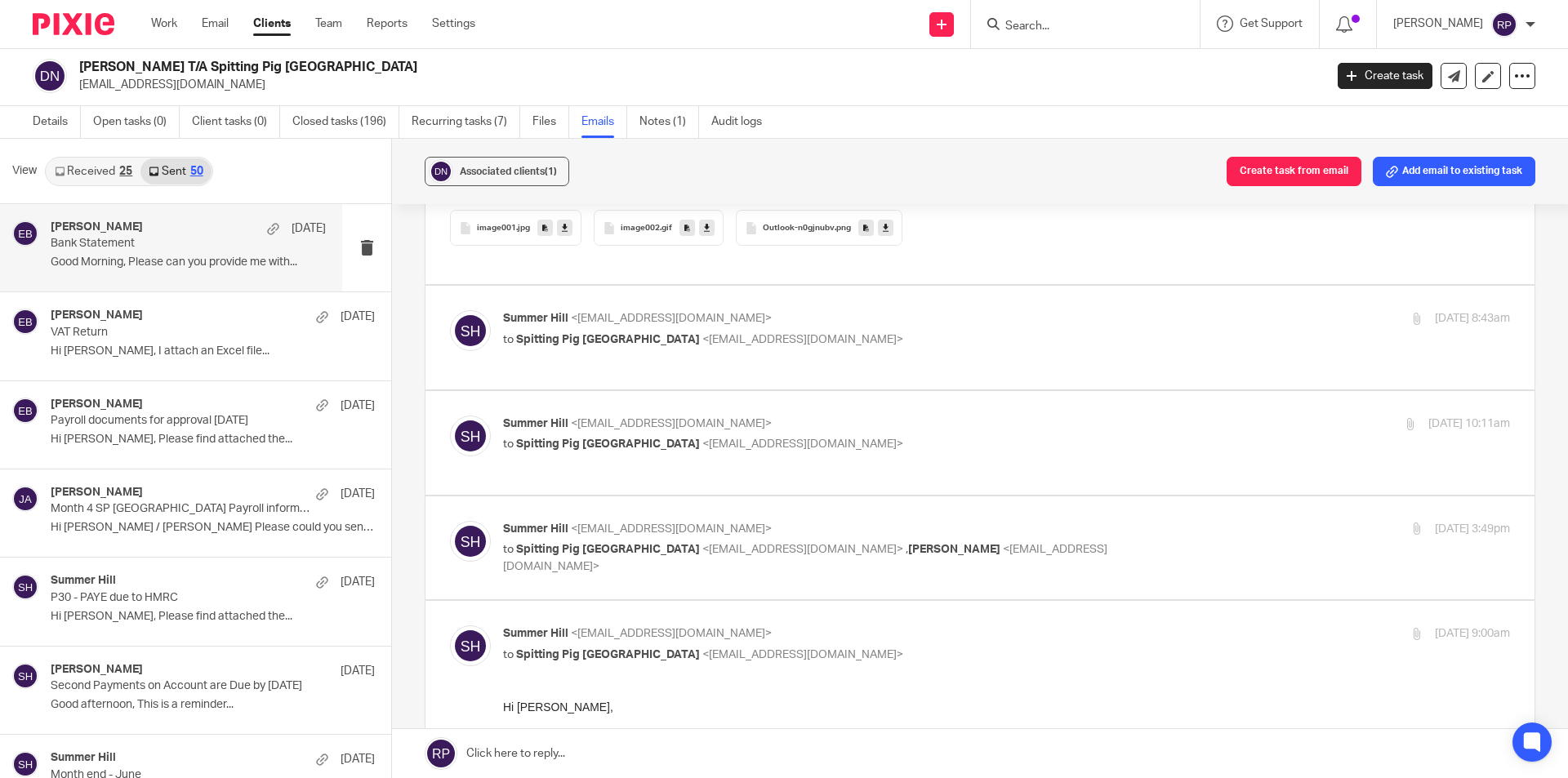
click at [166, 256] on p "Good Morning, Please can you provide me with..." at bounding box center [189, 262] width 275 height 14
click at [166, 234] on div "Ebony Bradley 4 Aug" at bounding box center [189, 228] width 275 height 17
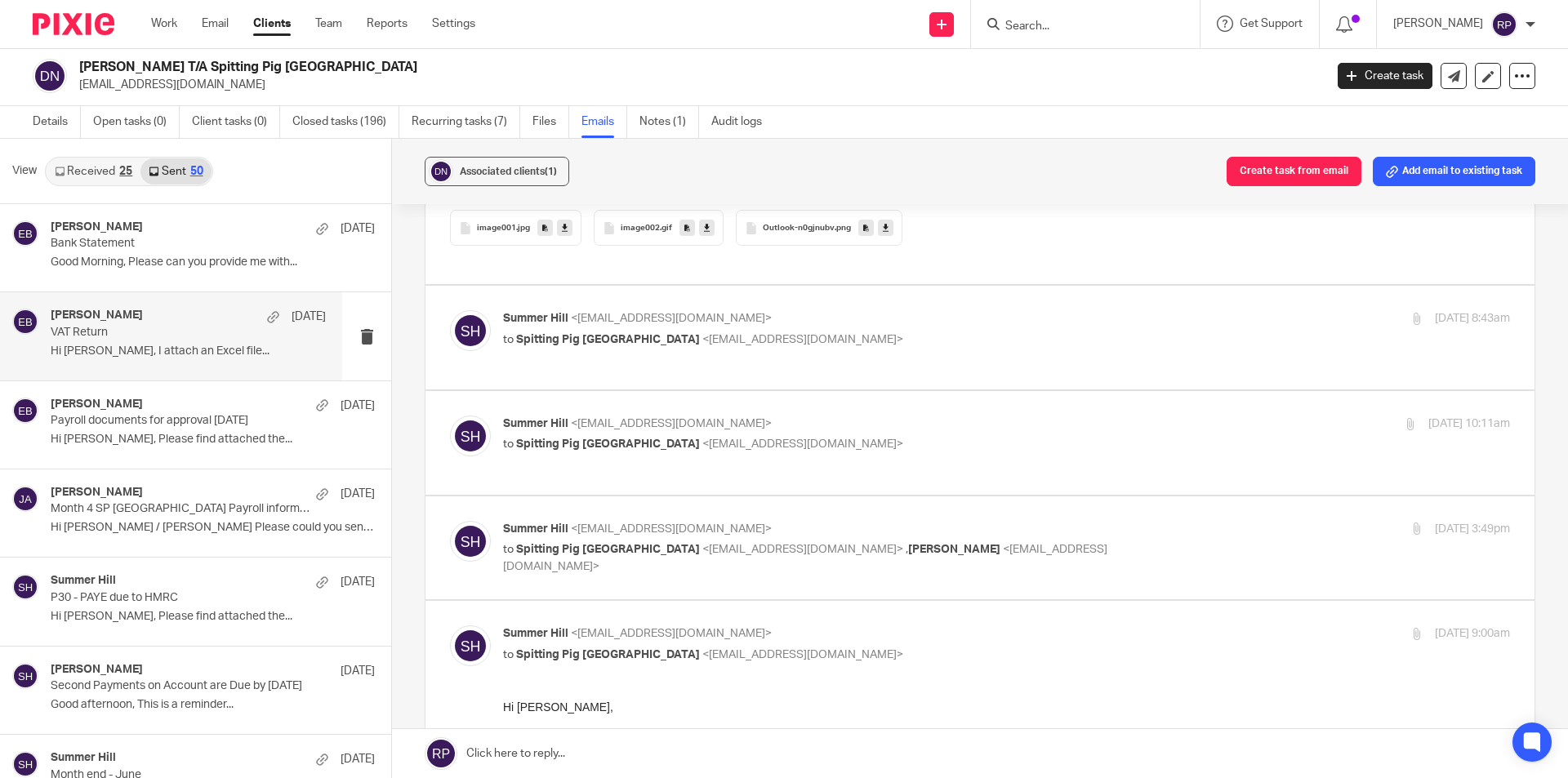
click at [167, 348] on p "Hi Claire, I attach an Excel file..." at bounding box center [189, 351] width 275 height 14
click at [157, 328] on p "VAT Return" at bounding box center [161, 332] width 220 height 14
click at [155, 323] on div "Ebony Bradley 4 Aug" at bounding box center [189, 317] width 275 height 17
click at [147, 334] on p "VAT Return" at bounding box center [161, 332] width 220 height 14
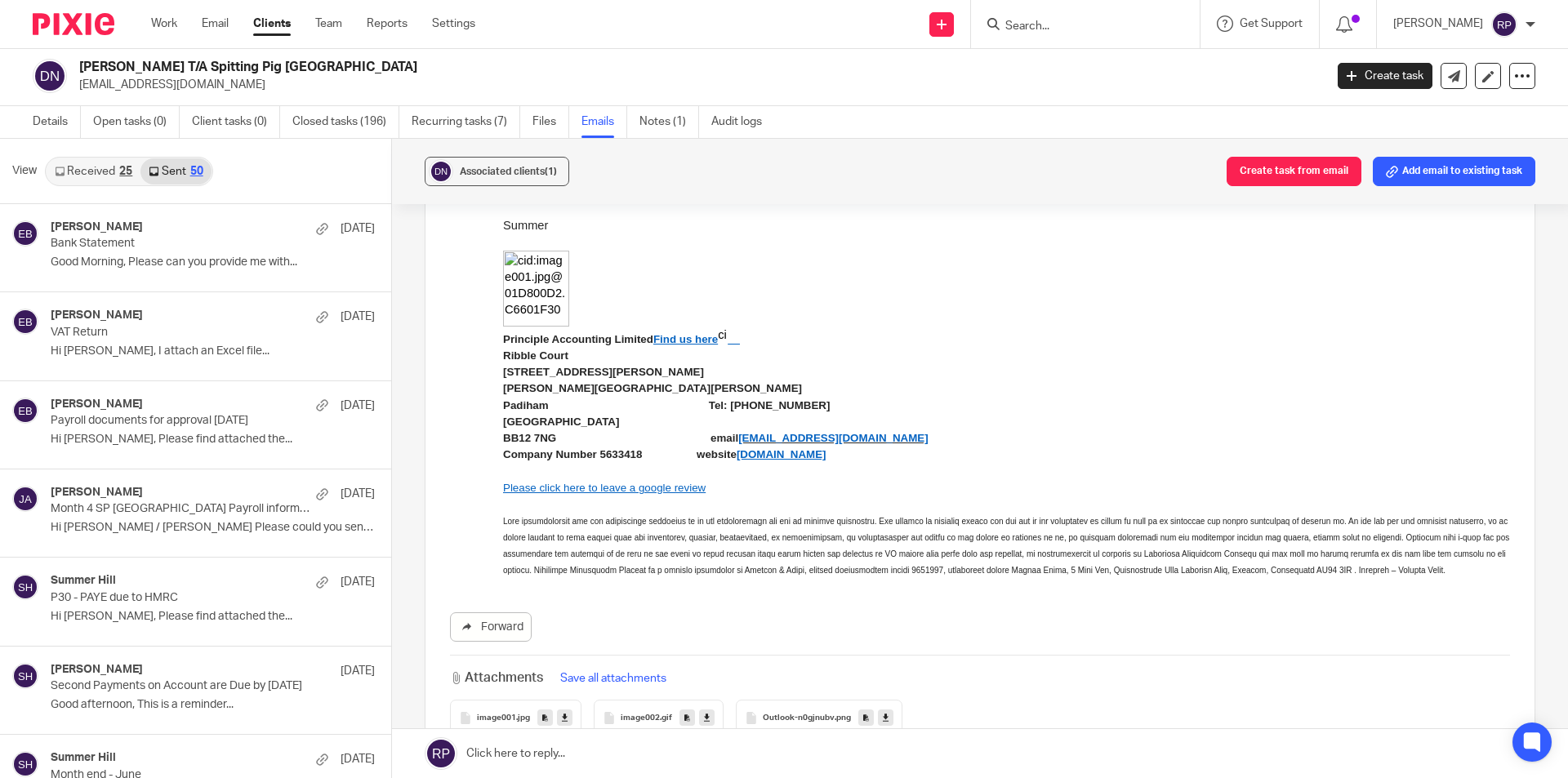
scroll to position [979, 0]
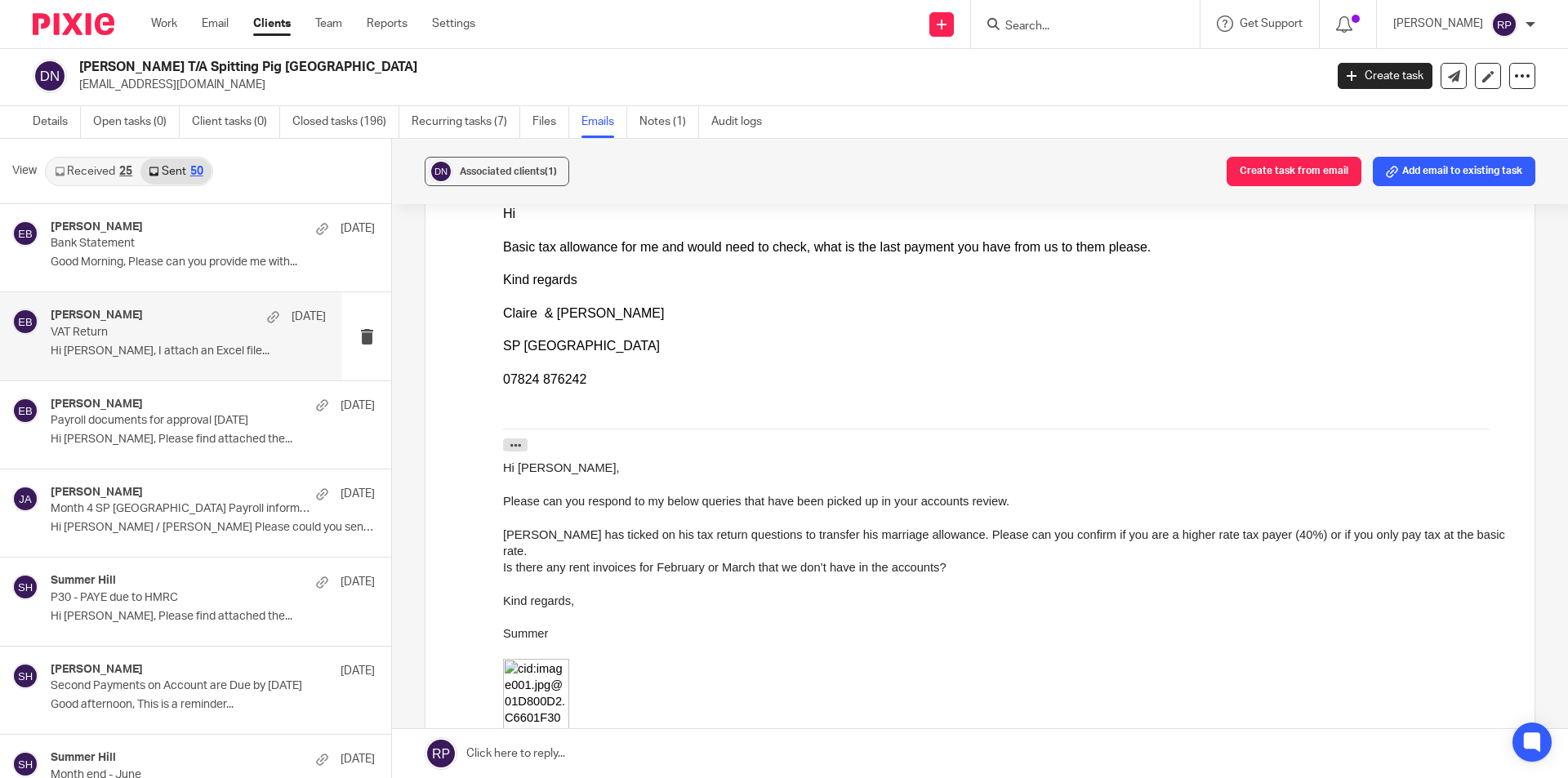
click at [246, 355] on p "Hi Claire, I attach an Excel file..." at bounding box center [189, 351] width 275 height 14
click at [250, 350] on p "Hi Claire, I attach an Excel file..." at bounding box center [189, 351] width 275 height 14
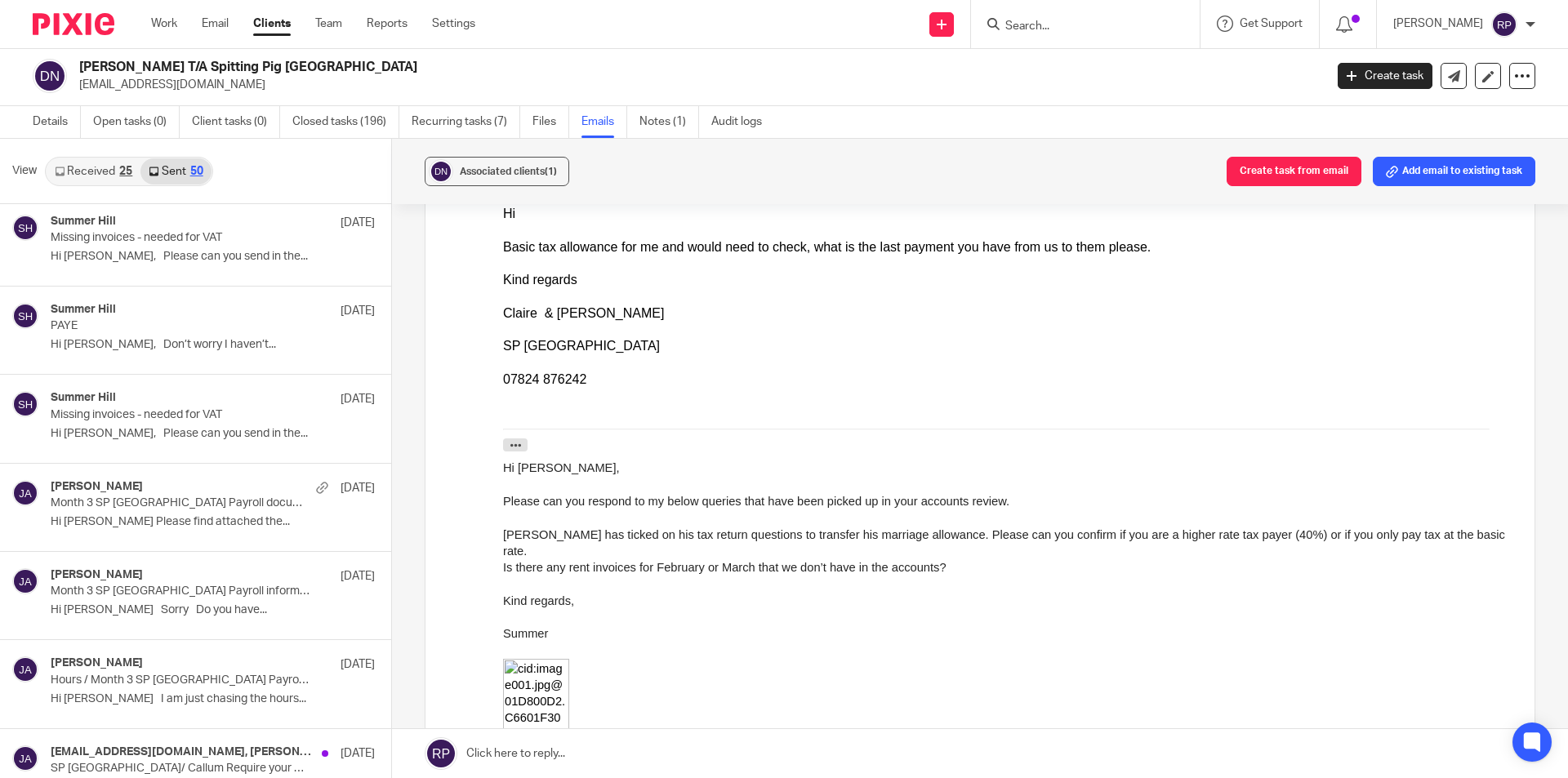
scroll to position [0, 0]
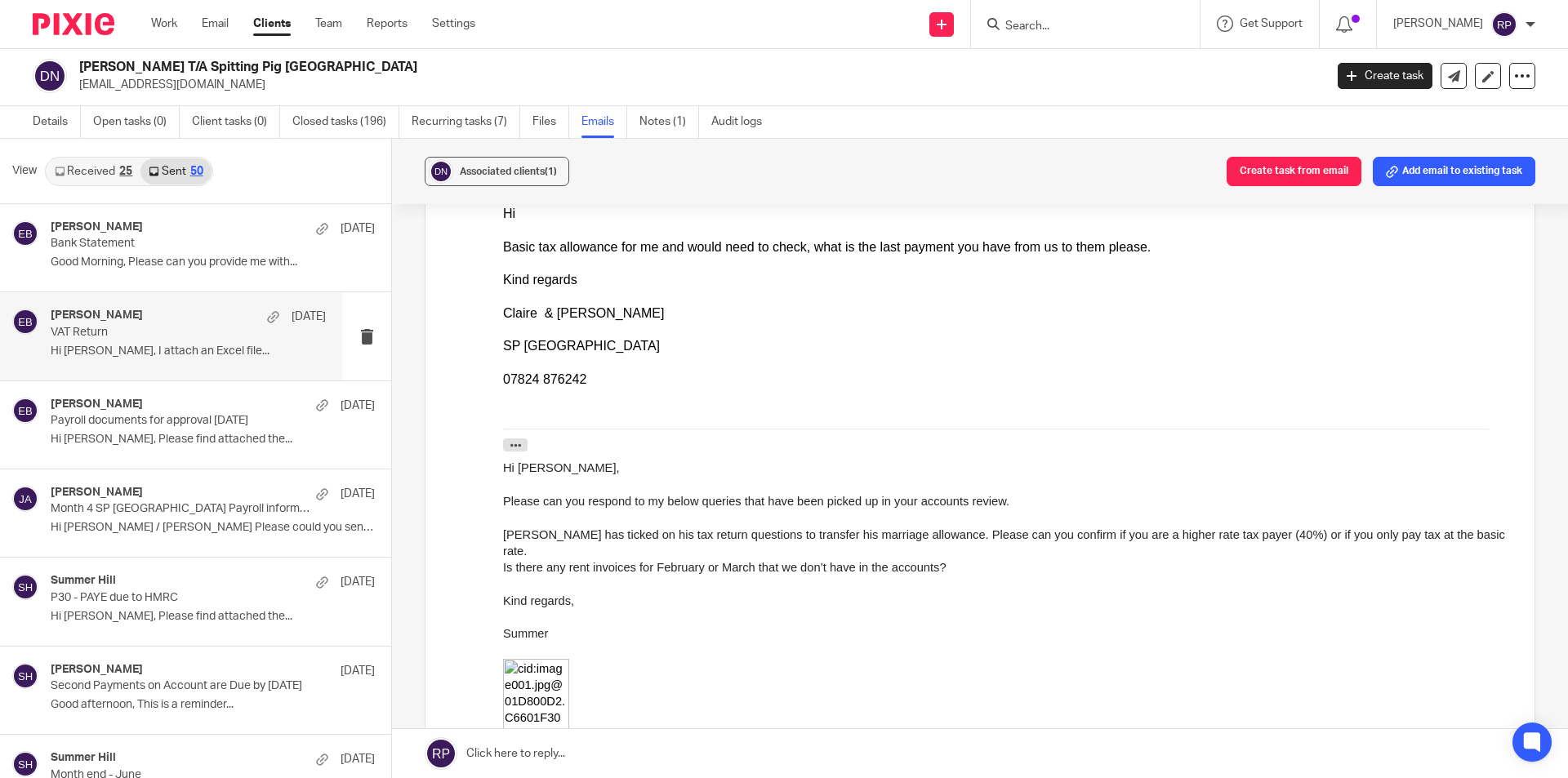
click at [105, 337] on p "VAT Return" at bounding box center [161, 332] width 220 height 14
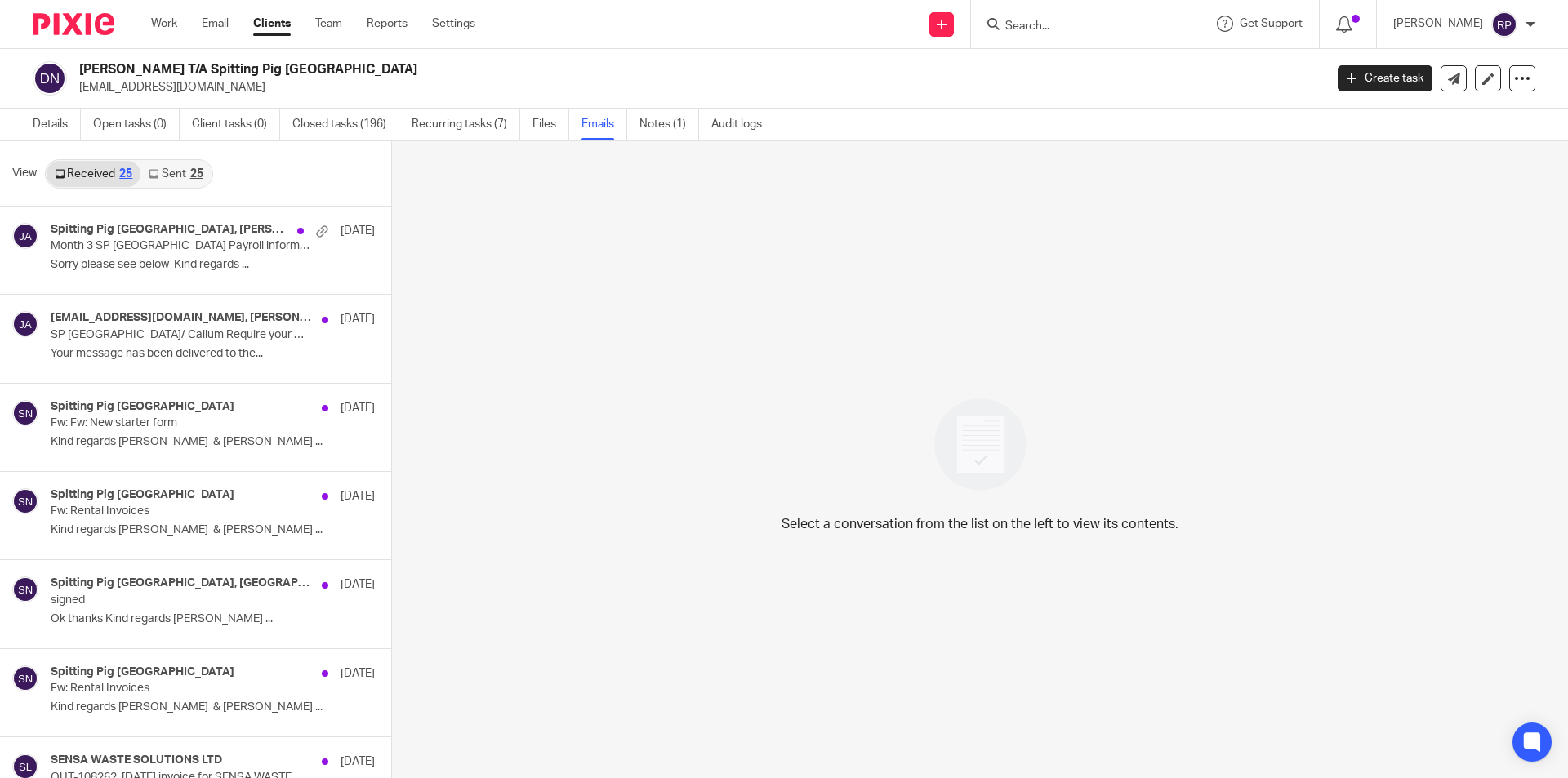
click at [172, 179] on link "Sent 25" at bounding box center [176, 174] width 71 height 26
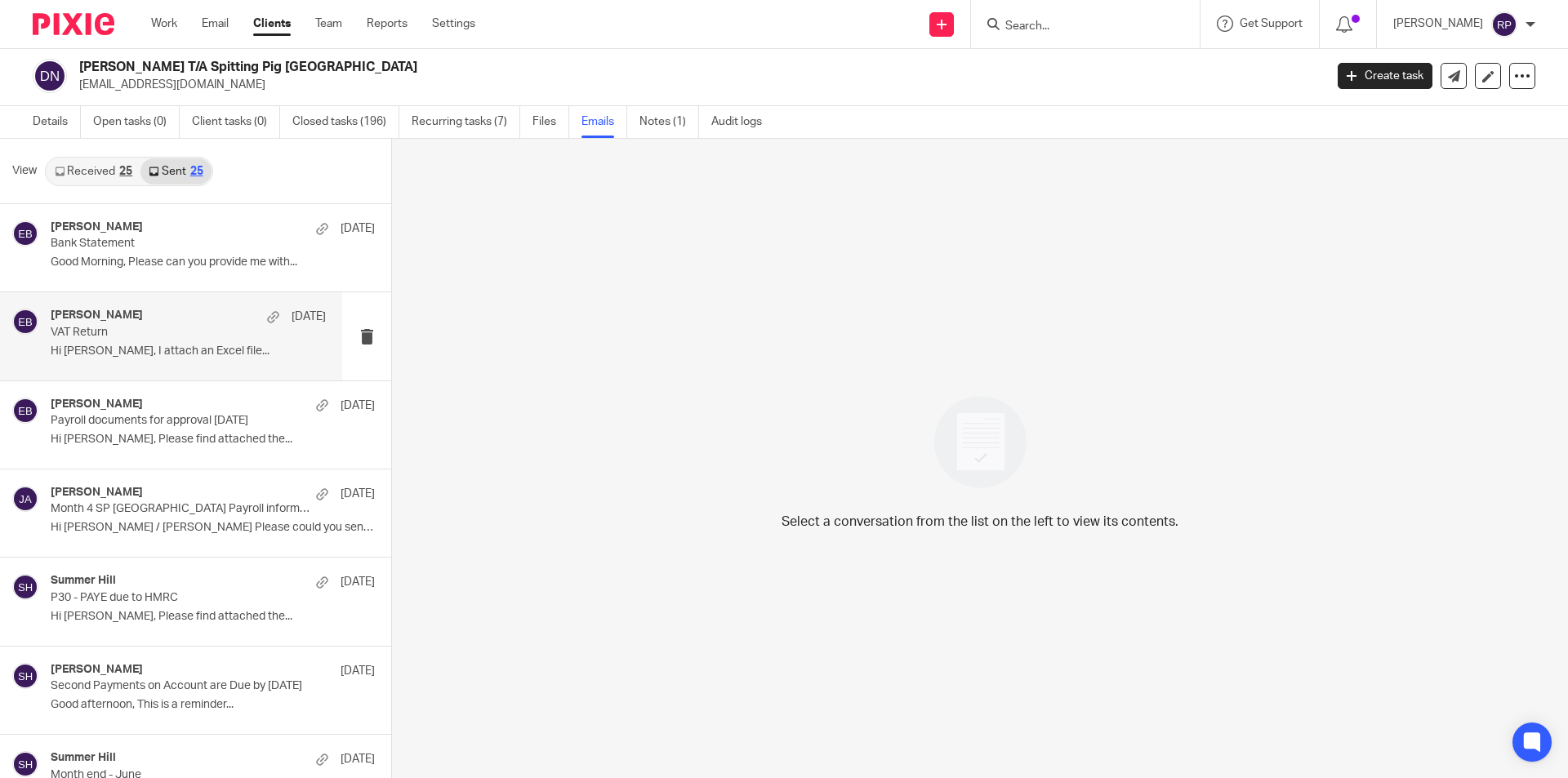
click at [183, 362] on div "Ebony Bradley 4 Aug VAT Return Hi Claire, I attach an Excel file..." at bounding box center [189, 335] width 275 height 55
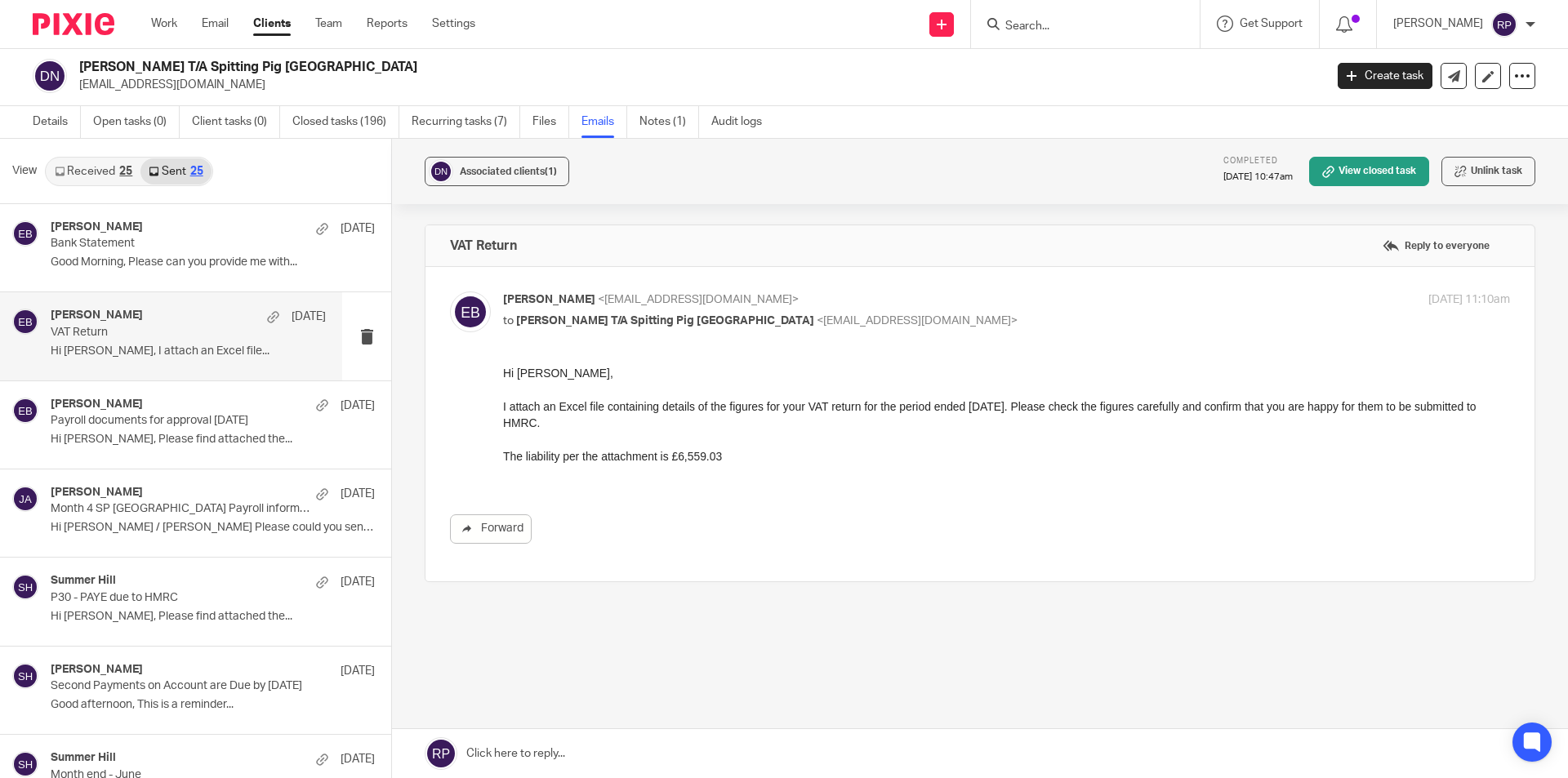
scroll to position [0, 0]
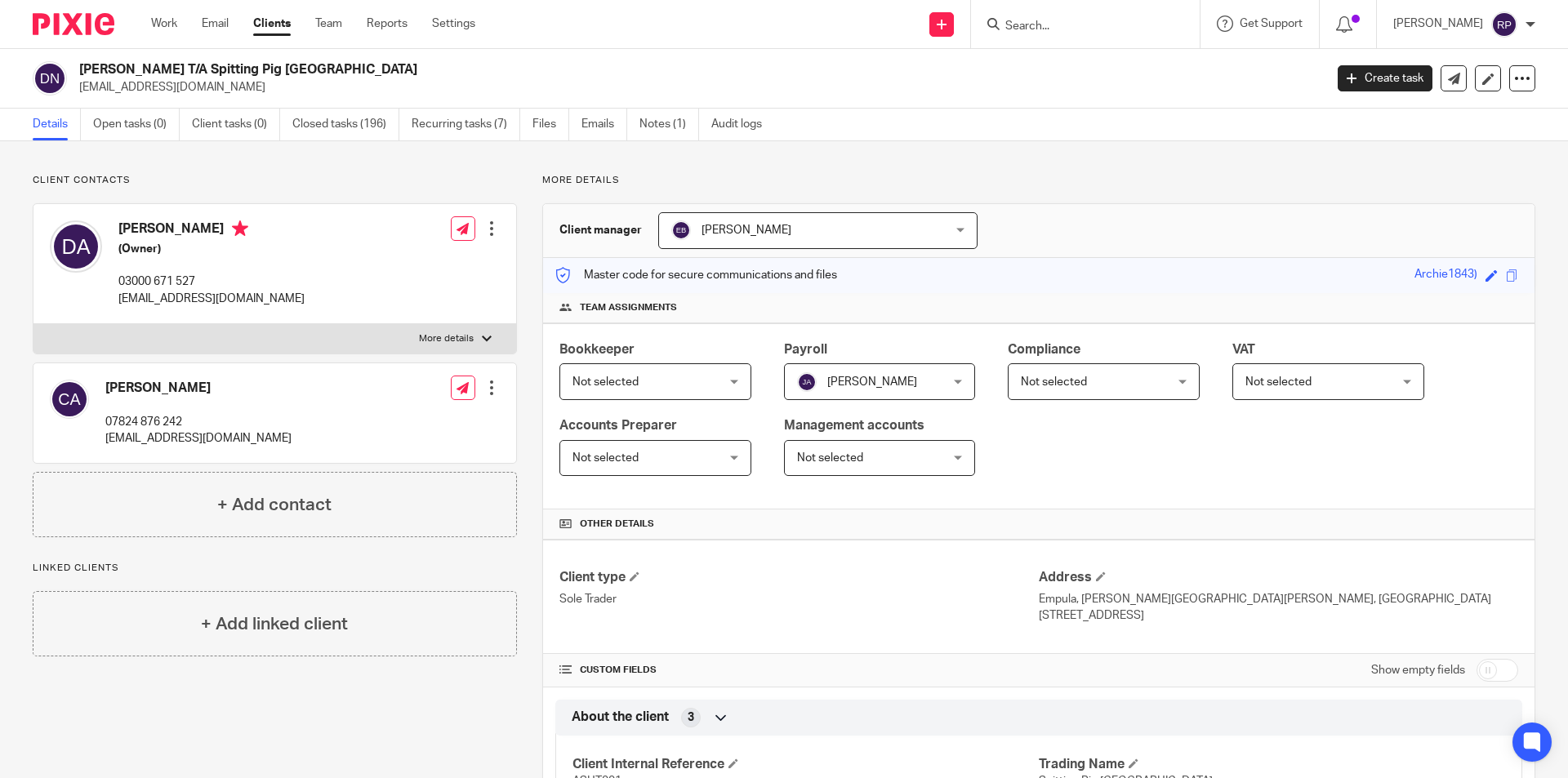
drag, startPoint x: 327, startPoint y: 298, endPoint x: 116, endPoint y: 306, distance: 211.2
click at [116, 306] on div "[PERSON_NAME] (Owner) 03000 671 527 [EMAIL_ADDRESS][DOMAIN_NAME] Edit contact C…" at bounding box center [275, 264] width 483 height 120
copy p "[EMAIL_ADDRESS][DOMAIN_NAME]"
click at [282, 174] on p "Client contacts" at bounding box center [274, 180] width 484 height 13
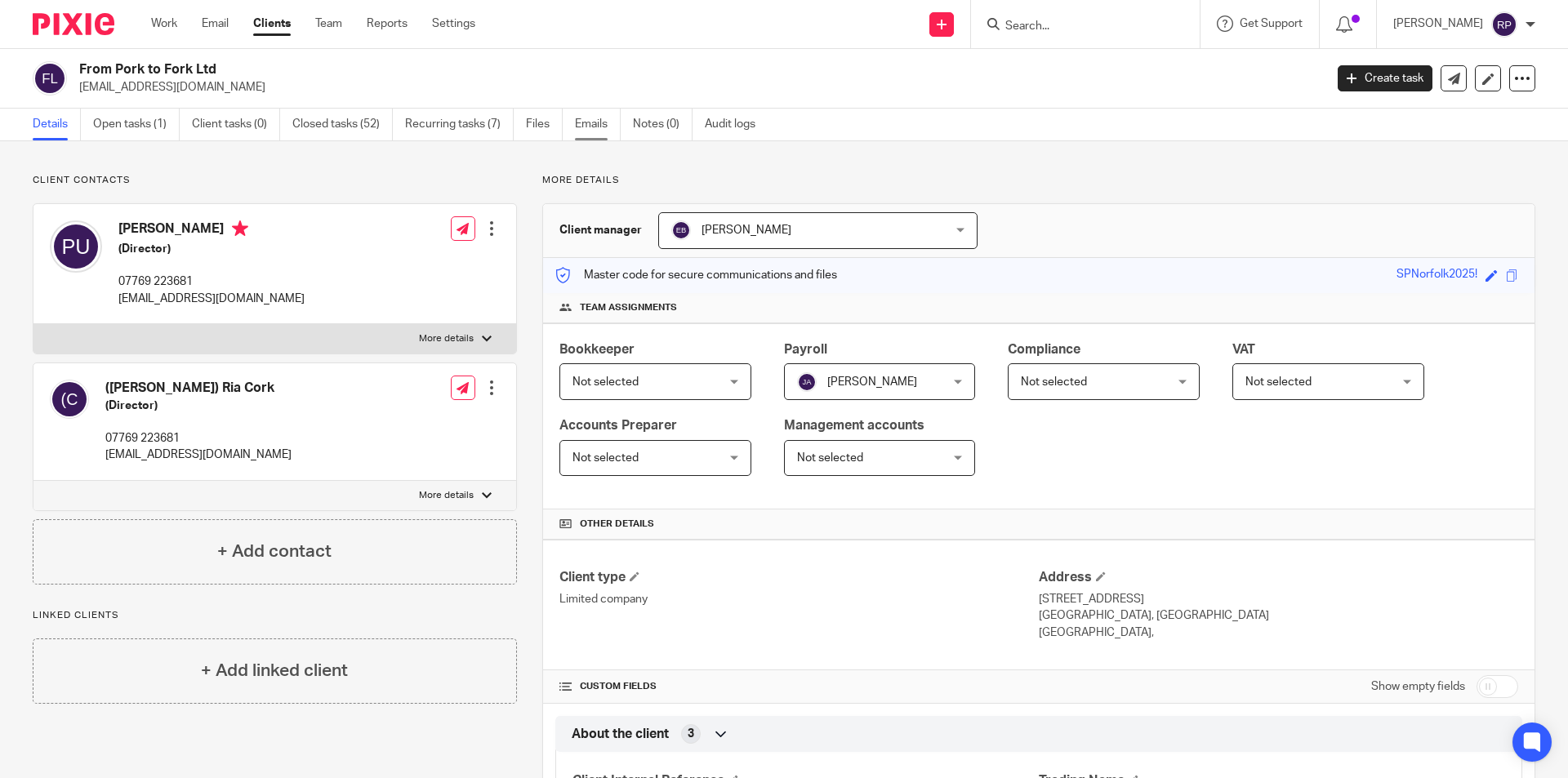
click at [606, 130] on link "Emails" at bounding box center [597, 124] width 46 height 32
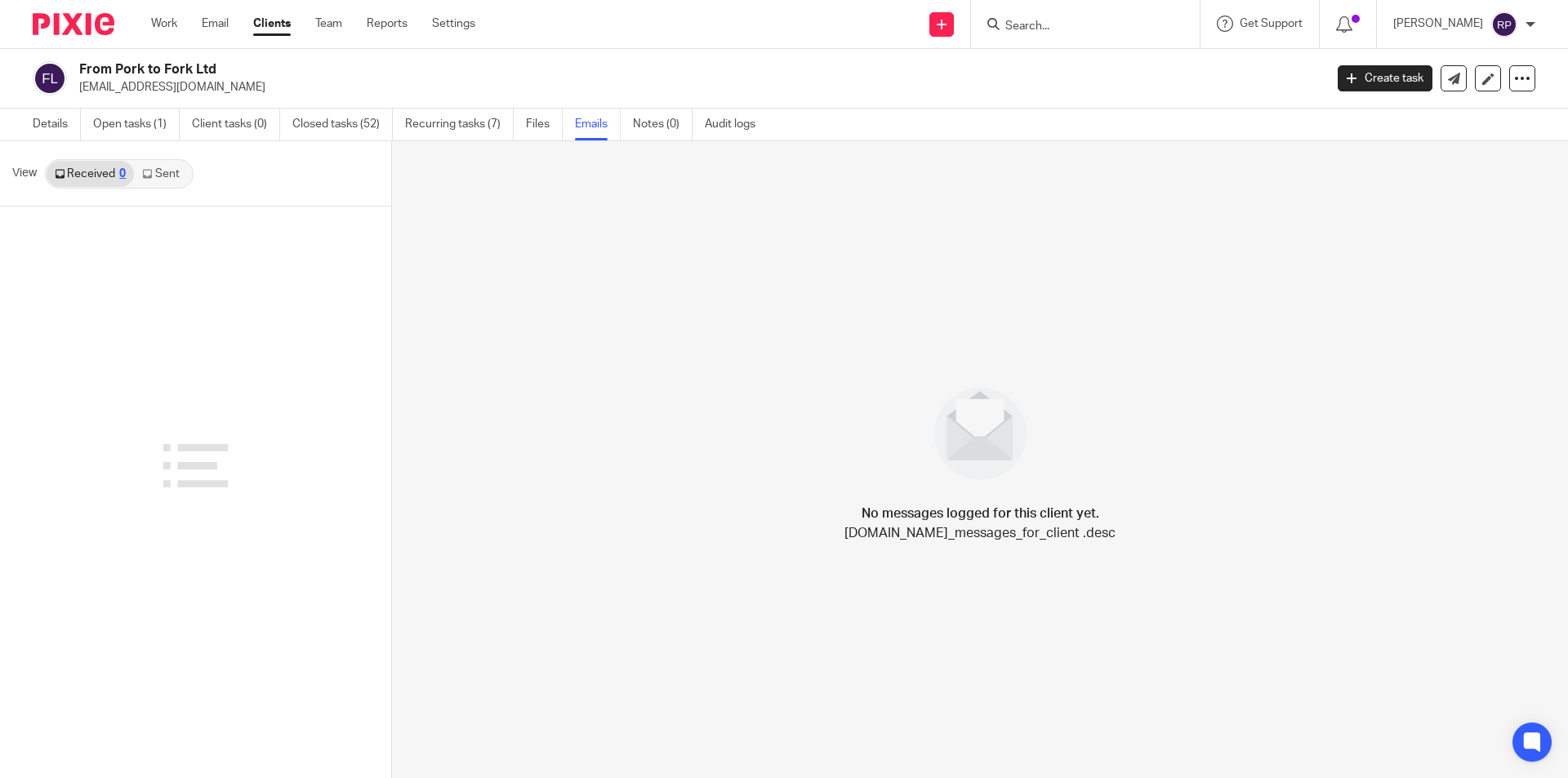
click at [162, 171] on link "Sent" at bounding box center [163, 174] width 58 height 26
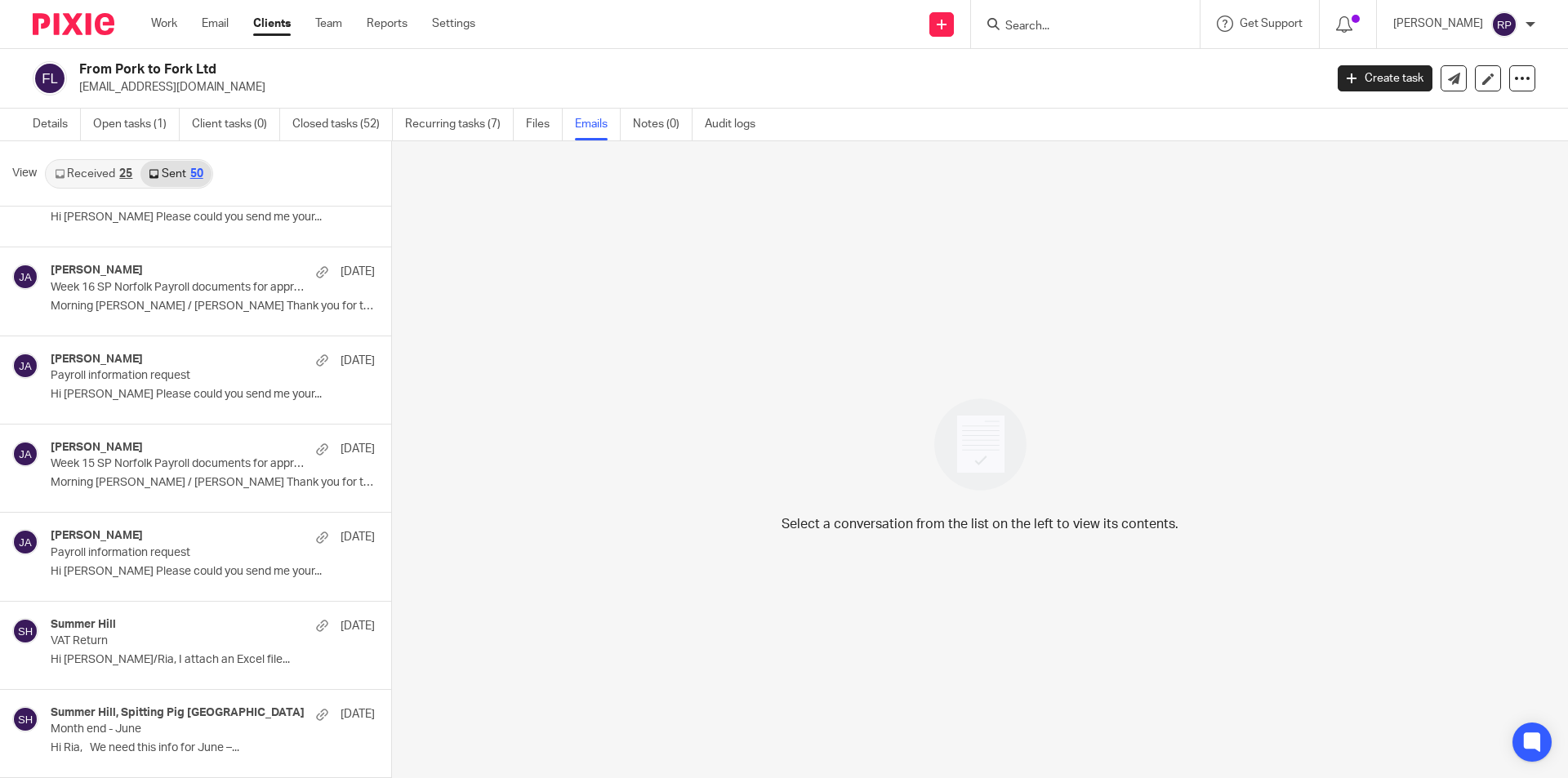
scroll to position [572, 0]
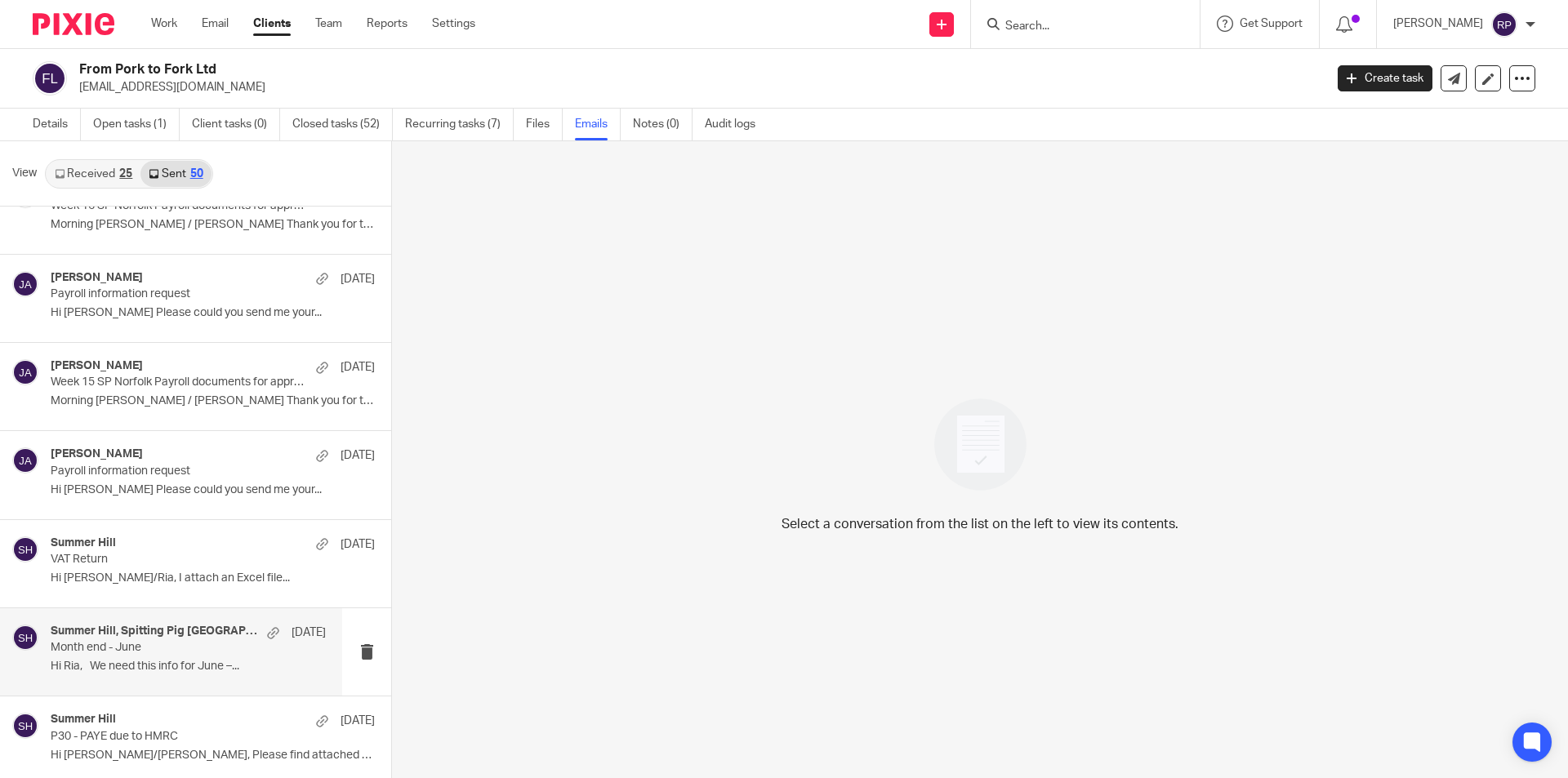
click at [196, 663] on p "Hi Ria, We need this info for June –..." at bounding box center [189, 667] width 275 height 14
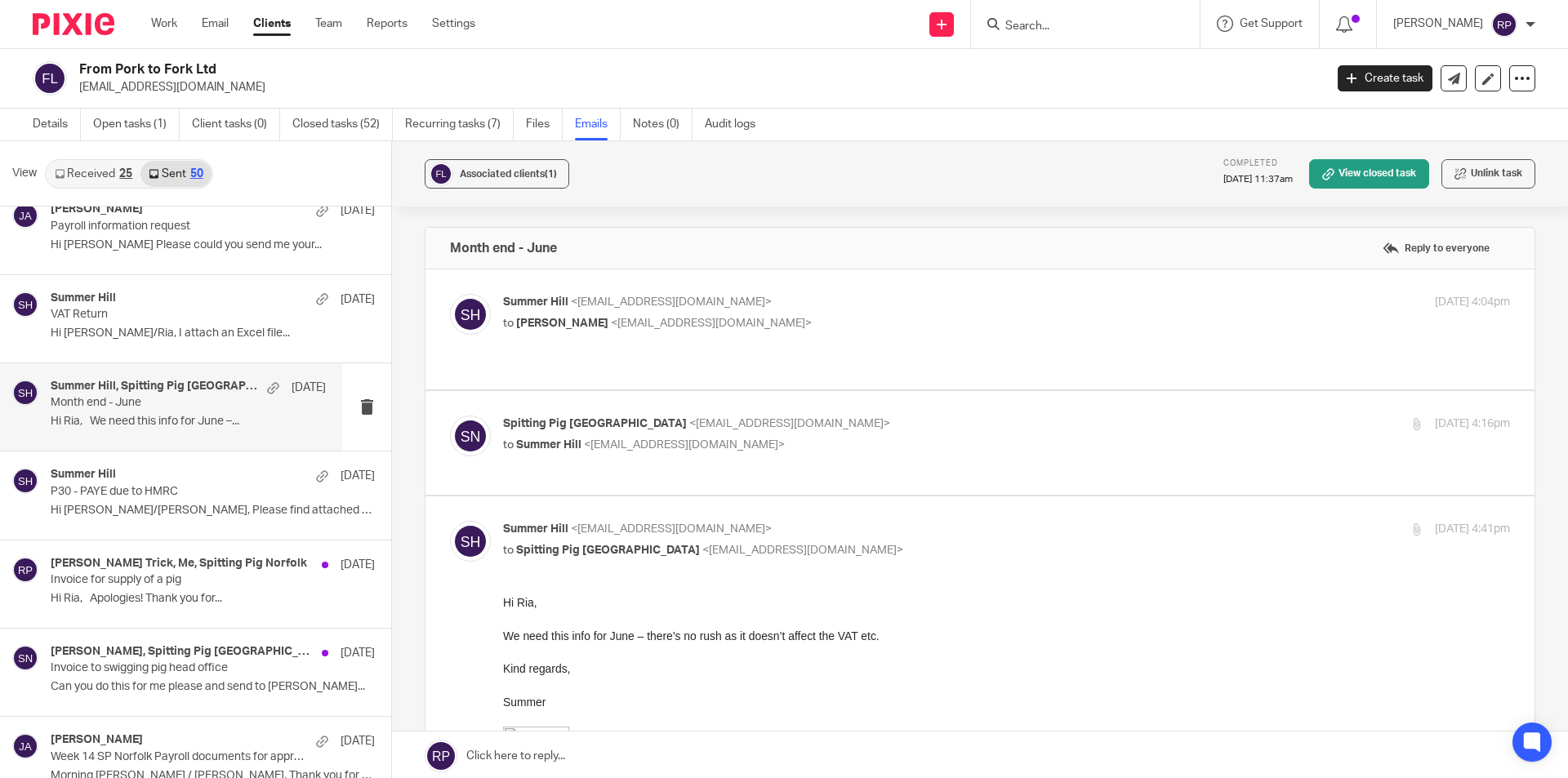
scroll to position [898, 0]
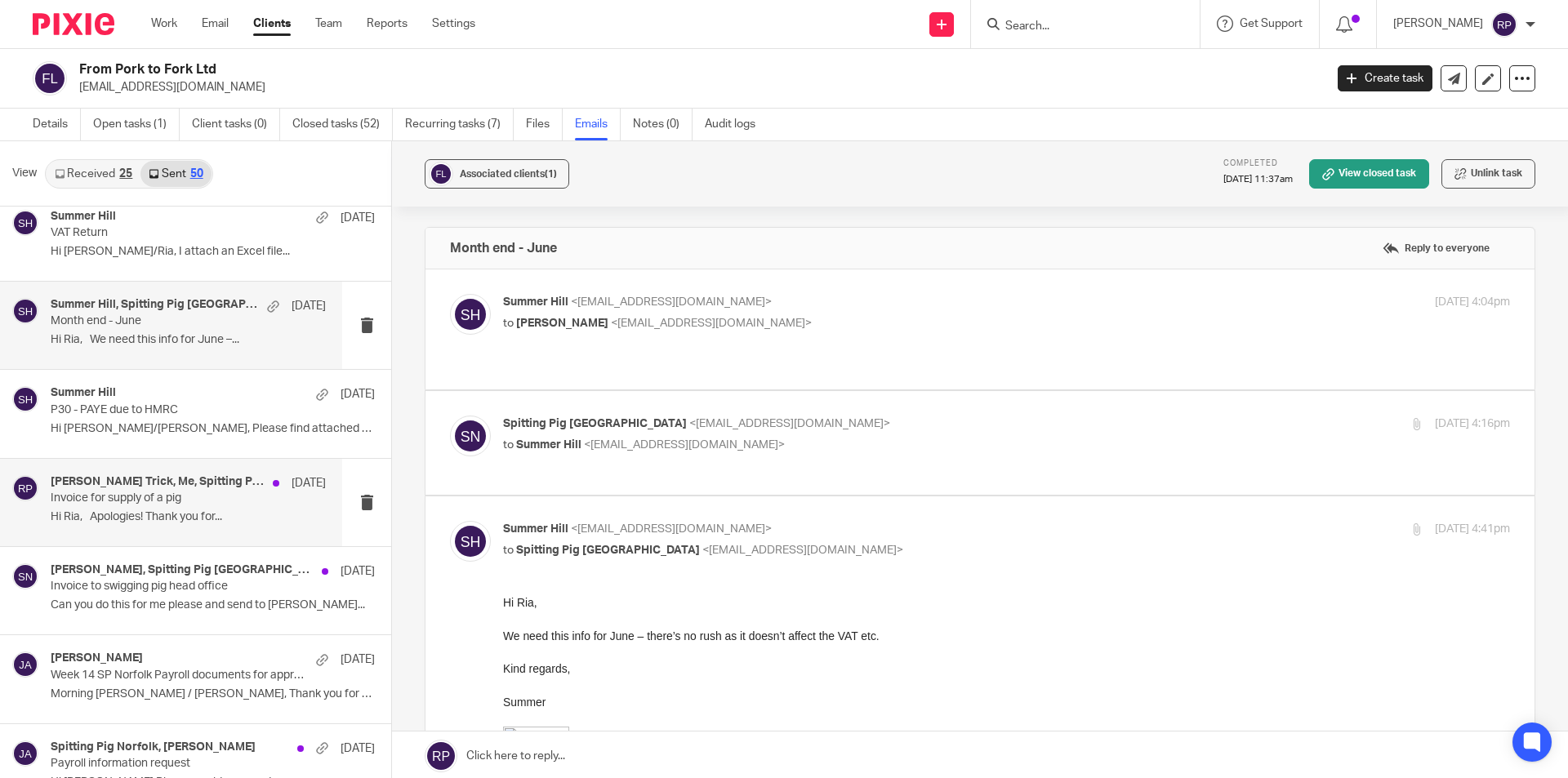
click at [193, 533] on div "Penny Trick, Me, Spitting Pig Norfolk 9 Jul Invoice for supply of a pig Hi Ria,…" at bounding box center [171, 502] width 342 height 87
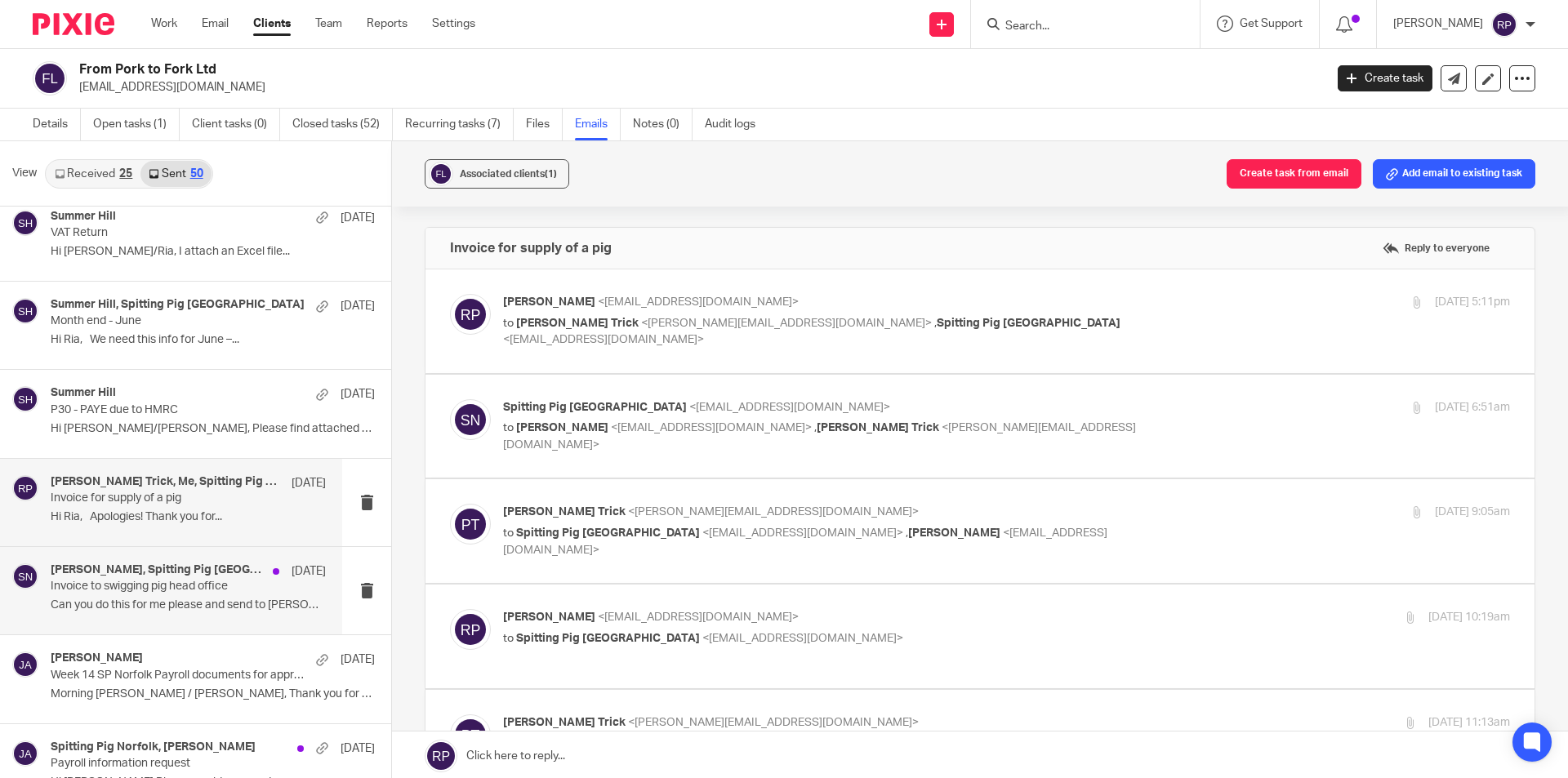
scroll to position [0, 0]
click at [202, 616] on div "Ebony Bradley, Spitting Pig Norfolk 8 Jul Invoice to swigging pig head office C…" at bounding box center [189, 590] width 275 height 55
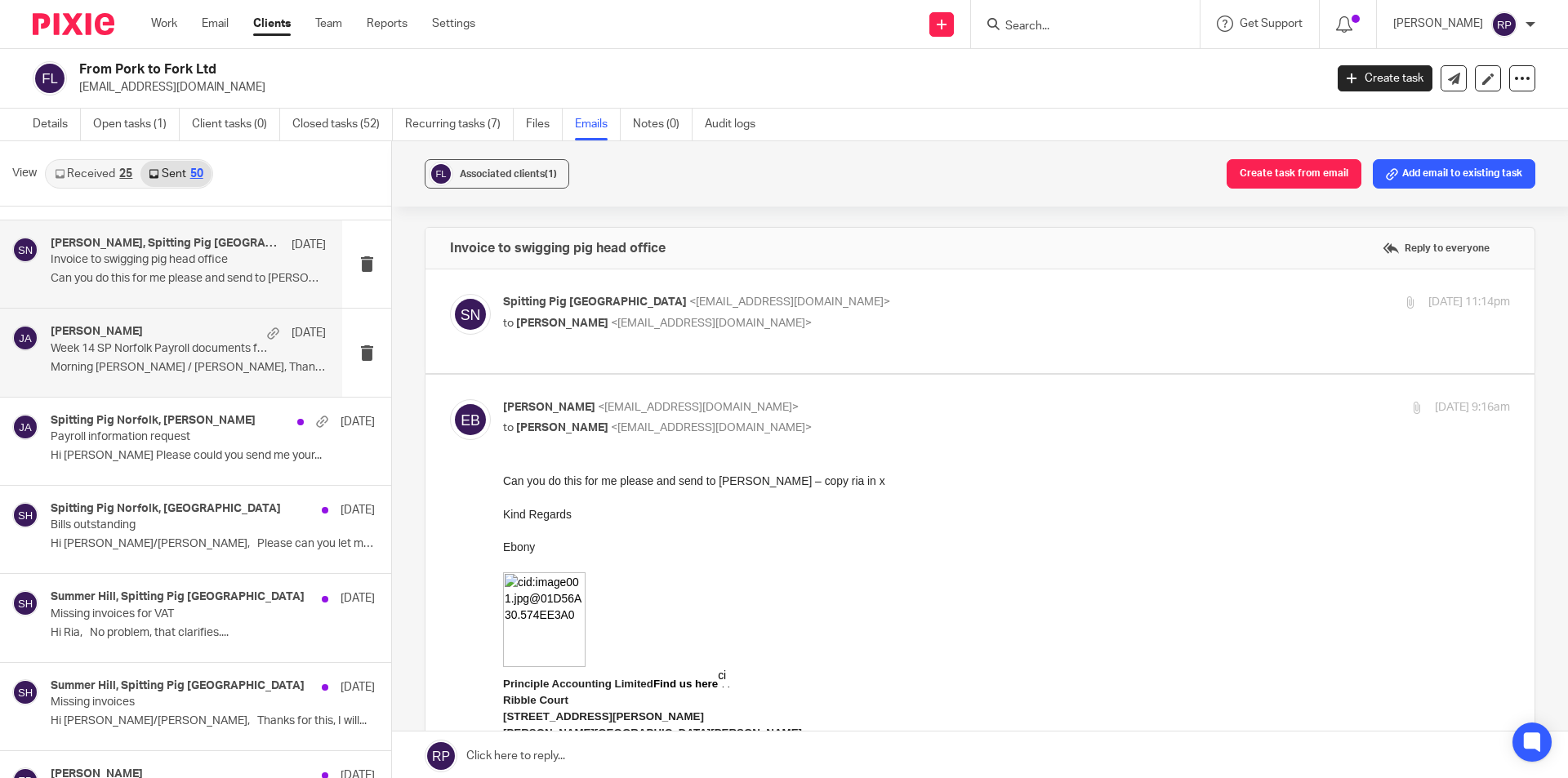
scroll to position [1306, 0]
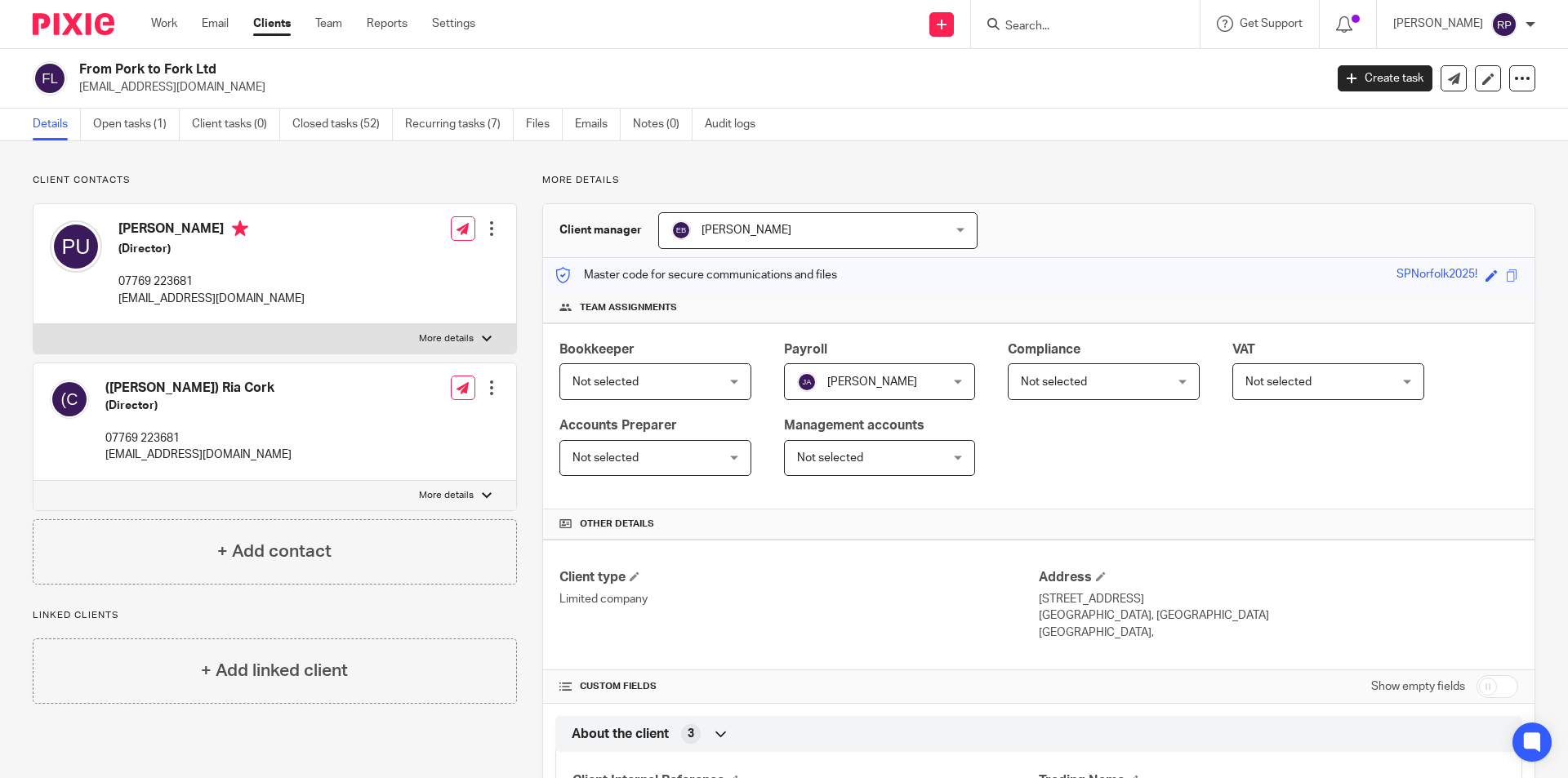
click at [244, 334] on label "More details" at bounding box center [275, 339] width 483 height 30
click at [33, 324] on input "More details" at bounding box center [33, 323] width 1 height 1
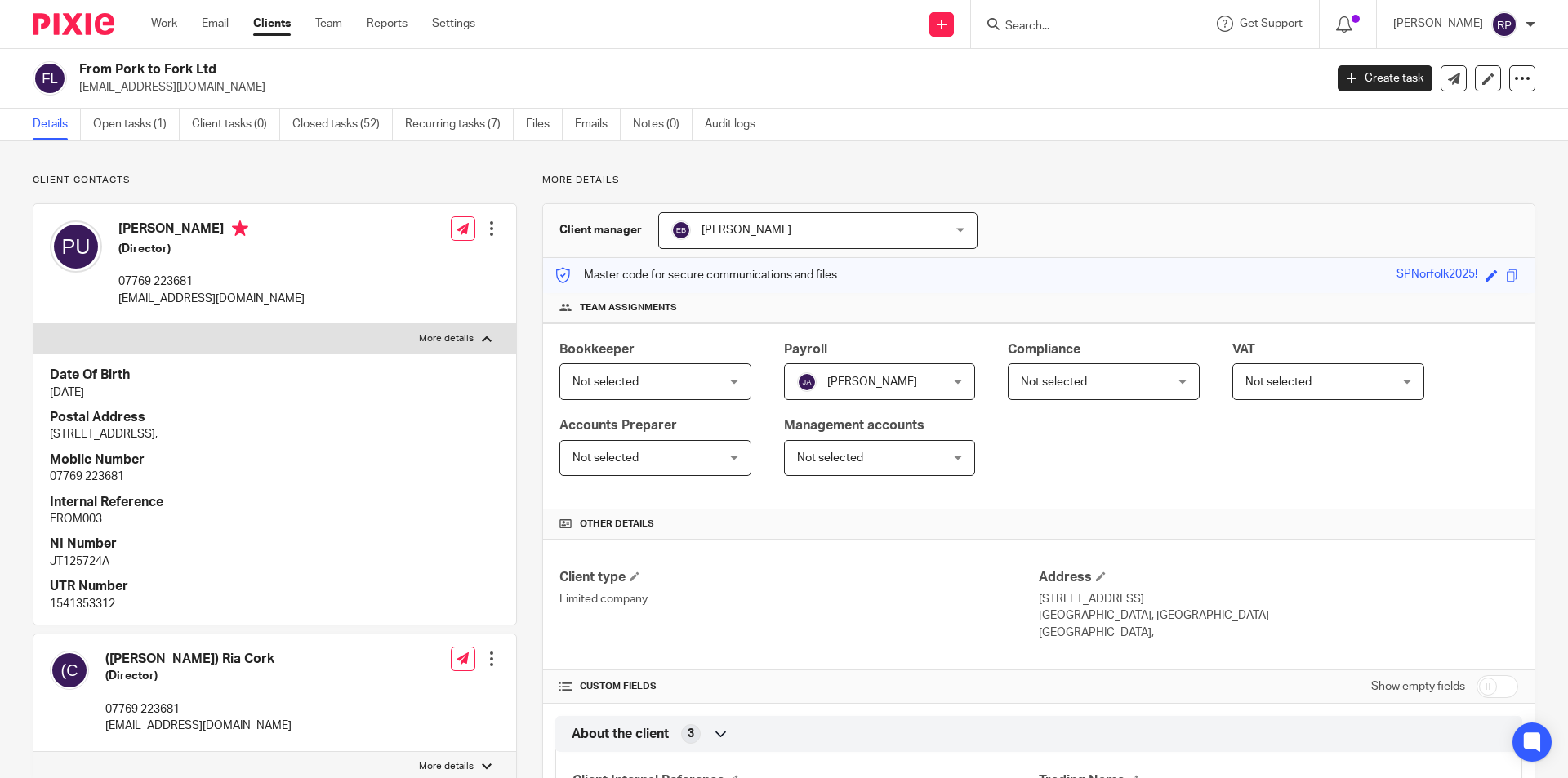
click at [246, 338] on label "More details" at bounding box center [275, 339] width 483 height 30
click at [33, 324] on input "More details" at bounding box center [33, 323] width 1 height 1
checkbox input "false"
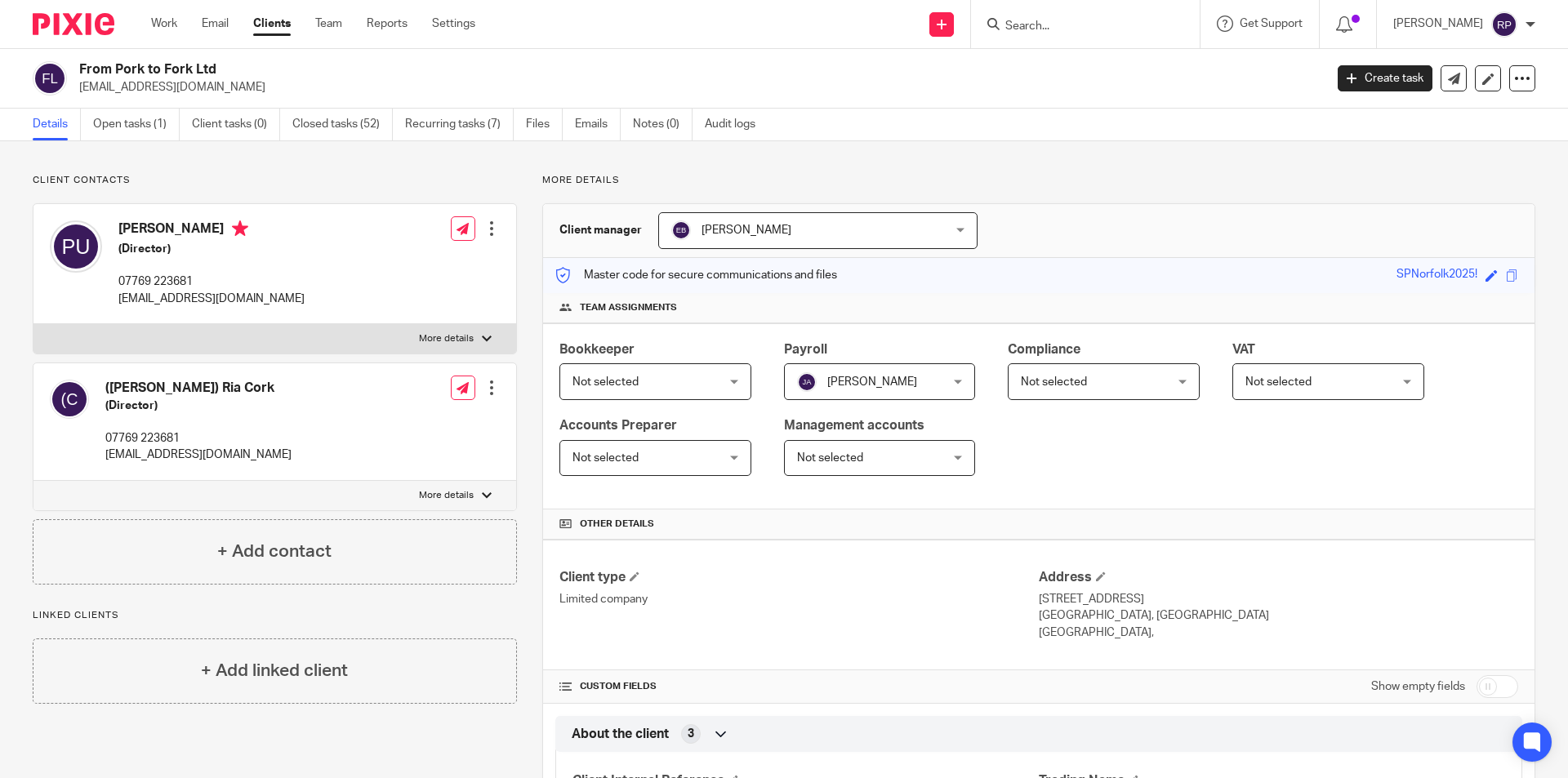
drag, startPoint x: 276, startPoint y: 297, endPoint x: 117, endPoint y: 305, distance: 159.2
click at [117, 305] on div "[PERSON_NAME] (Director) 07769 223681 [EMAIL_ADDRESS][DOMAIN_NAME] Edit contact…" at bounding box center [275, 264] width 483 height 120
copy p "[EMAIL_ADDRESS][DOMAIN_NAME]"
click at [294, 193] on div "Client contacts ([PERSON_NAME]) Ria Cork (Director) 07769 223681 [EMAIL_ADDRESS…" at bounding box center [274, 379] width 484 height 410
